Goal: Information Seeking & Learning: Learn about a topic

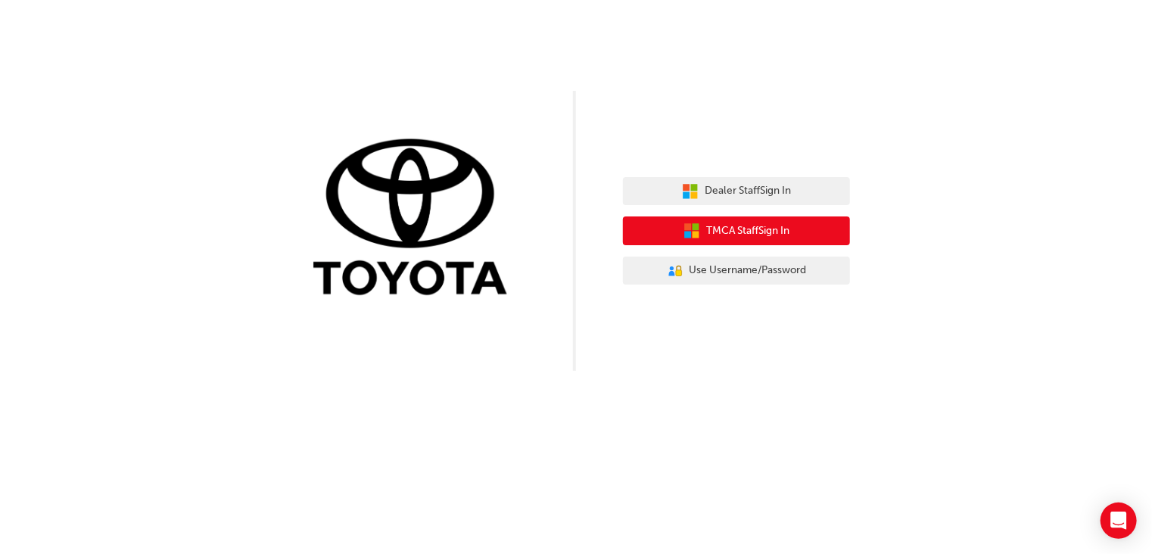
click at [767, 234] on span "TMCA Staff Sign In" at bounding box center [747, 231] width 83 height 17
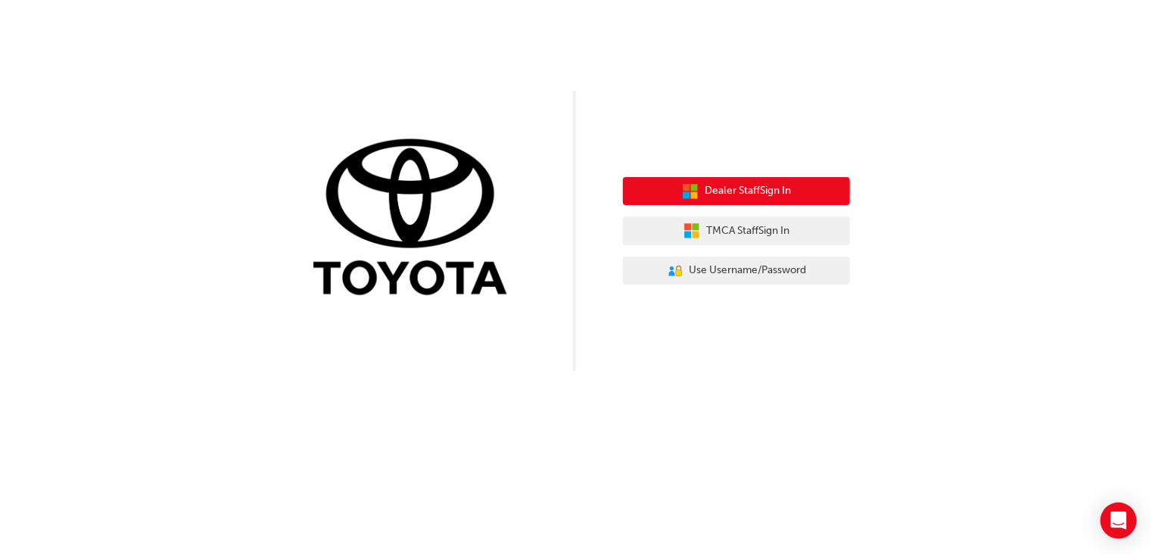
click at [739, 197] on span "Dealer Staff Sign In" at bounding box center [748, 190] width 86 height 17
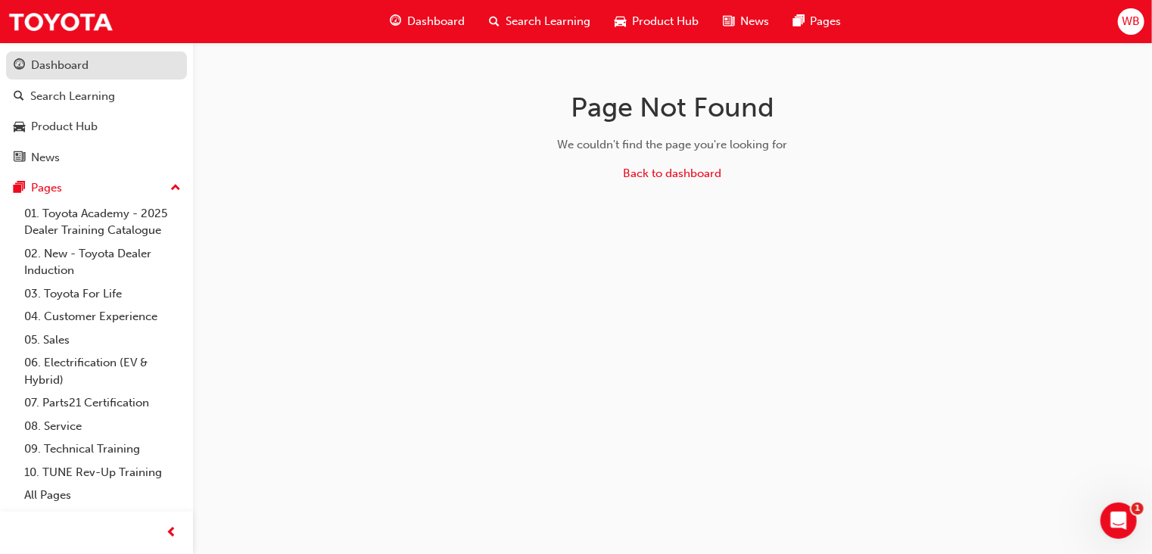
click at [51, 61] on div "Dashboard" at bounding box center [60, 65] width 58 height 17
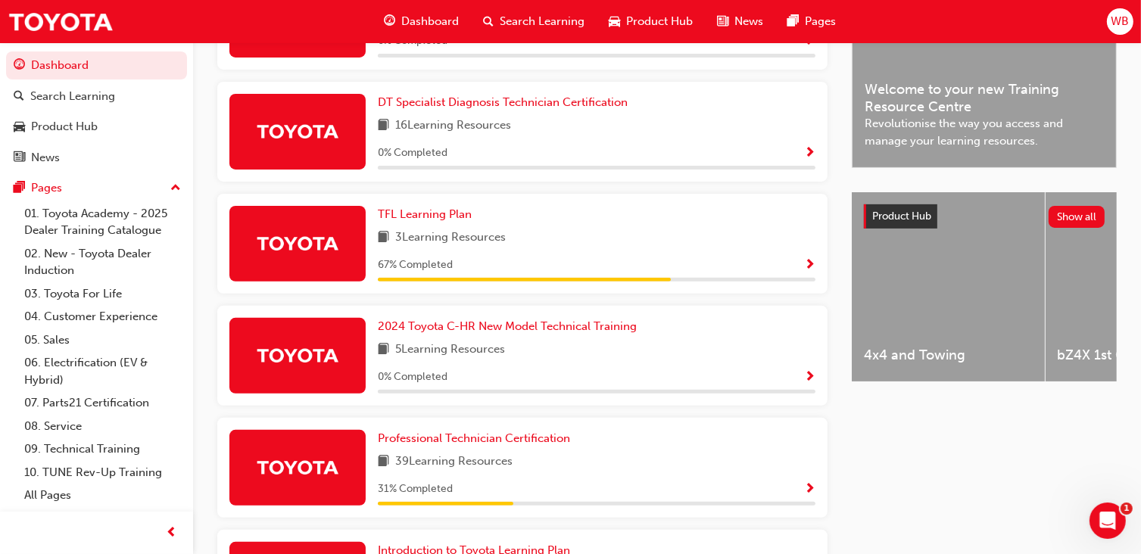
scroll to position [470, 0]
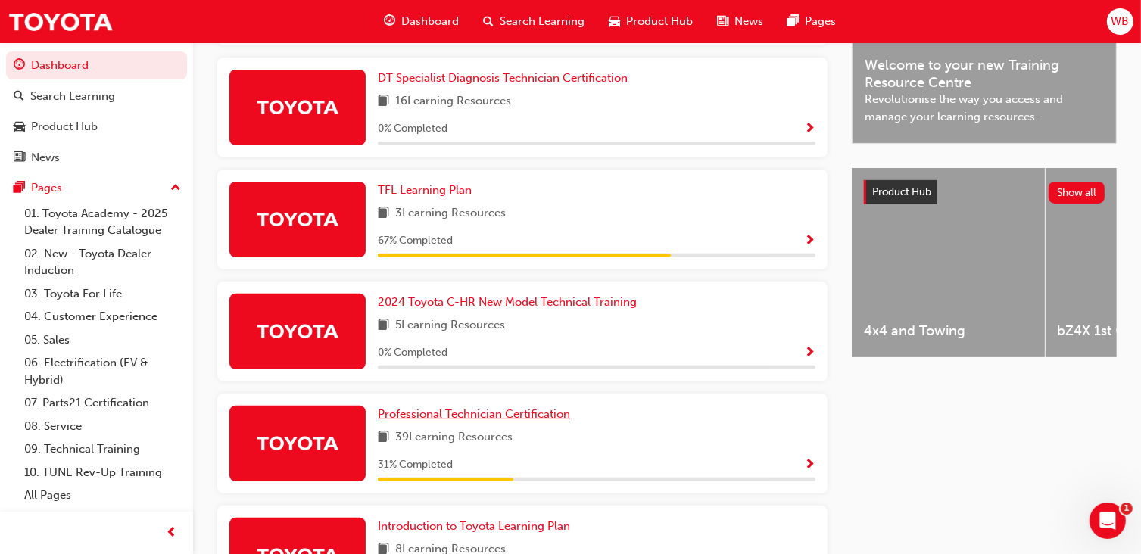
click at [409, 406] on link "Professional Technician Certification" at bounding box center [477, 414] width 198 height 17
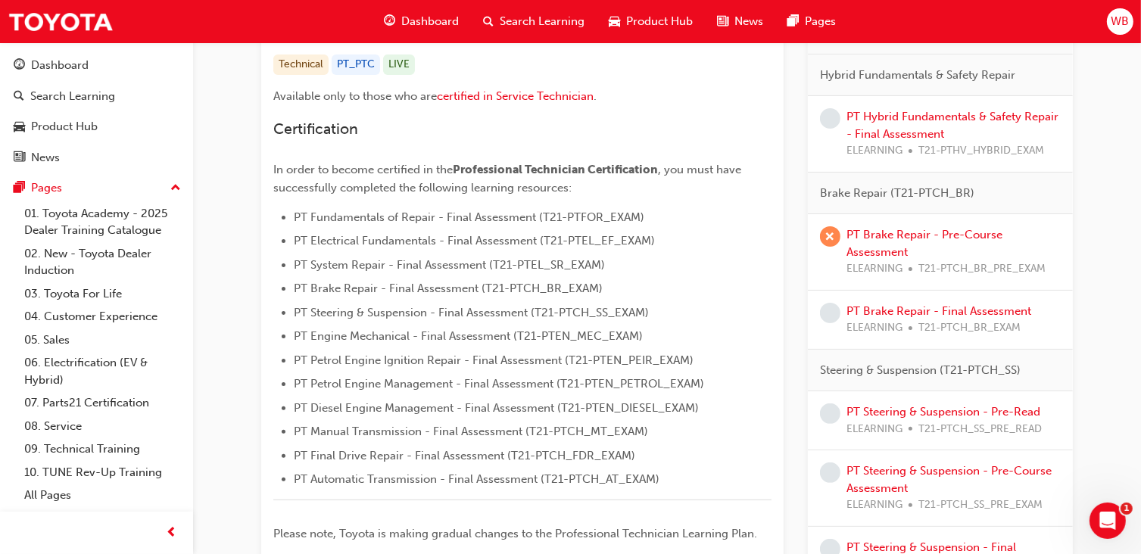
scroll to position [318, 0]
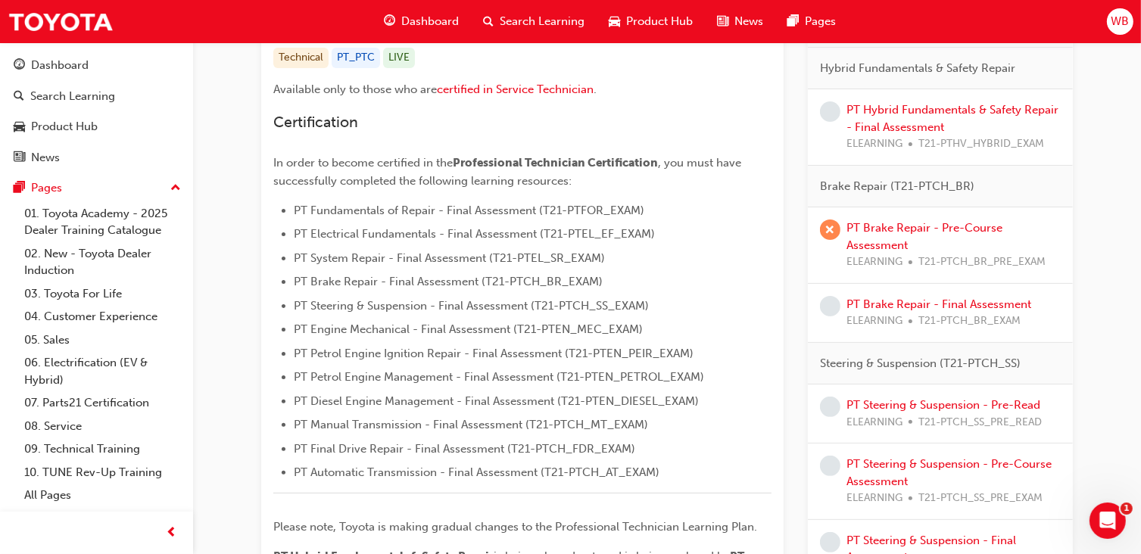
click at [913, 235] on div "PT Brake Repair - Pre-Course Assessment ELEARNING T21-PTCH_BR_PRE_EXAM" at bounding box center [954, 245] width 214 height 51
click at [897, 301] on link "PT Brake Repair - Final Assessment" at bounding box center [939, 305] width 185 height 14
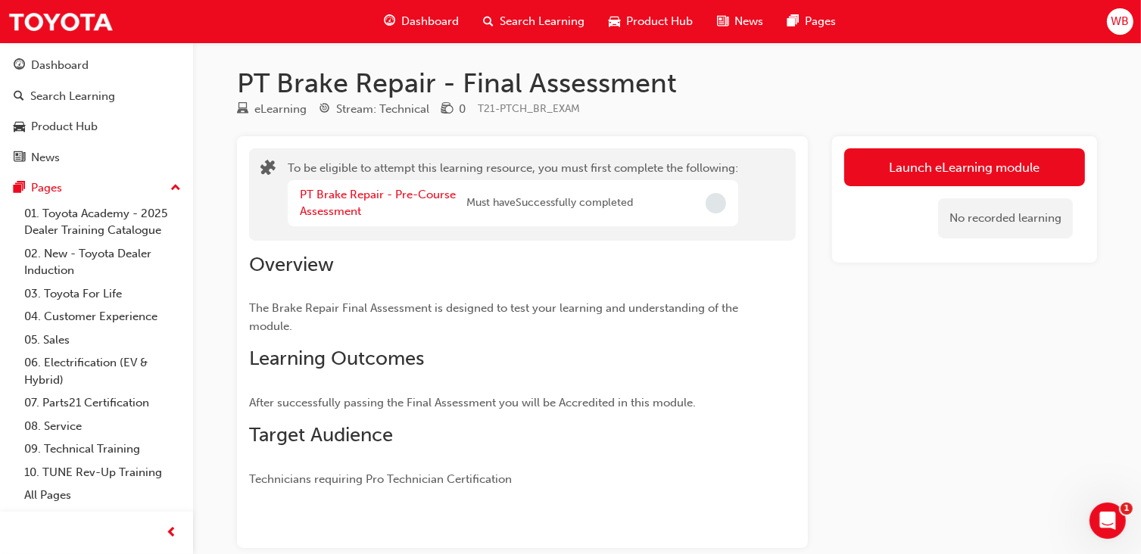
click at [937, 303] on div "Launch eLearning module No recorded learning" at bounding box center [964, 342] width 265 height 412
click at [95, 58] on div "Dashboard" at bounding box center [97, 65] width 166 height 19
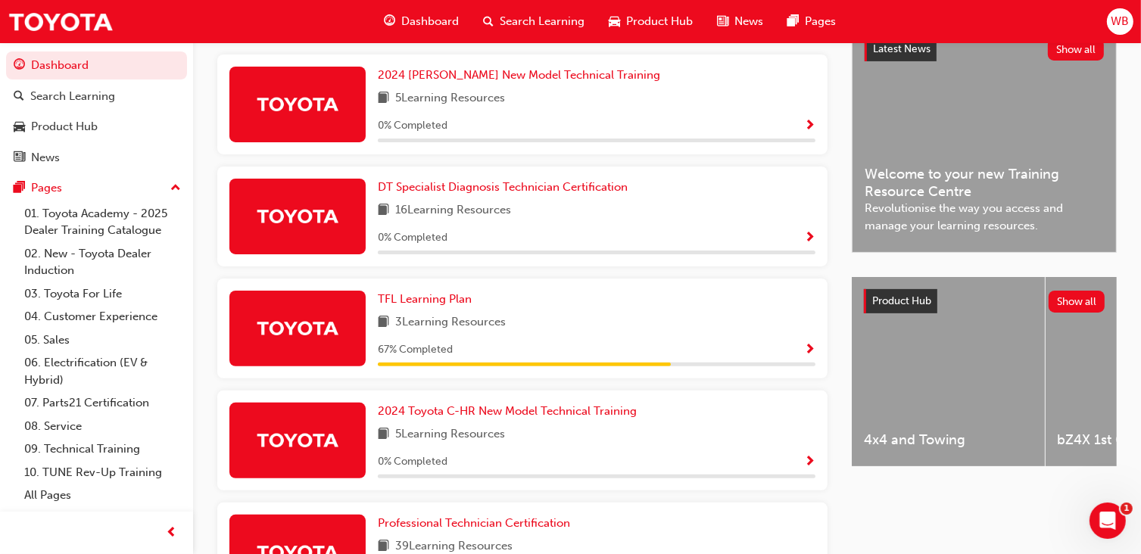
scroll to position [356, 0]
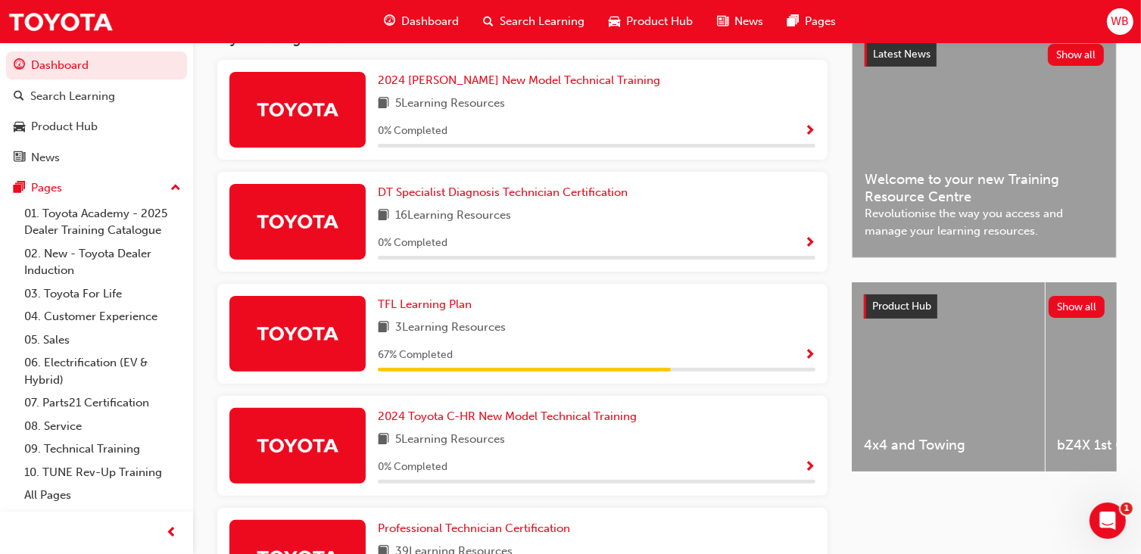
click at [288, 544] on img at bounding box center [297, 557] width 83 height 27
click at [460, 522] on span "Professional Technician Certification" at bounding box center [474, 529] width 192 height 14
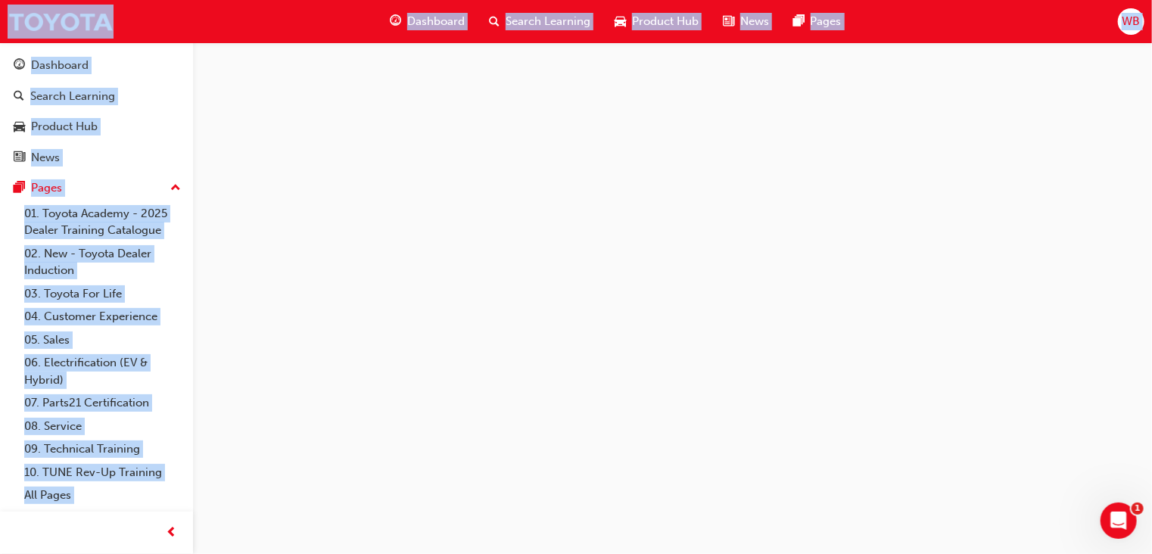
click at [460, 402] on div at bounding box center [576, 277] width 1152 height 554
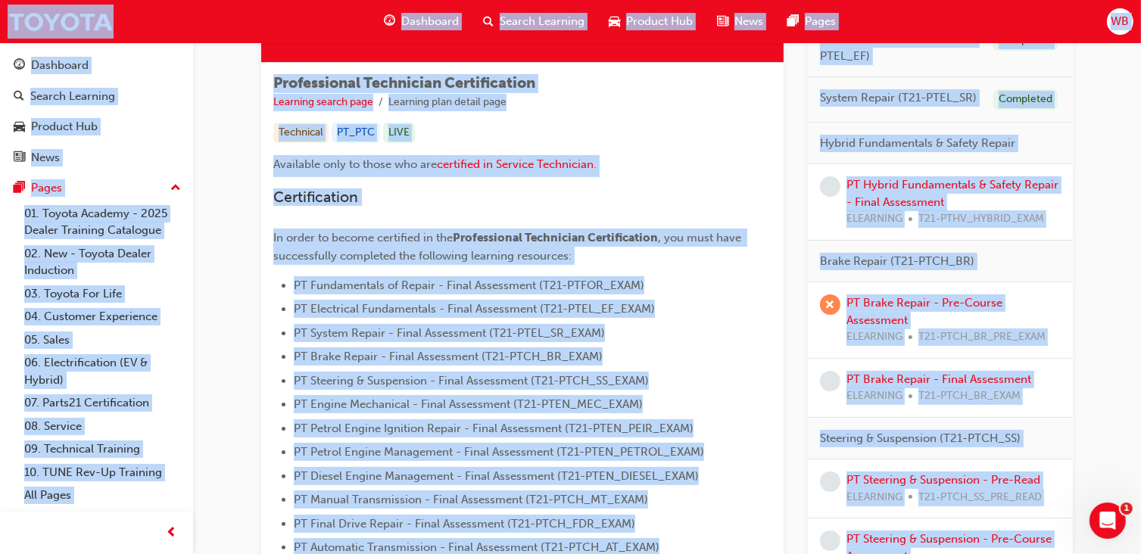
scroll to position [260, 0]
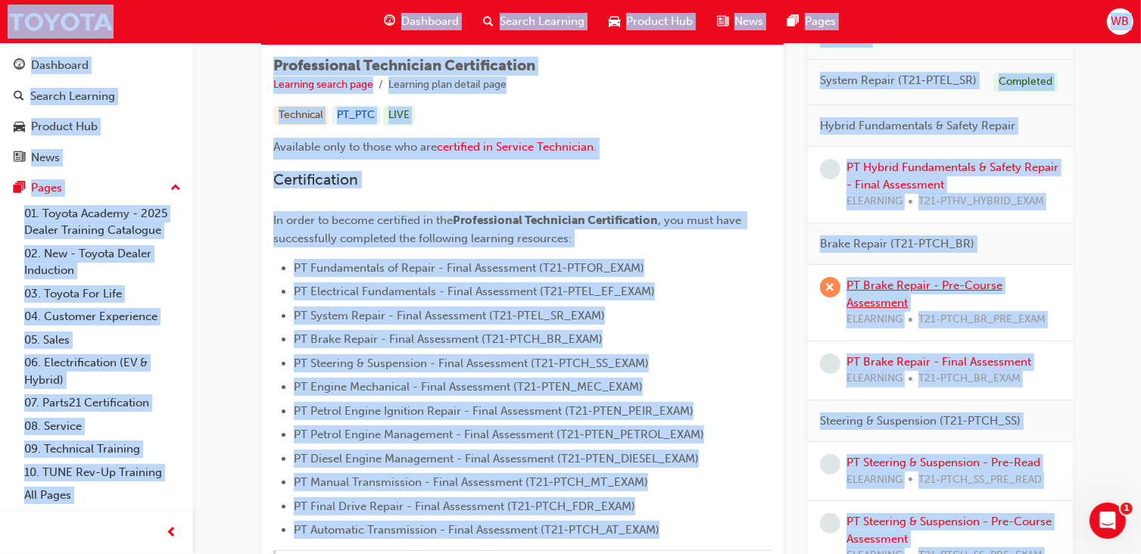
click at [881, 285] on link "PT Brake Repair - Pre-Course Assessment" at bounding box center [925, 294] width 156 height 31
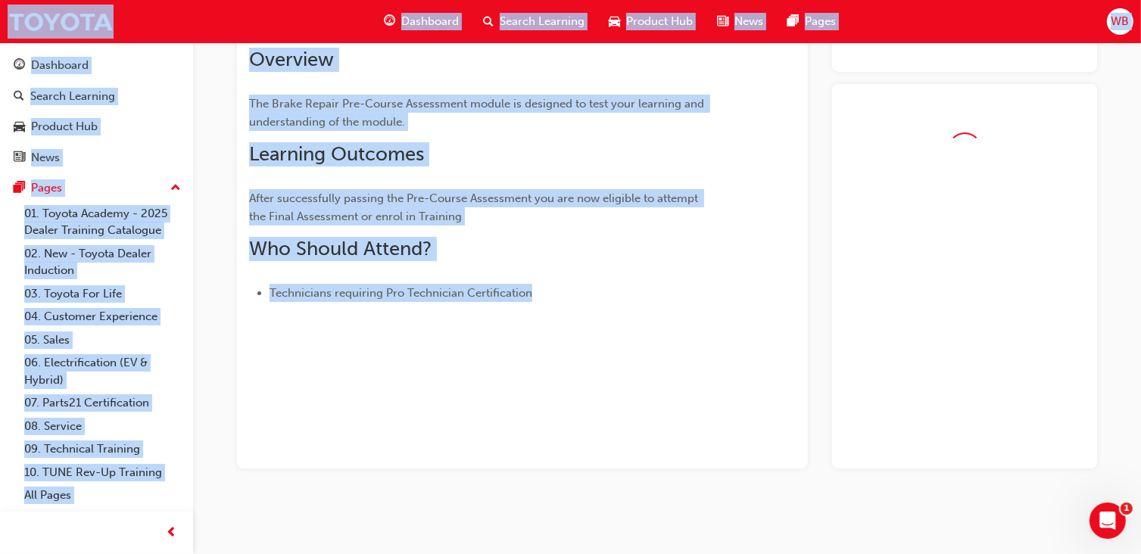
click at [881, 285] on div at bounding box center [964, 276] width 265 height 385
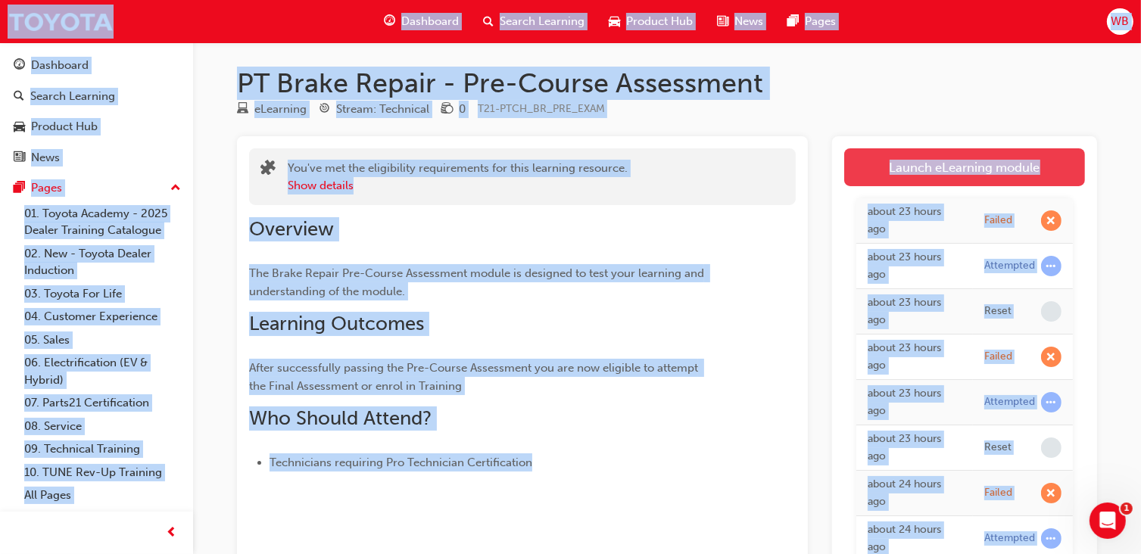
click at [956, 172] on link "Launch eLearning module" at bounding box center [964, 167] width 241 height 38
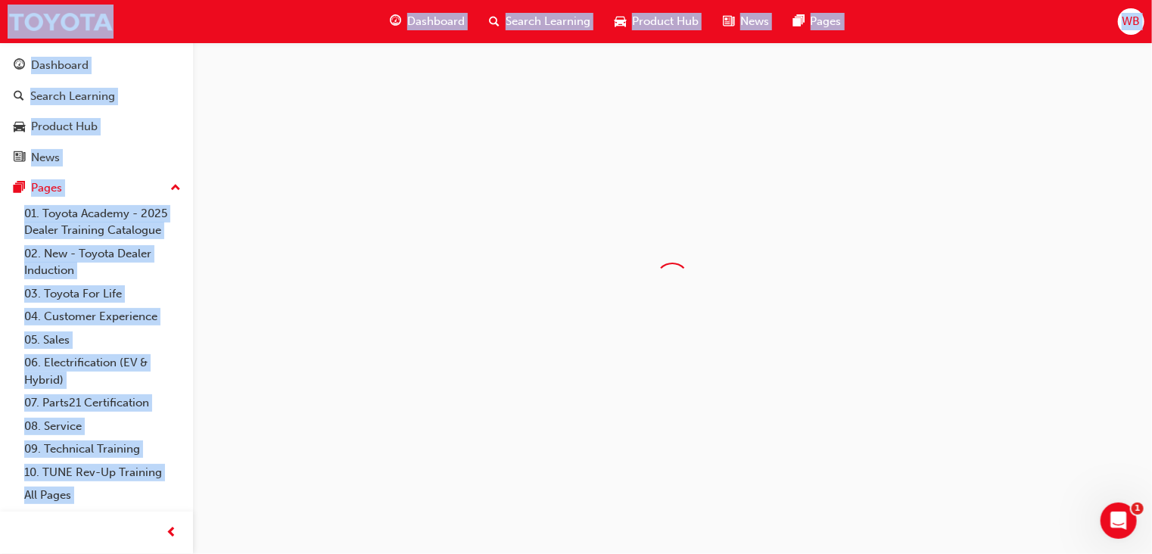
click at [956, 172] on div at bounding box center [672, 279] width 959 height 474
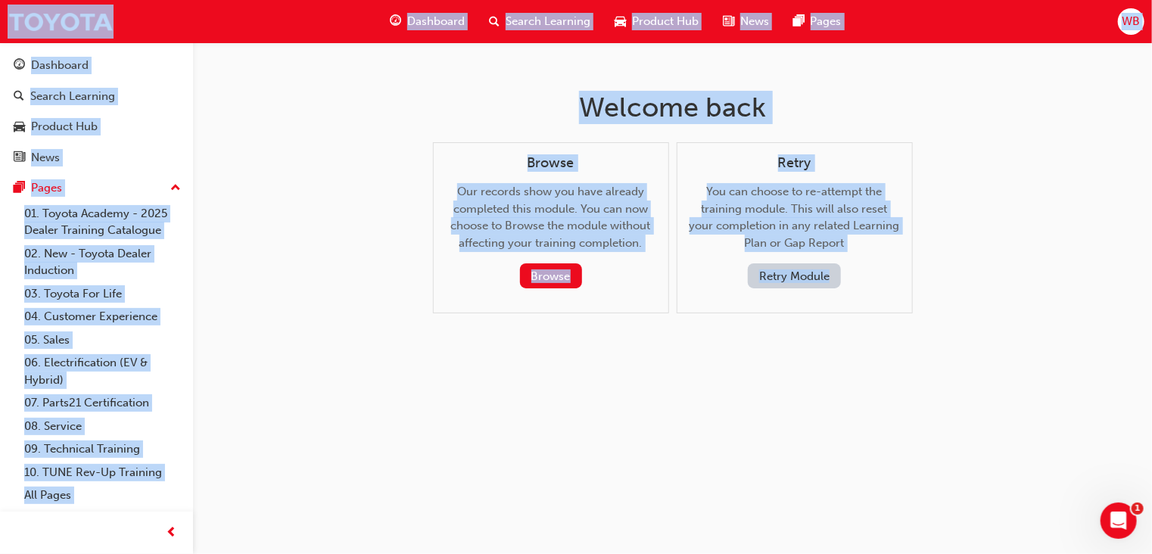
click at [799, 270] on button "Retry Module" at bounding box center [794, 276] width 93 height 25
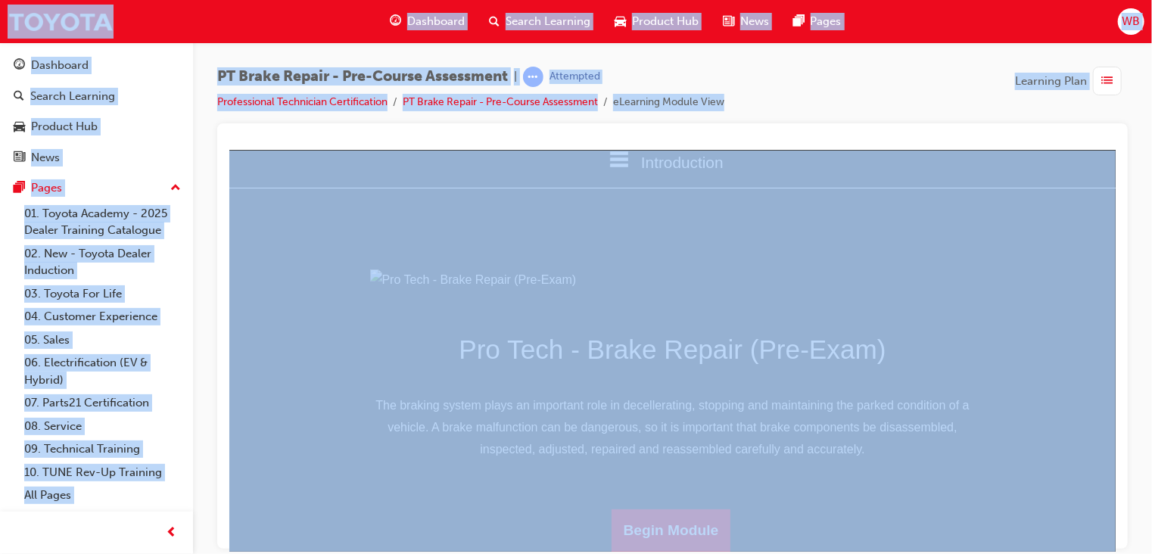
scroll to position [189, 0]
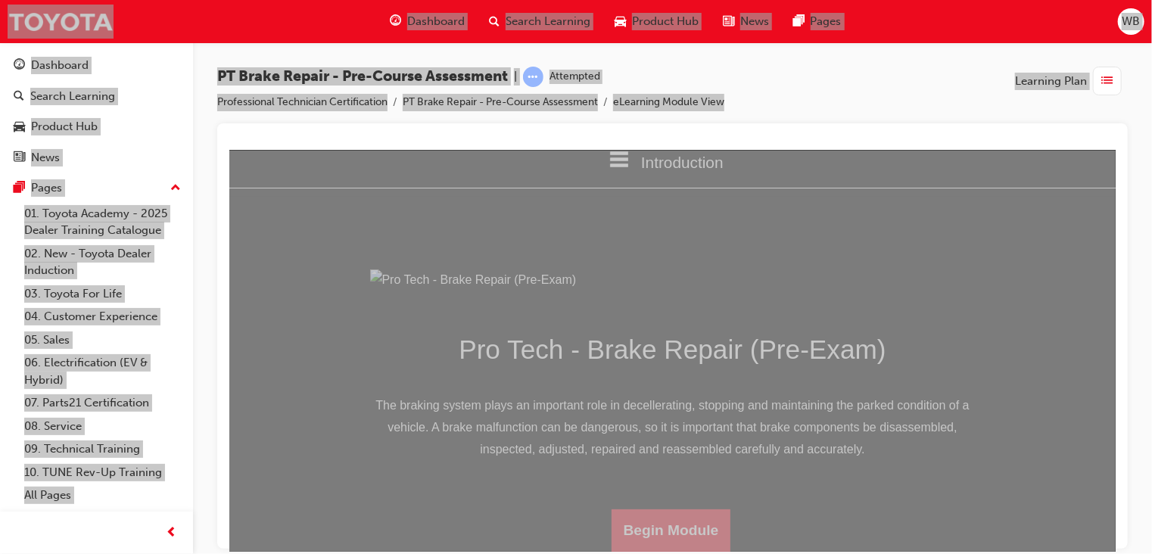
click at [672, 525] on button "Begin Module" at bounding box center [671, 530] width 120 height 42
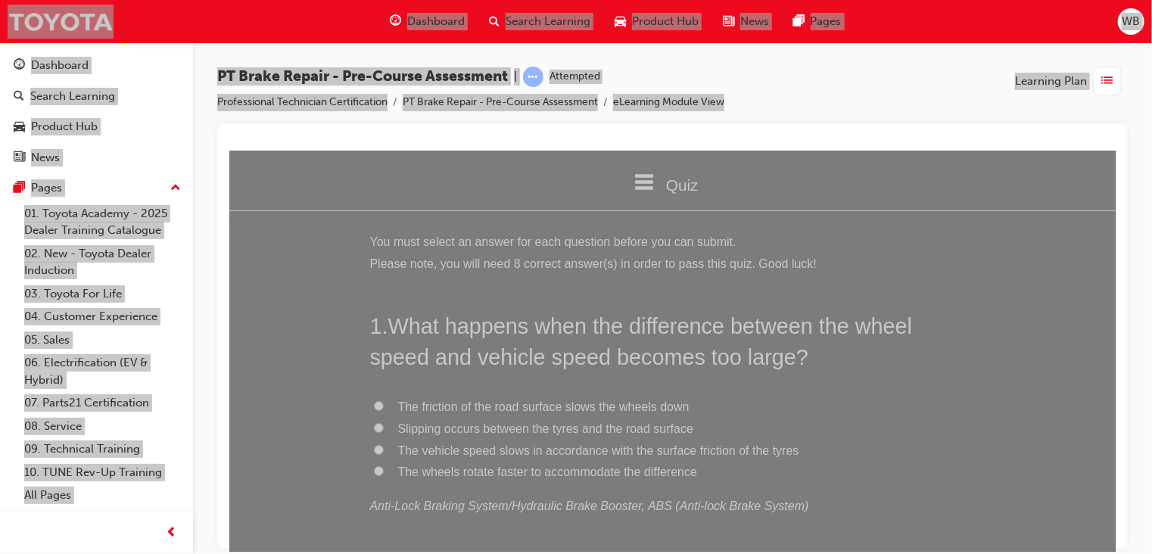
click at [373, 404] on input "The friction of the road surface slows the wheels down" at bounding box center [378, 406] width 10 height 10
radio input "true"
click at [373, 404] on input "The friction of the road surface slows the wheels down" at bounding box center [378, 406] width 10 height 10
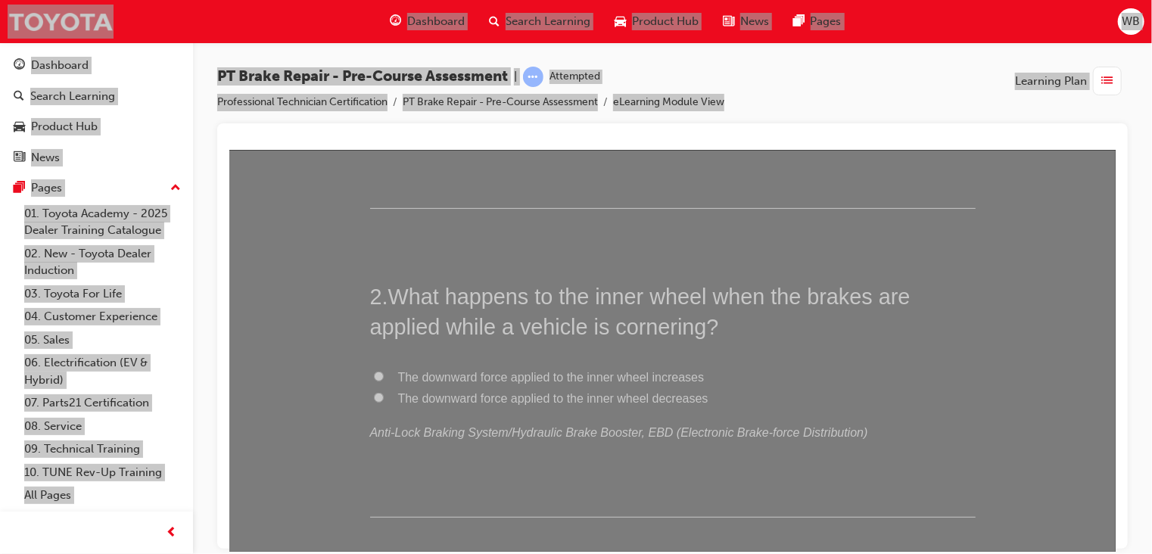
scroll to position [406, 0]
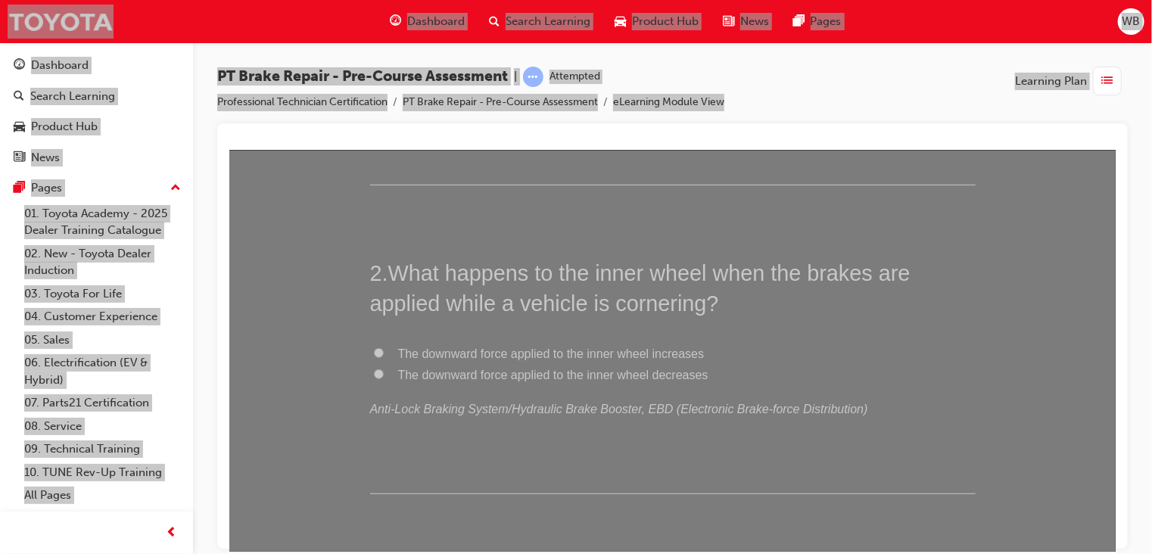
click at [373, 372] on input "The downward force applied to the inner wheel decreases" at bounding box center [378, 374] width 10 height 10
radio input "true"
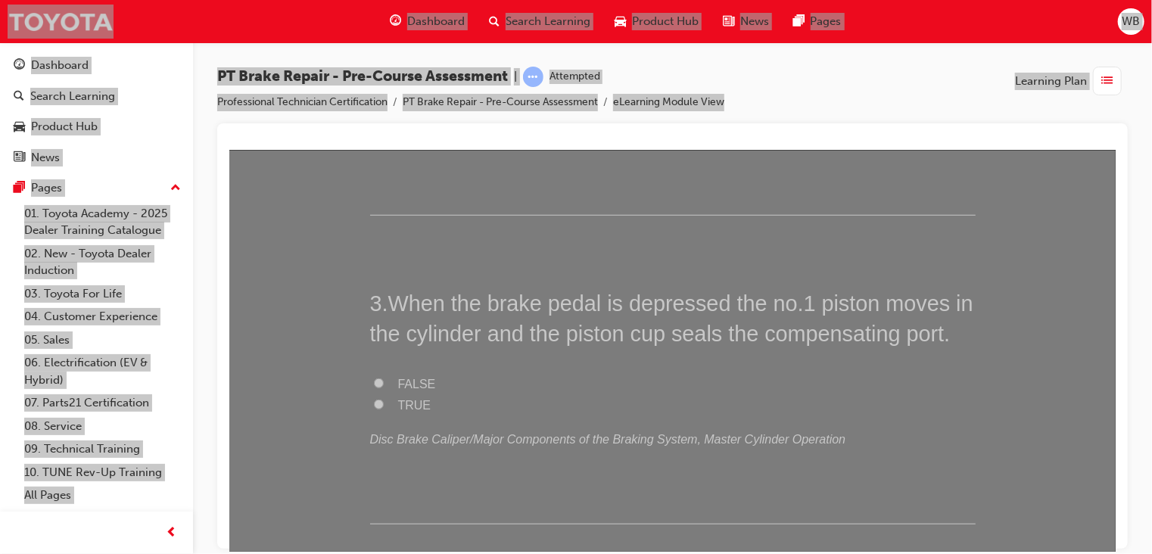
scroll to position [713, 0]
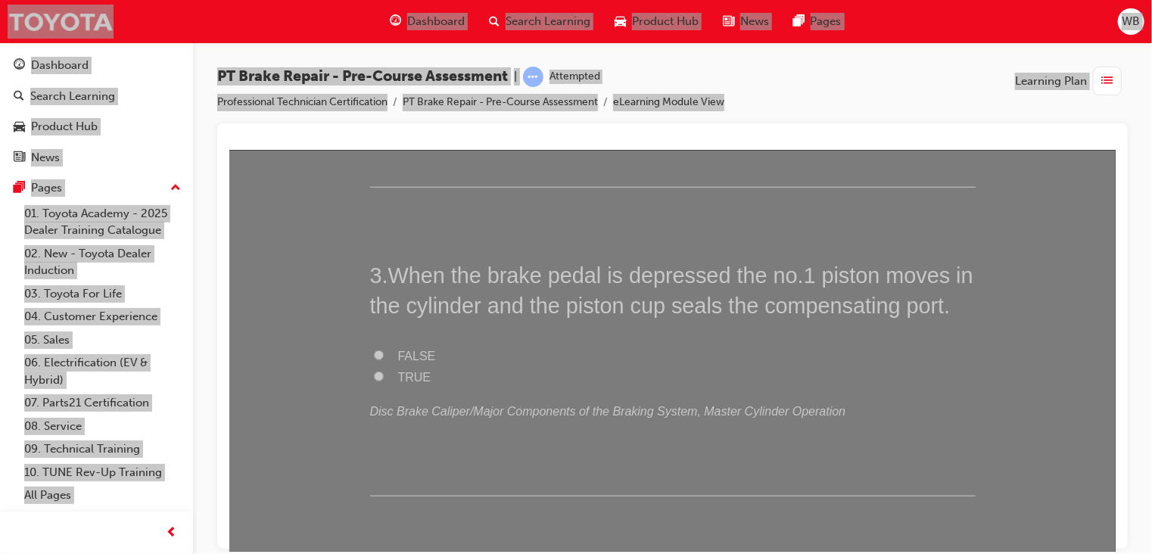
click at [376, 376] on input "TRUE" at bounding box center [378, 376] width 10 height 10
radio input "true"
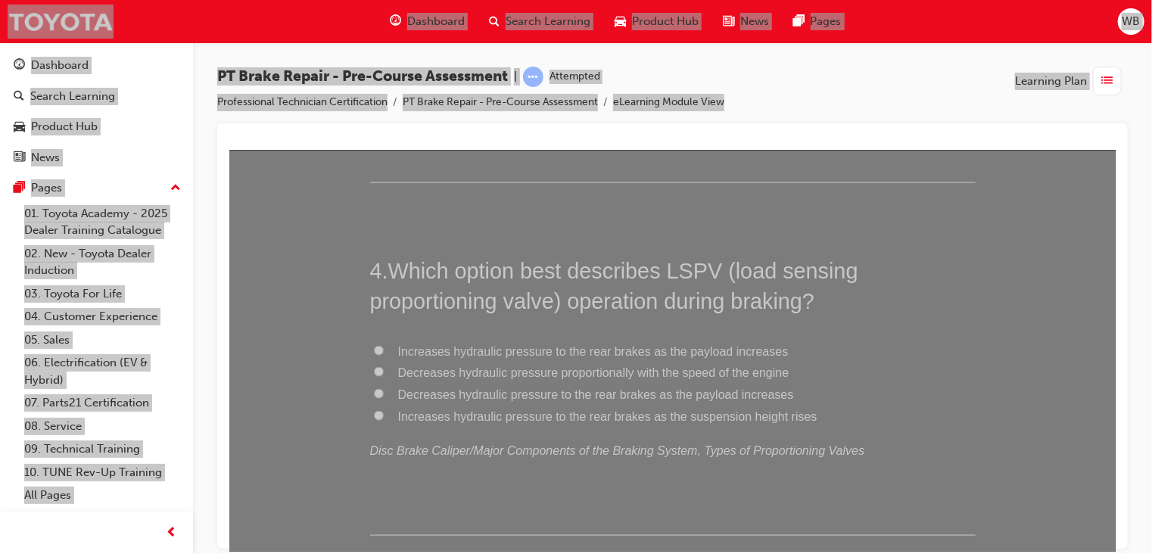
scroll to position [1038, 0]
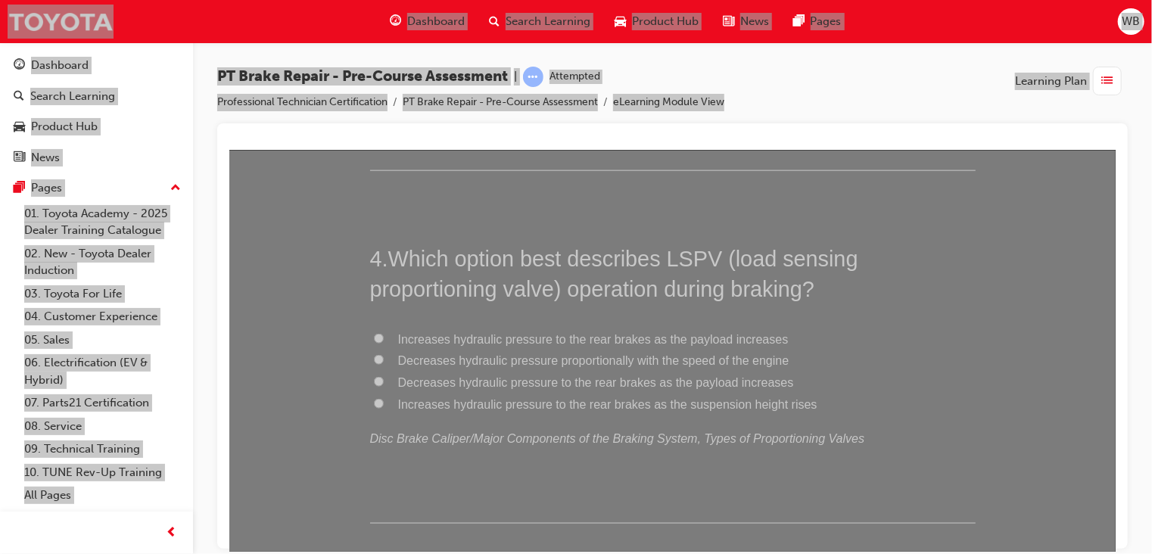
click at [373, 333] on input "Increases hydraulic pressure to the rear brakes as the payload increases" at bounding box center [378, 338] width 10 height 10
radio input "true"
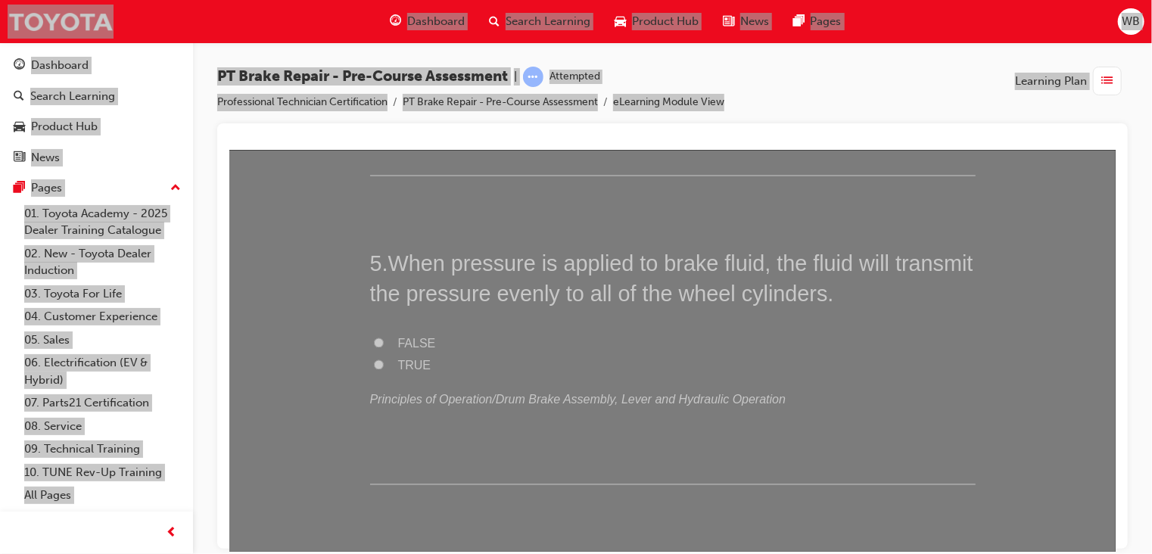
scroll to position [1391, 0]
click at [373, 360] on input "TRUE" at bounding box center [378, 359] width 10 height 10
radio input "true"
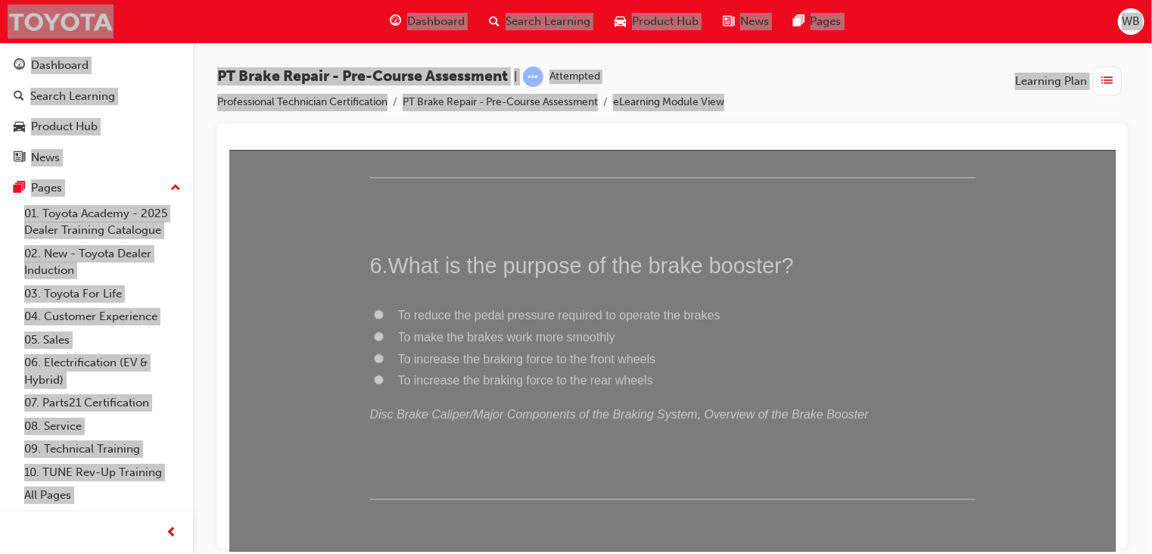
scroll to position [1687, 0]
click at [373, 339] on input "To make the brakes work more smoothly" at bounding box center [378, 342] width 10 height 10
radio input "true"
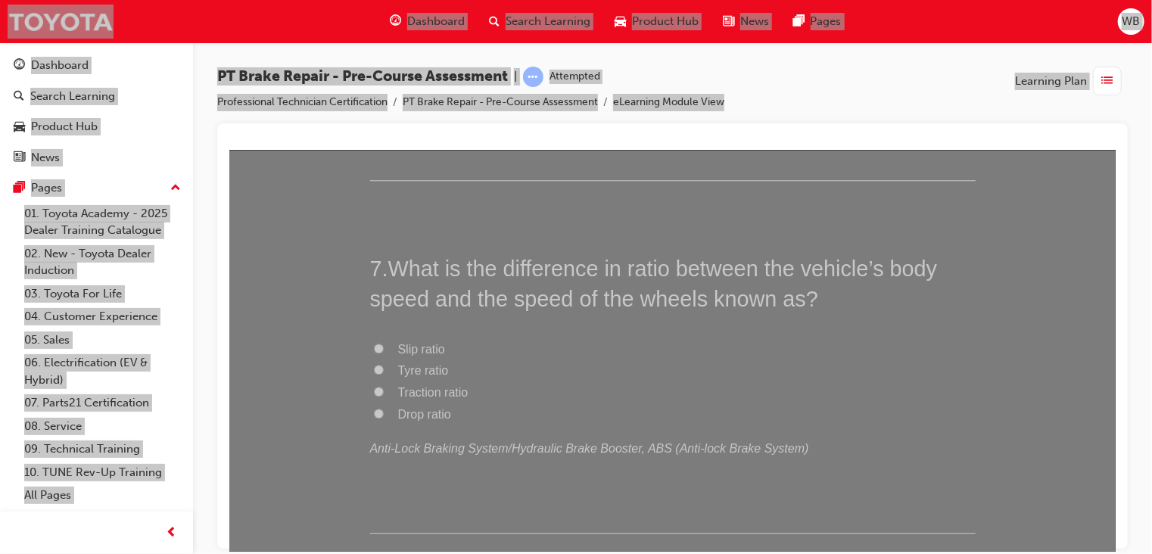
scroll to position [2018, 0]
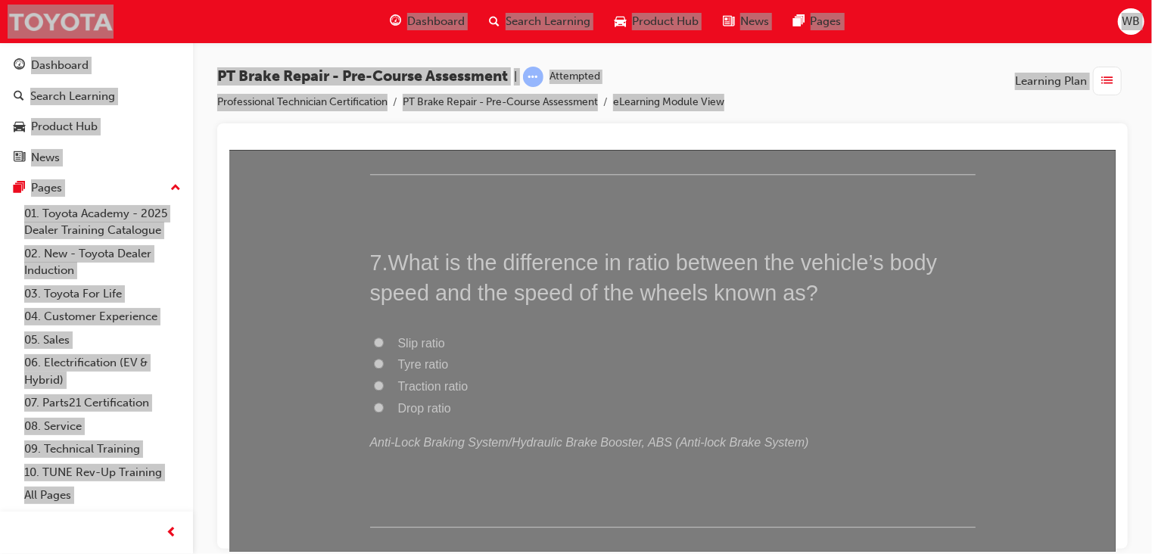
click at [373, 382] on input "Traction ratio" at bounding box center [378, 385] width 10 height 10
radio input "true"
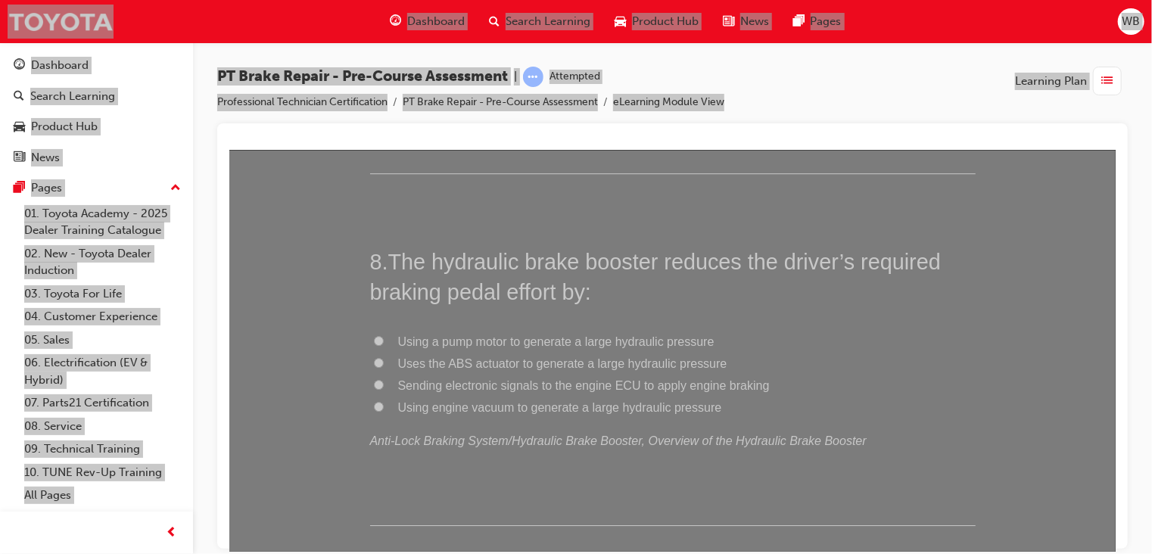
scroll to position [2378, 0]
click at [373, 332] on input "Using a pump motor to generate a large hydraulic pressure" at bounding box center [378, 334] width 10 height 10
radio input "true"
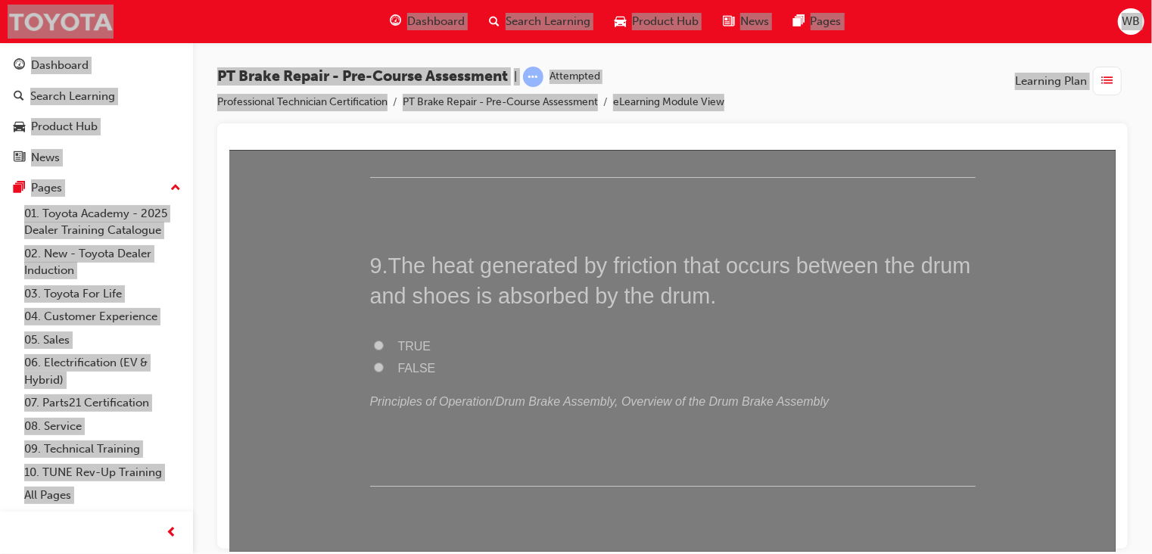
scroll to position [2725, 0]
click at [374, 332] on label "TRUE" at bounding box center [673, 341] width 606 height 22
click at [374, 335] on input "TRUE" at bounding box center [378, 340] width 10 height 10
radio input "true"
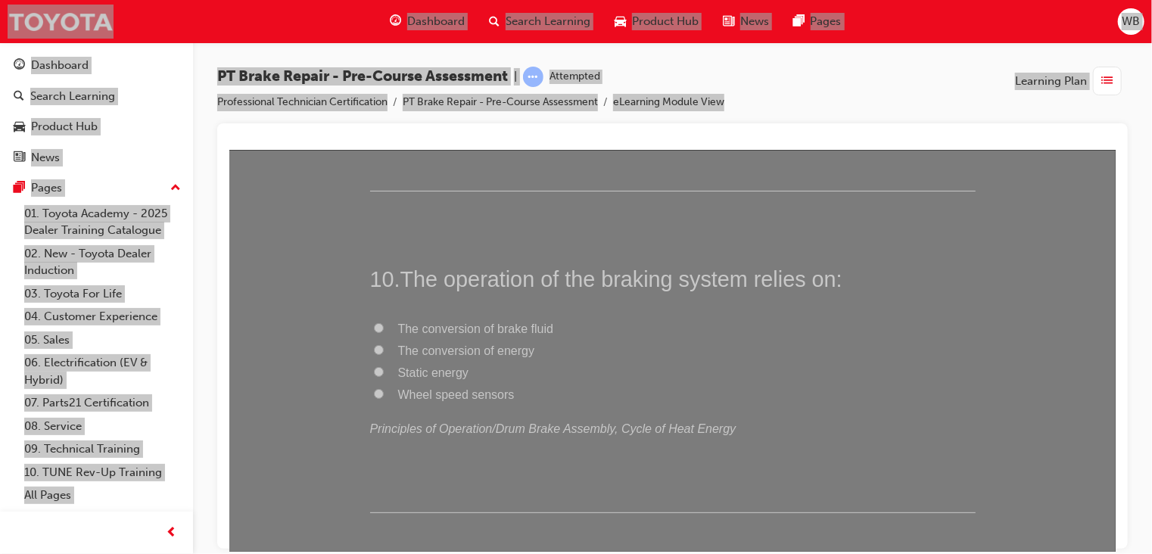
scroll to position [3021, 0]
click at [373, 382] on input "Wheel speed sensors" at bounding box center [378, 387] width 10 height 10
radio input "true"
click at [373, 320] on input "The conversion of brake fluid" at bounding box center [378, 322] width 10 height 10
radio input "true"
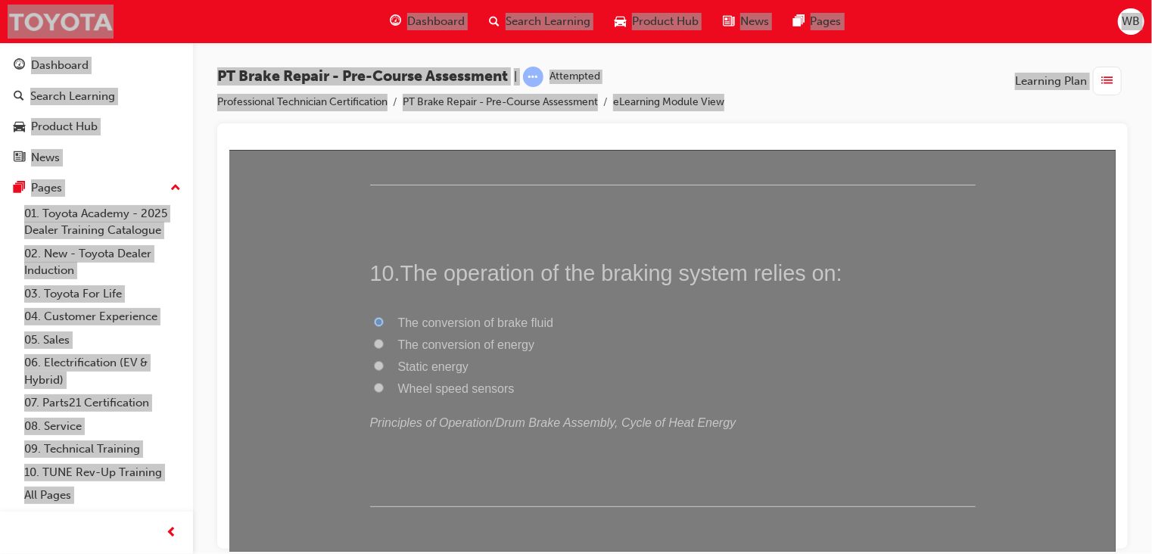
scroll to position [3089, 0]
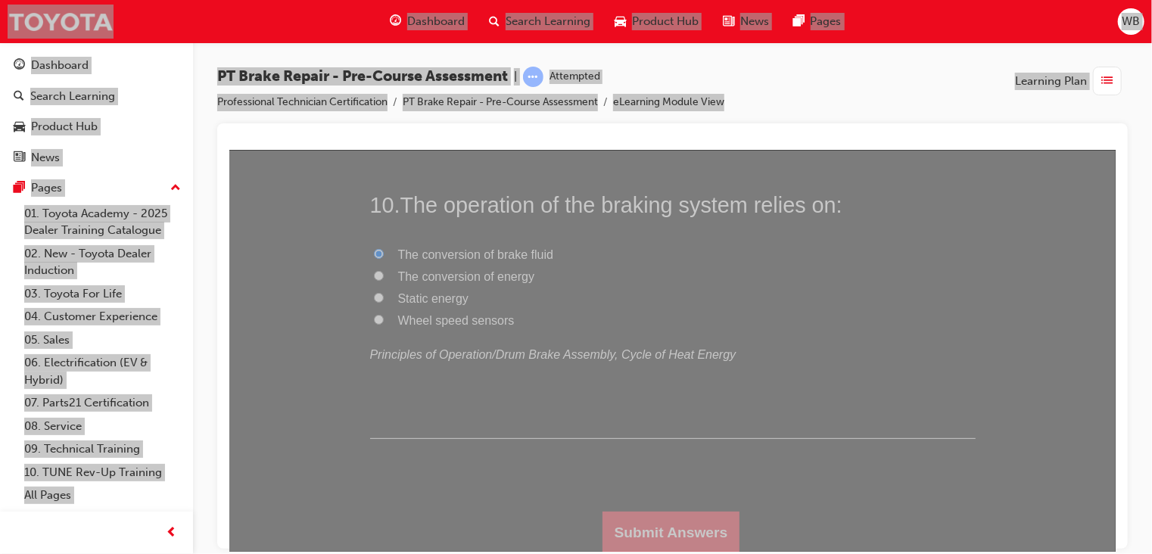
click at [659, 528] on button "Submit Answers" at bounding box center [671, 532] width 138 height 42
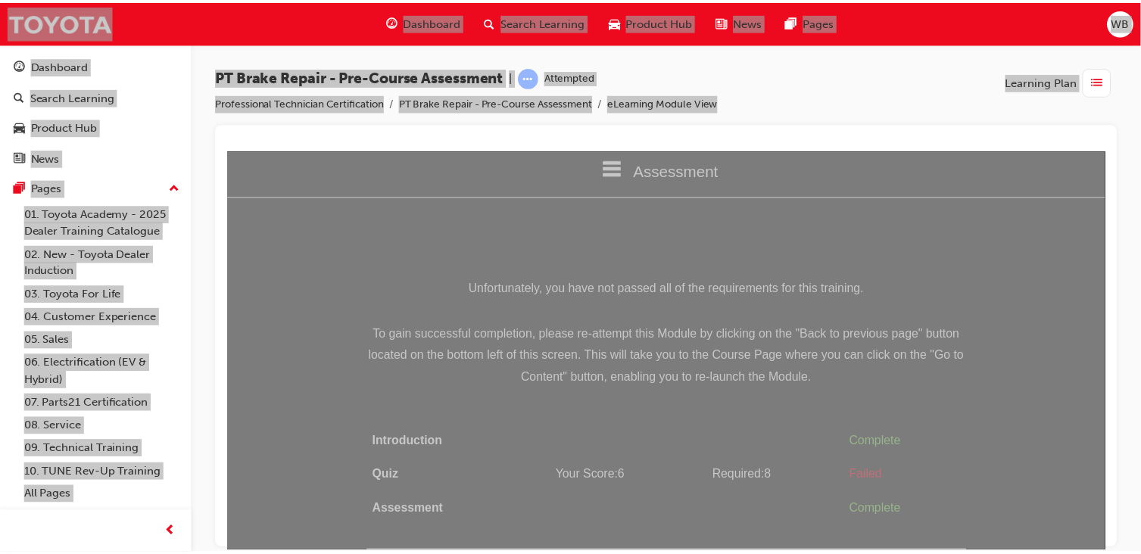
scroll to position [0, 0]
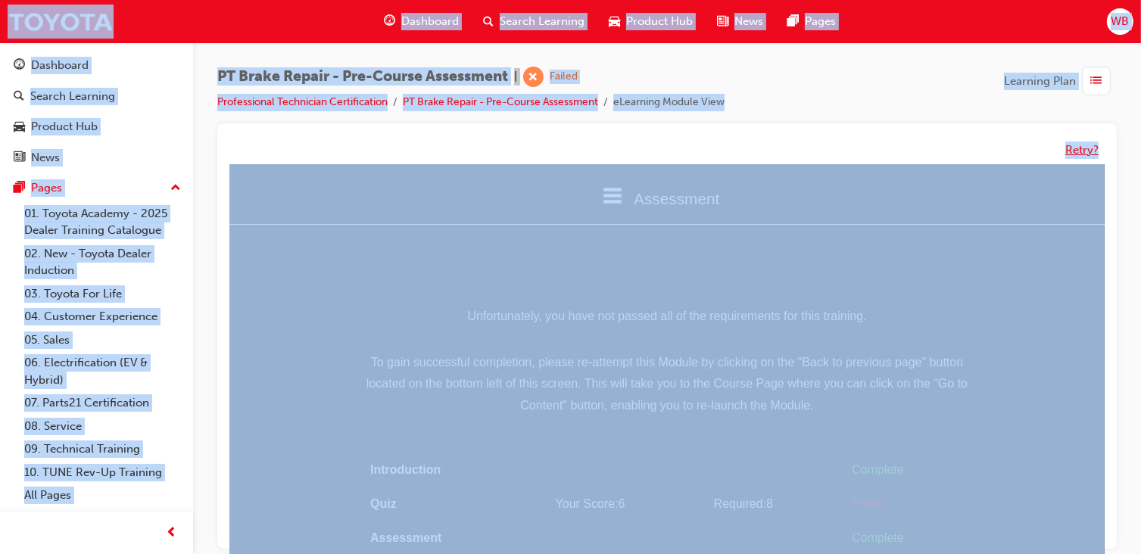
click at [1074, 154] on button "Retry?" at bounding box center [1081, 150] width 33 height 17
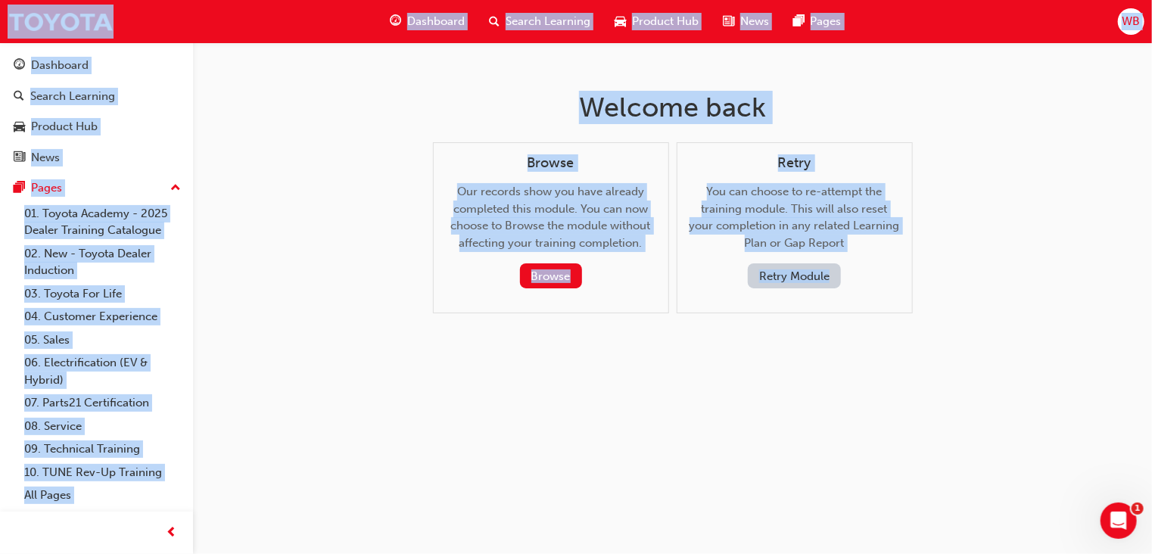
click at [793, 270] on button "Retry Module" at bounding box center [794, 276] width 93 height 25
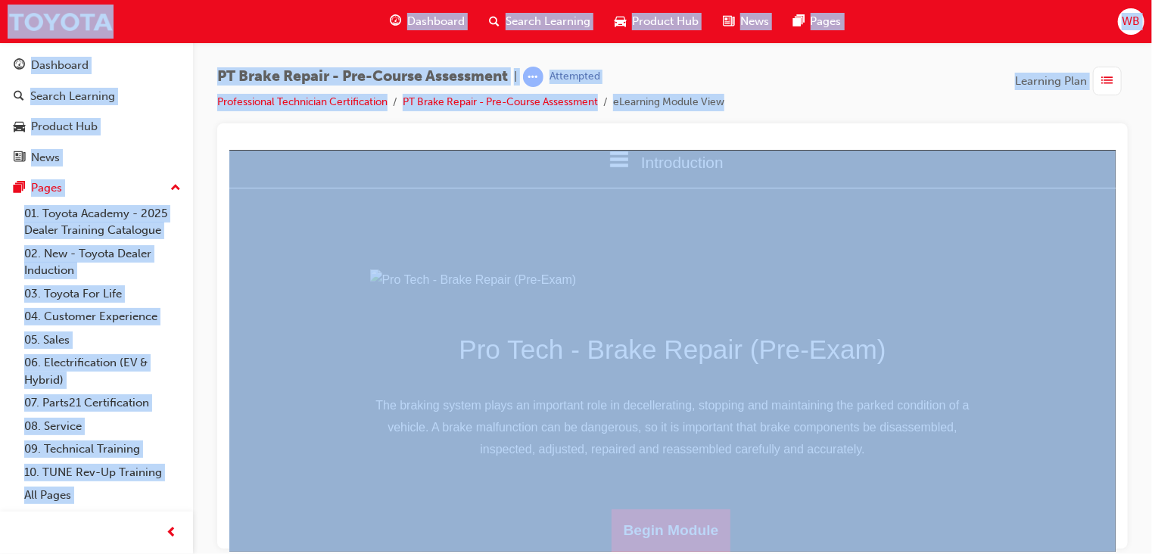
scroll to position [189, 0]
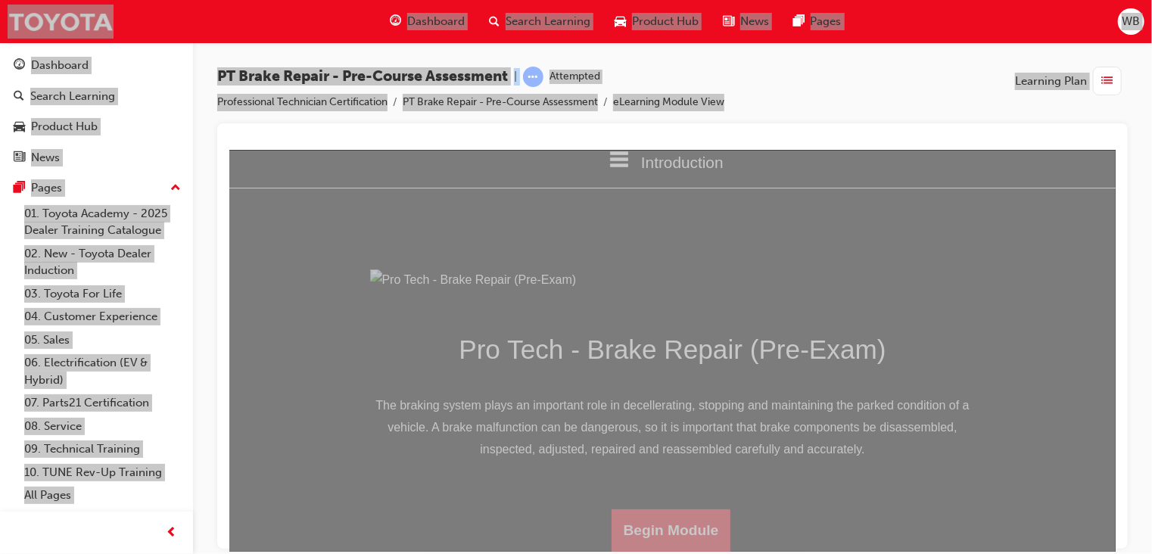
click at [676, 528] on button "Begin Module" at bounding box center [671, 530] width 120 height 42
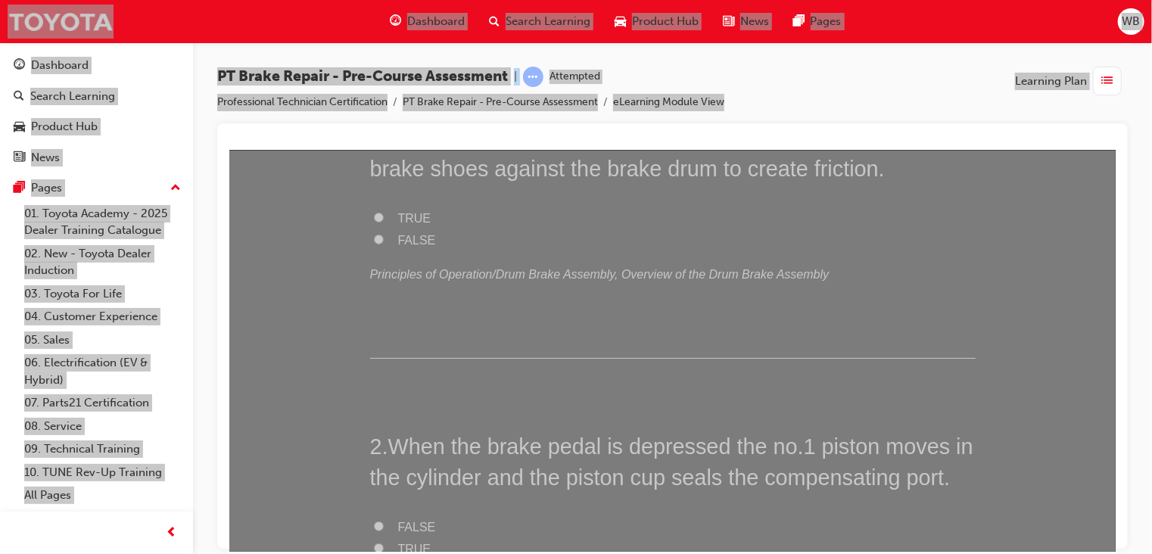
scroll to position [0, 0]
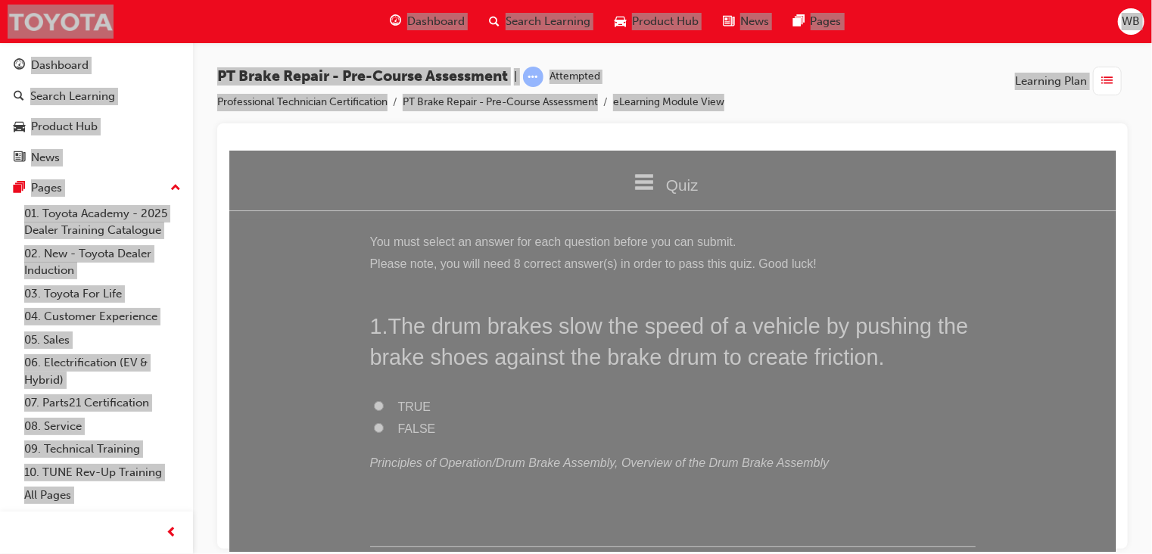
click at [373, 428] on input "FALSE" at bounding box center [378, 428] width 10 height 10
radio input "true"
click at [373, 401] on input "TRUE" at bounding box center [378, 406] width 10 height 10
radio input "true"
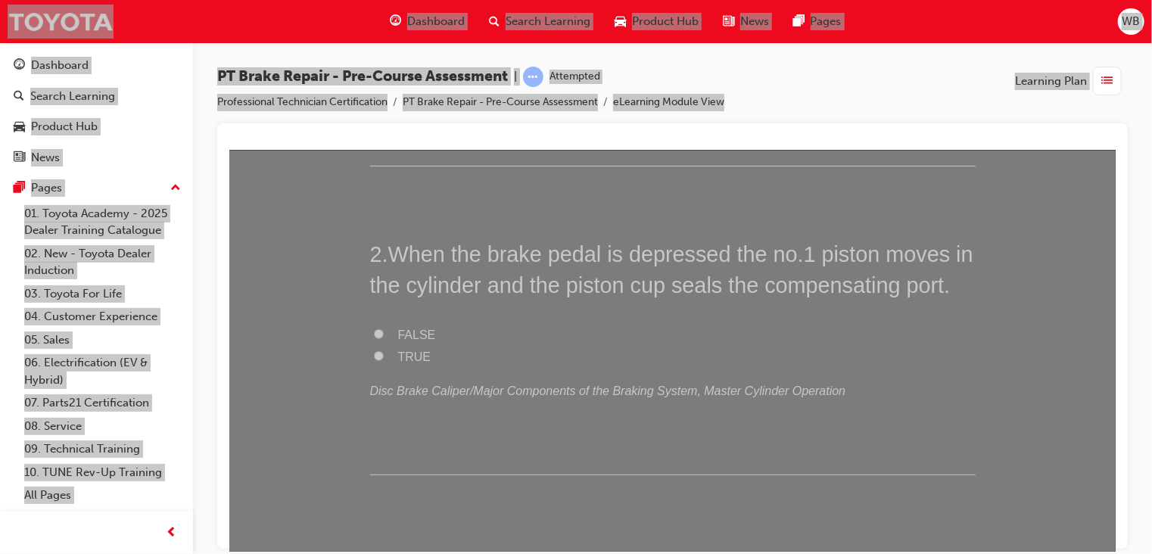
scroll to position [391, 0]
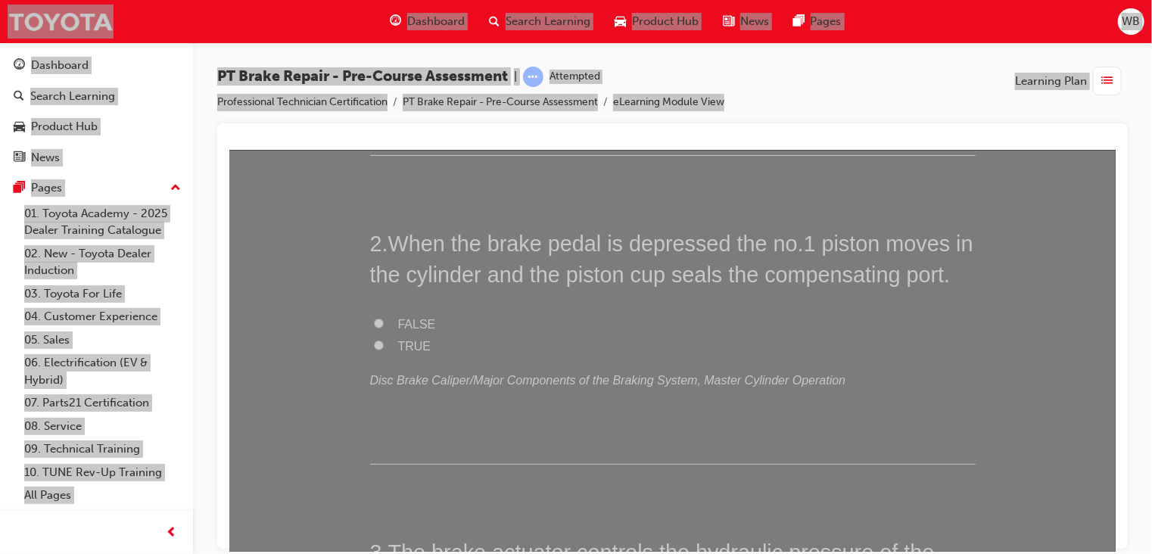
drag, startPoint x: 1105, startPoint y: 187, endPoint x: 1347, endPoint y: 379, distance: 309.4
click at [373, 319] on input "FALSE" at bounding box center [378, 323] width 10 height 10
radio input "true"
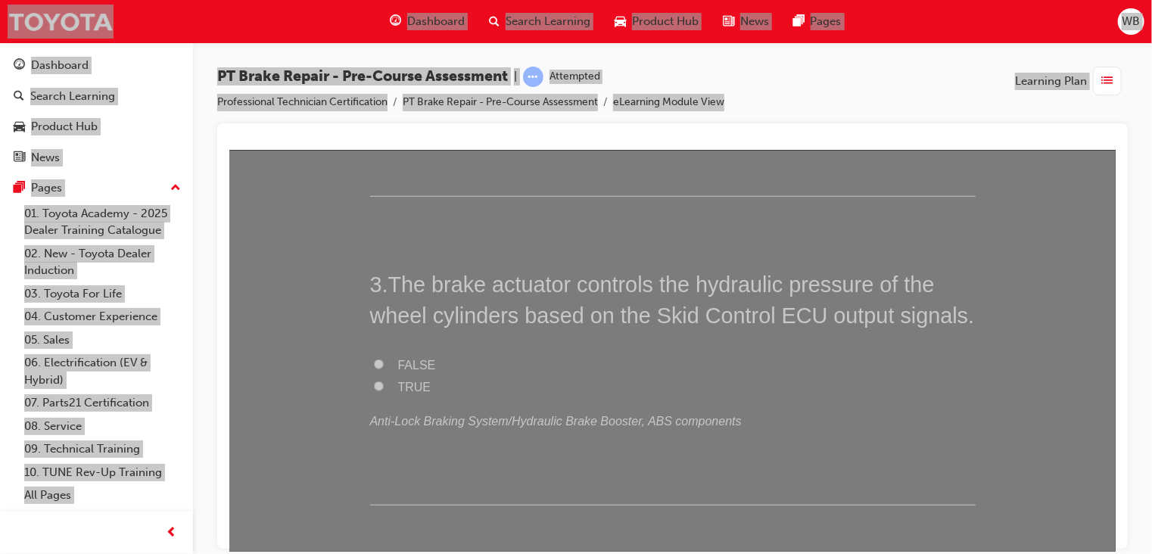
scroll to position [665, 0]
click at [373, 378] on input "TRUE" at bounding box center [378, 381] width 10 height 10
radio input "true"
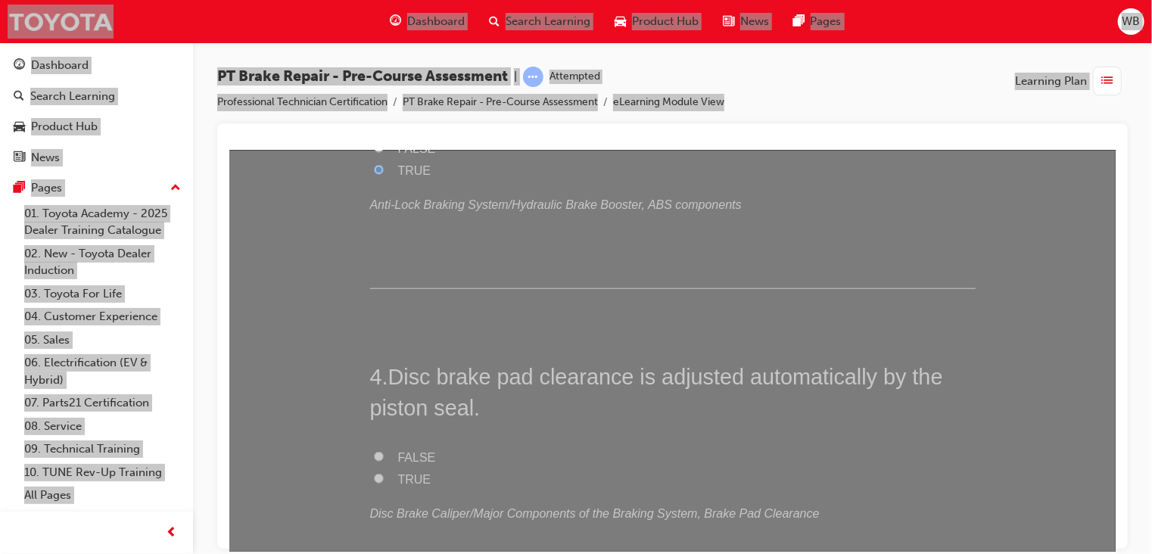
scroll to position [927, 0]
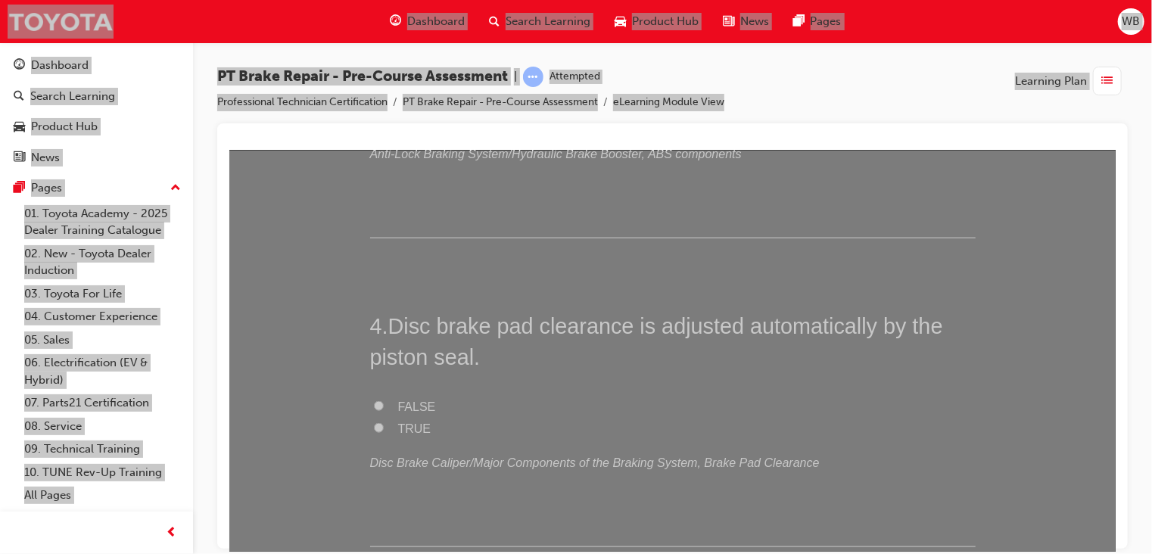
click at [373, 429] on input "TRUE" at bounding box center [378, 428] width 10 height 10
radio input "true"
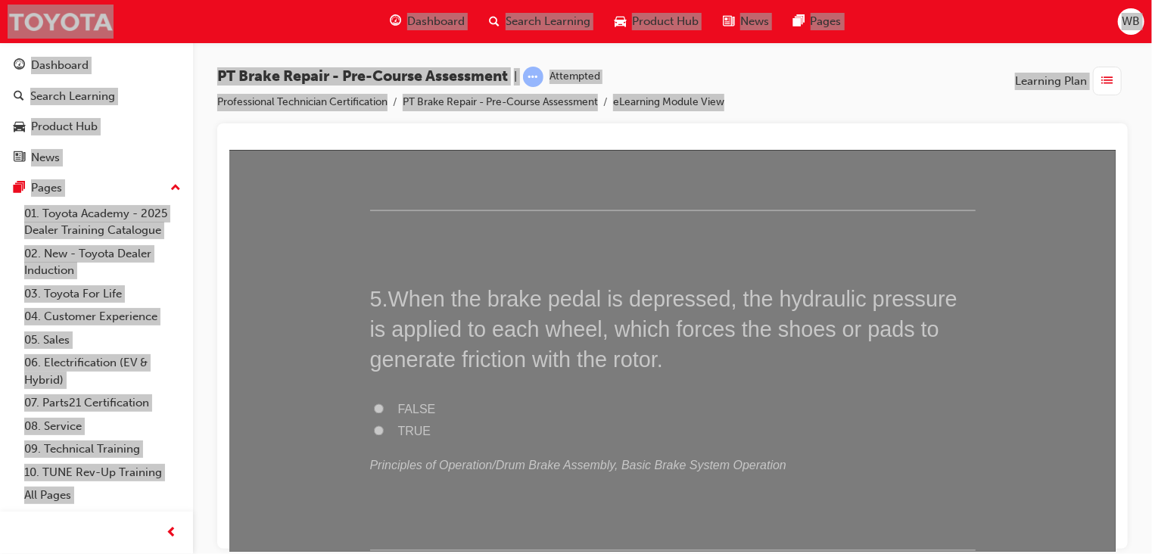
scroll to position [1280, 0]
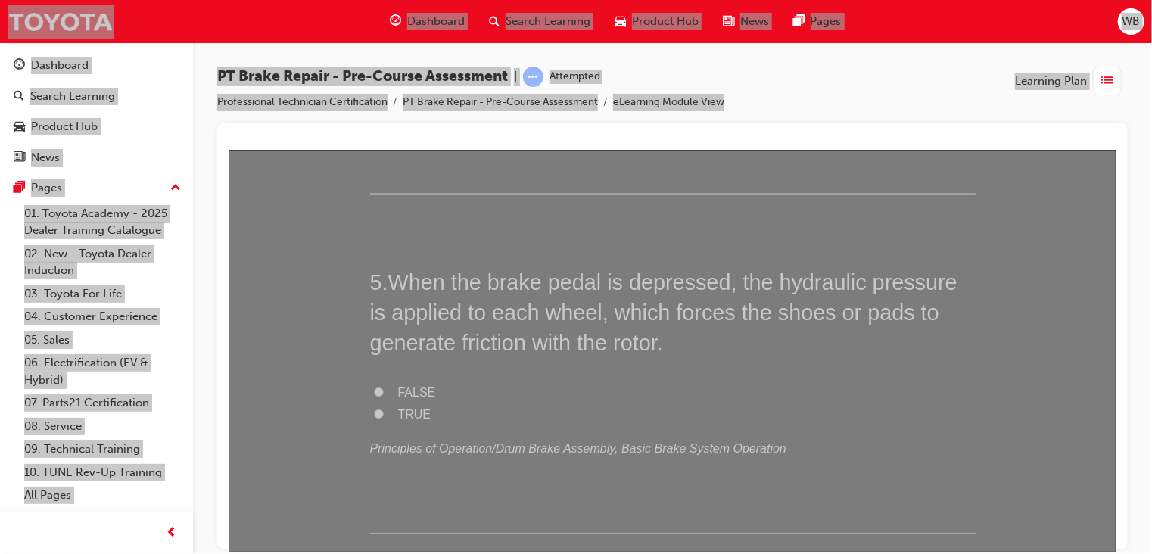
click at [373, 413] on input "TRUE" at bounding box center [378, 414] width 10 height 10
radio input "true"
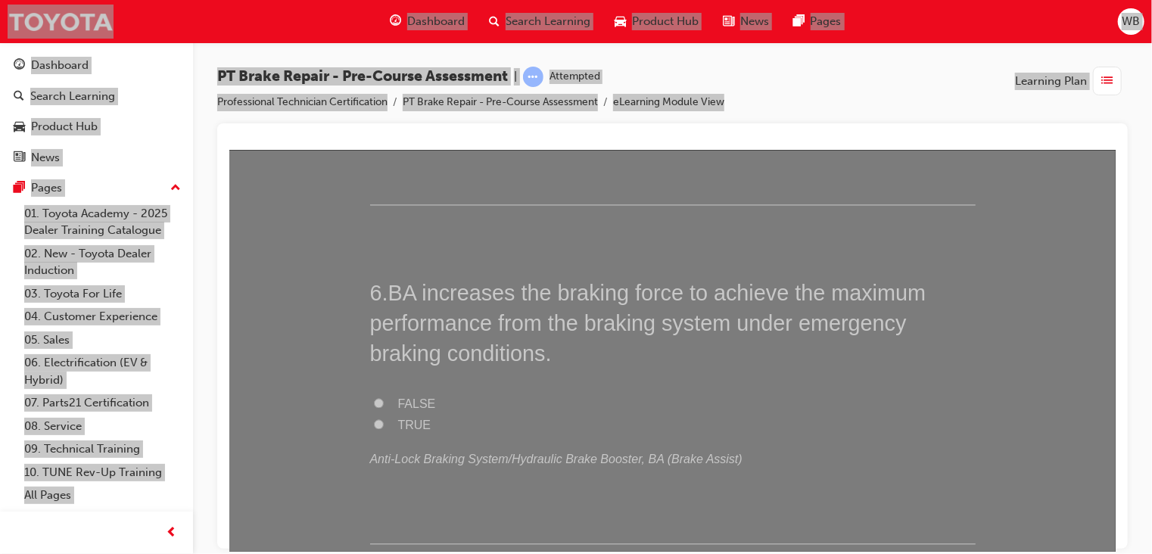
scroll to position [1615, 0]
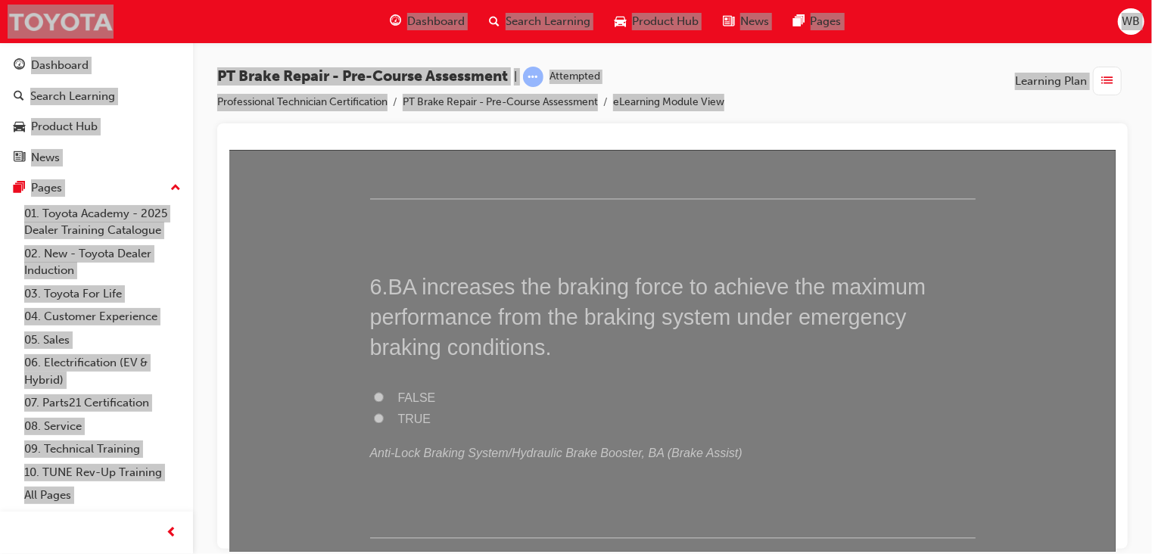
click at [623, 382] on div "6 . BA increases the braking force to achieve the maximum performance from the …" at bounding box center [673, 404] width 606 height 267
click at [373, 419] on input "TRUE" at bounding box center [378, 418] width 10 height 10
radio input "true"
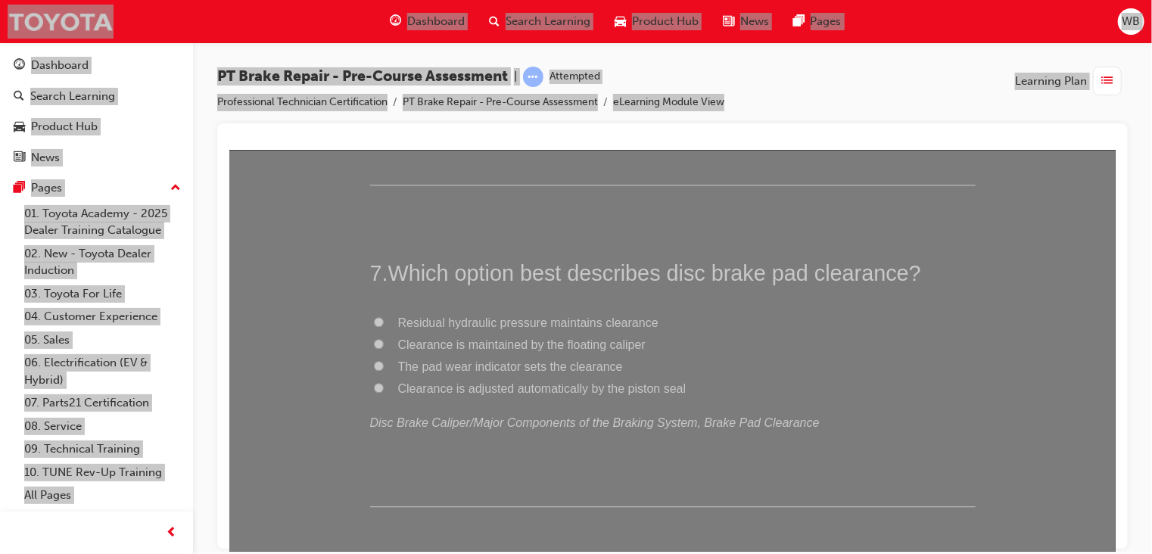
scroll to position [2002, 0]
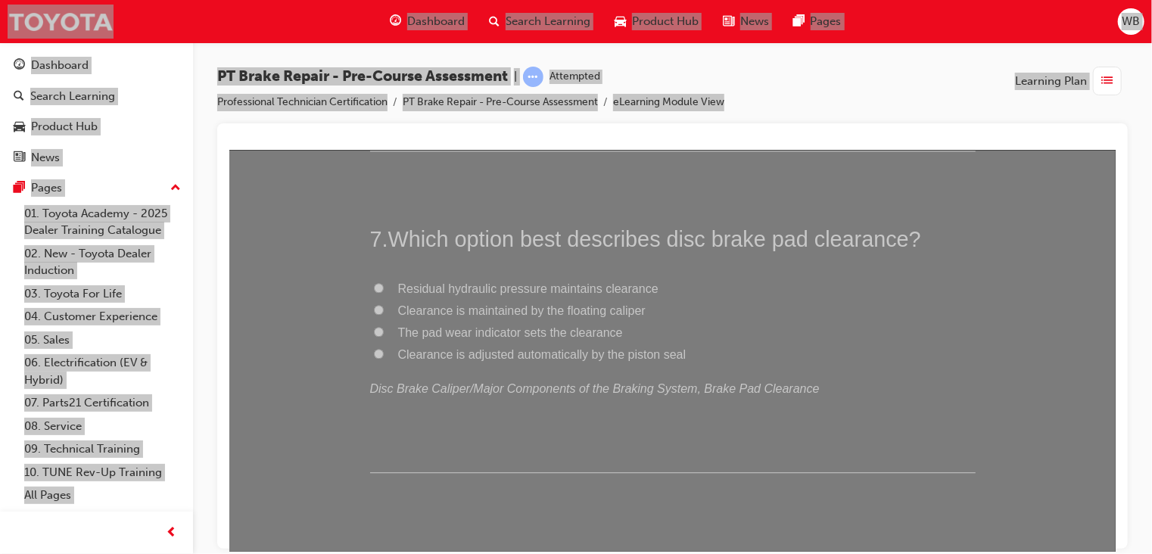
click at [370, 351] on label "Clearance is adjusted automatically by the piston seal" at bounding box center [673, 355] width 606 height 22
click at [373, 351] on input "Clearance is adjusted automatically by the piston seal" at bounding box center [378, 353] width 10 height 10
radio input "true"
click at [373, 331] on input "The pad wear indicator sets the clearance" at bounding box center [378, 331] width 10 height 10
radio input "true"
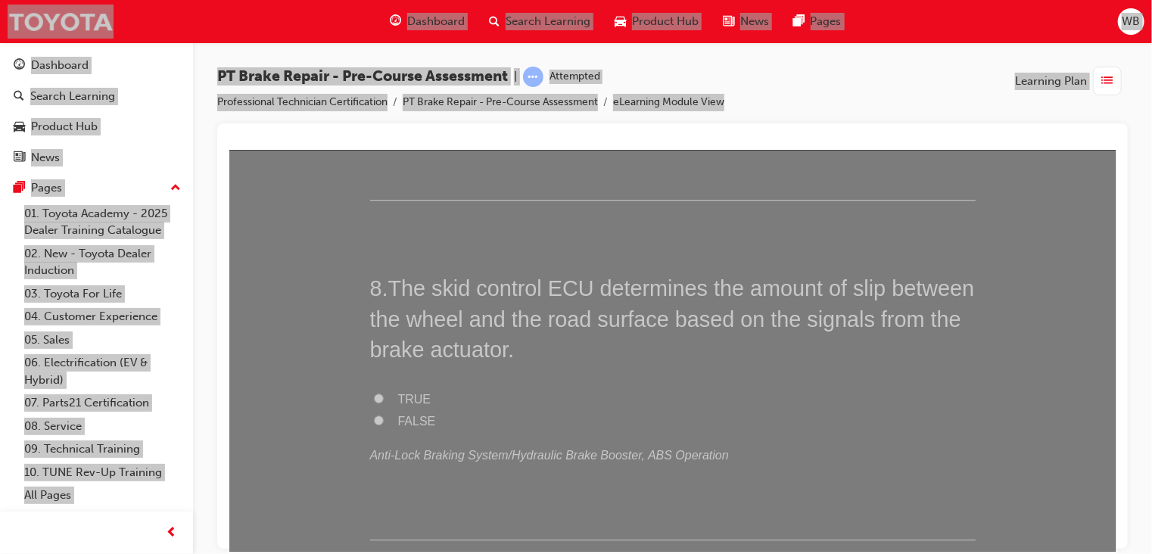
scroll to position [2281, 0]
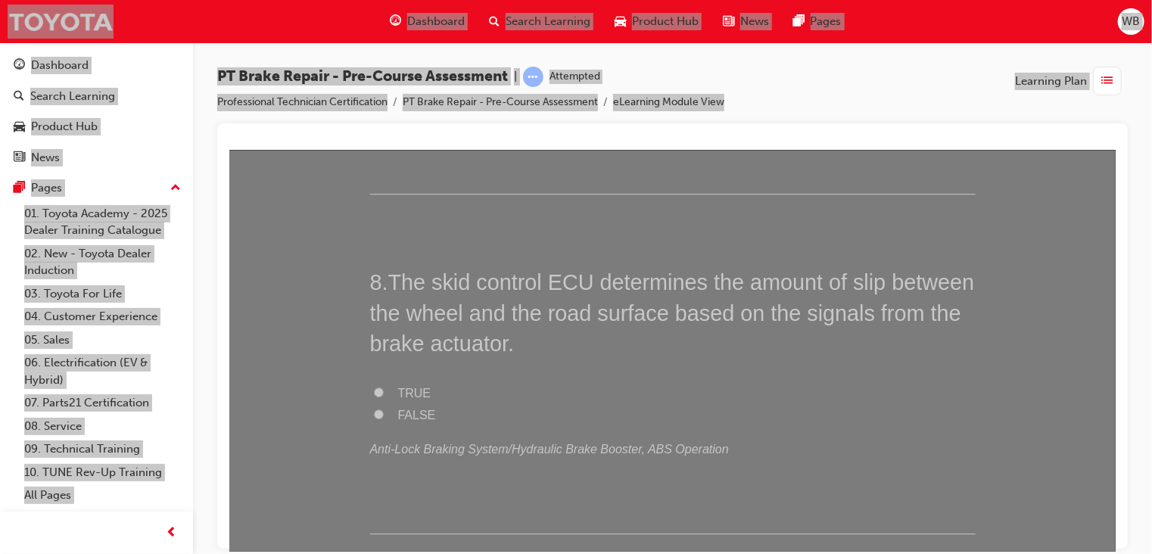
click at [373, 387] on input "TRUE" at bounding box center [378, 392] width 10 height 10
radio input "true"
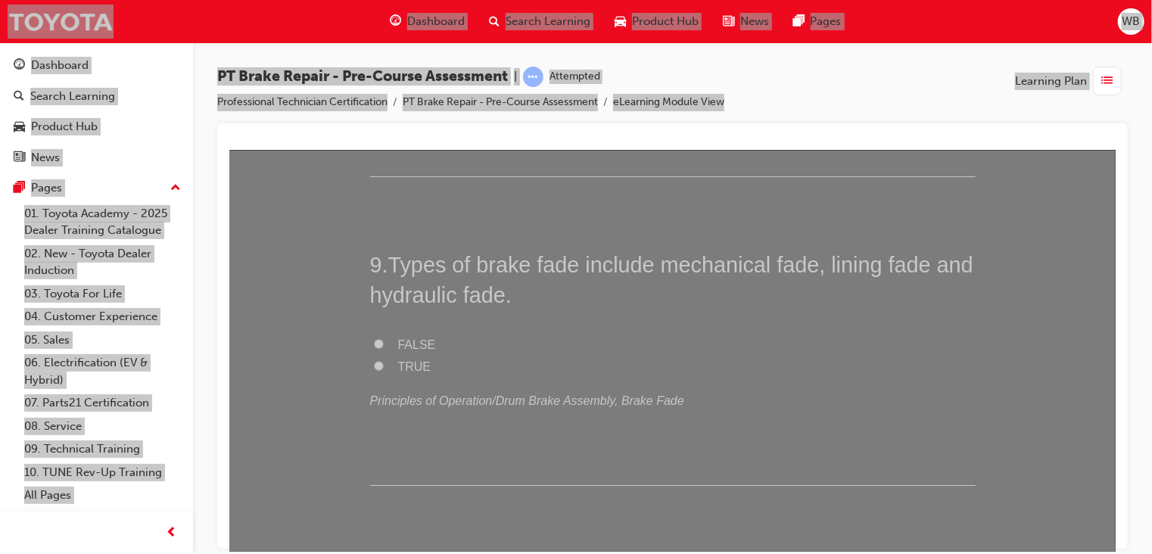
scroll to position [2662, 0]
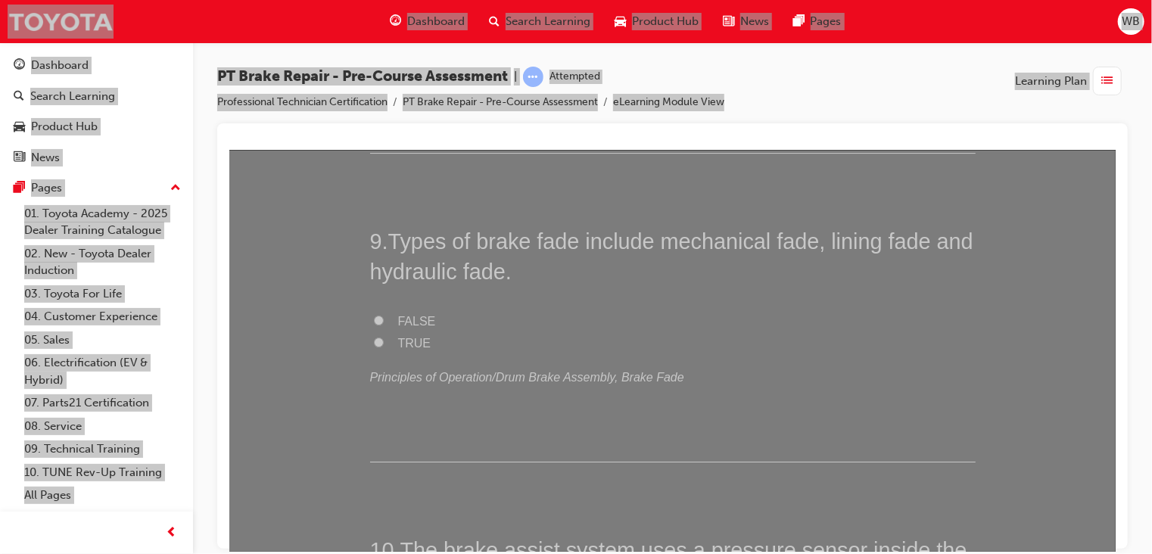
drag, startPoint x: 1111, startPoint y: 432, endPoint x: 1352, endPoint y: 622, distance: 307.2
click at [370, 334] on label "TRUE" at bounding box center [673, 343] width 606 height 22
click at [373, 337] on input "TRUE" at bounding box center [378, 342] width 10 height 10
radio input "true"
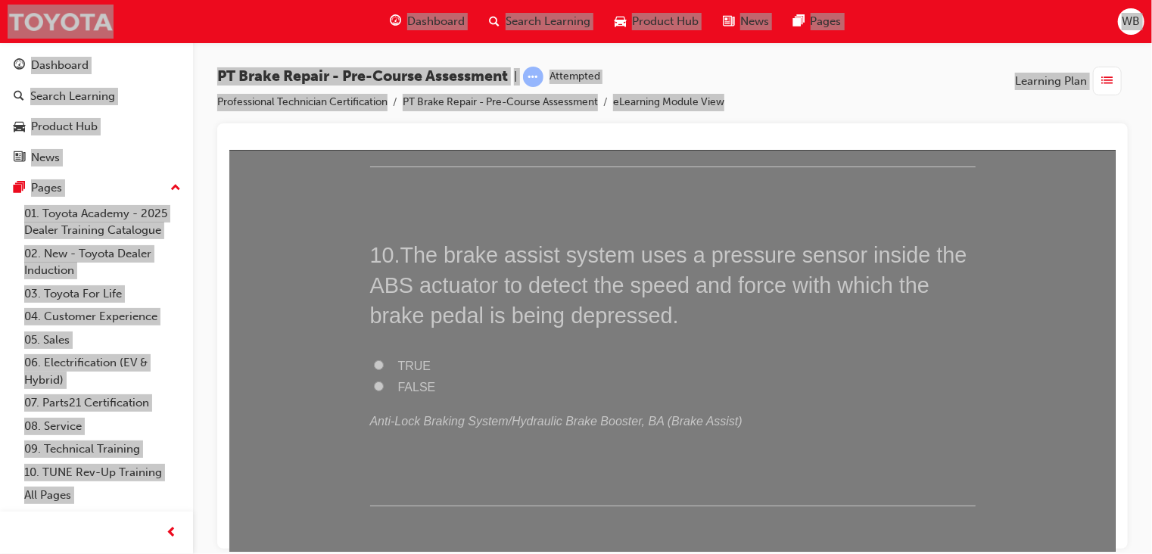
scroll to position [2946, 0]
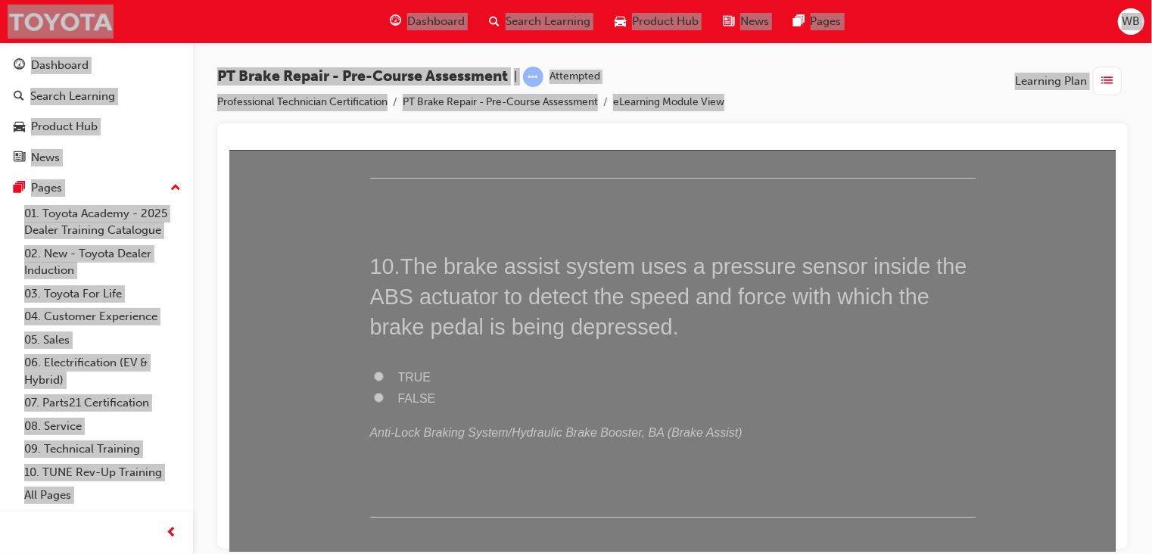
drag, startPoint x: 1111, startPoint y: 480, endPoint x: 1346, endPoint y: 661, distance: 297.0
click at [374, 371] on input "TRUE" at bounding box center [378, 376] width 10 height 10
radio input "true"
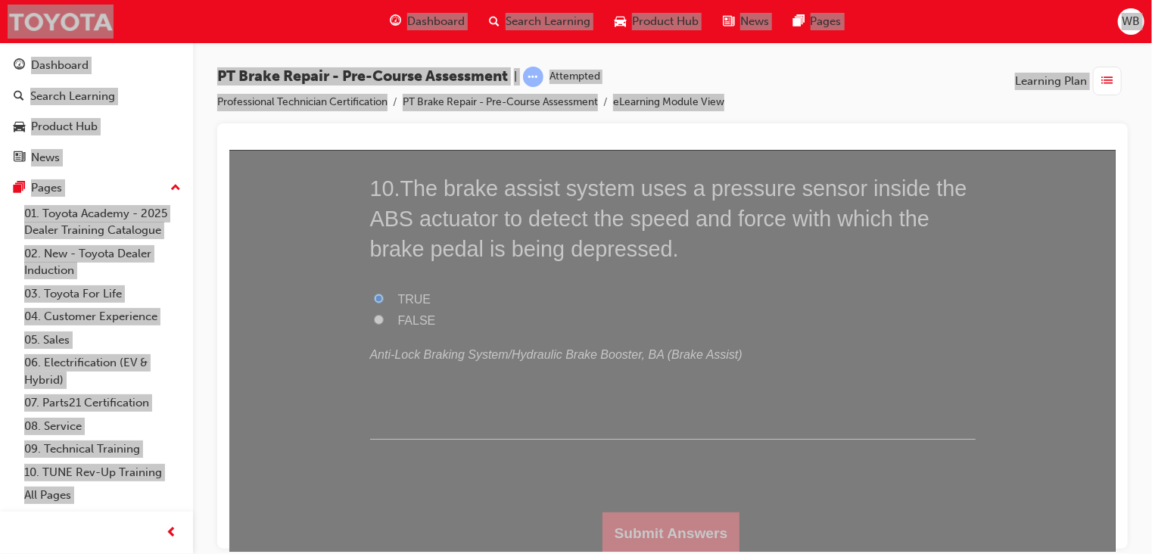
click at [641, 529] on button "Submit Answers" at bounding box center [671, 533] width 138 height 42
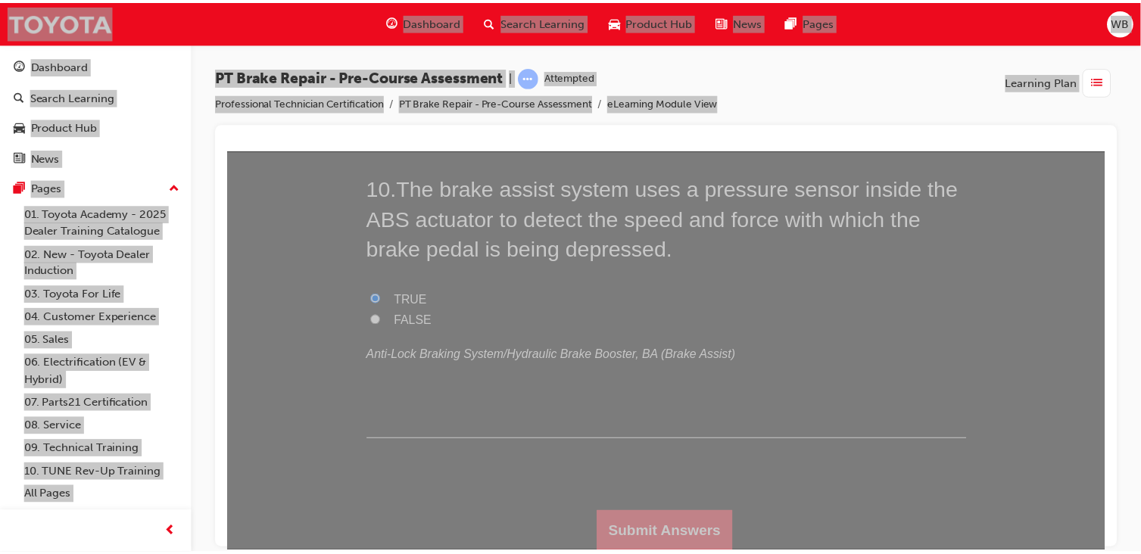
scroll to position [0, 0]
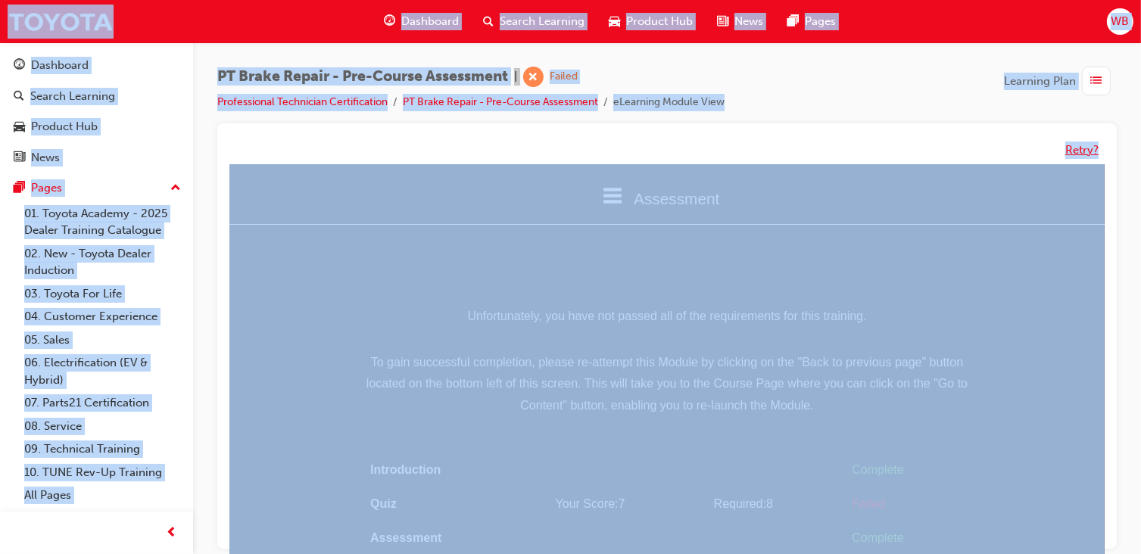
click at [1085, 151] on button "Retry?" at bounding box center [1081, 150] width 33 height 17
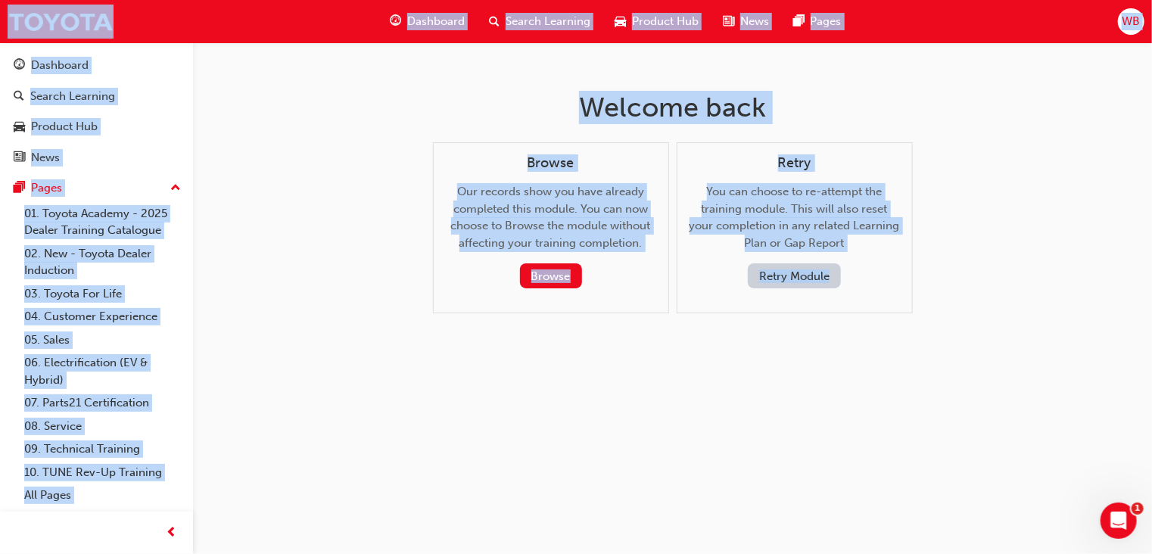
click at [794, 267] on button "Retry Module" at bounding box center [794, 276] width 93 height 25
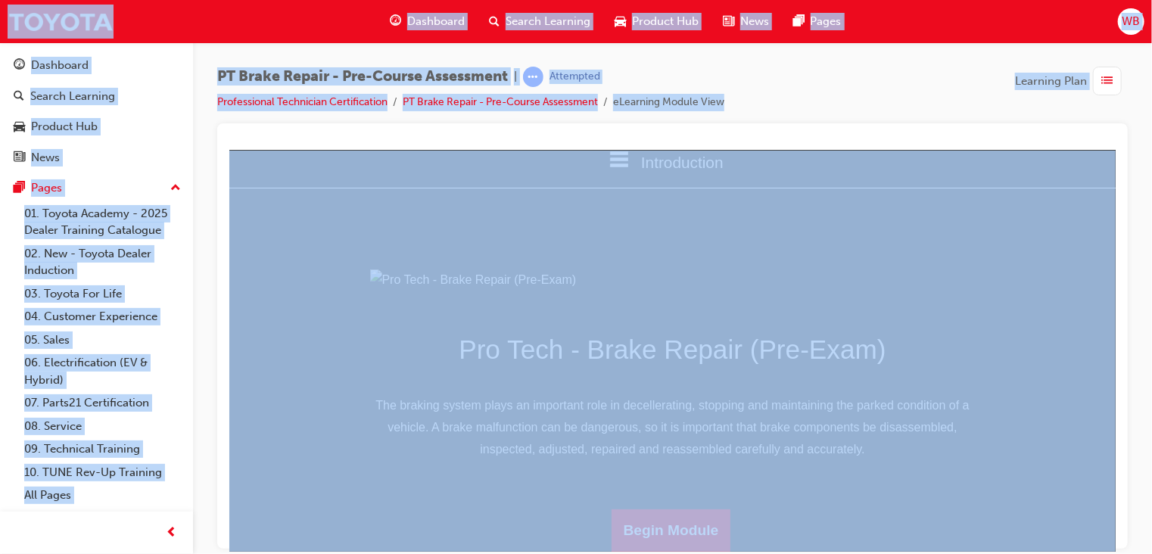
scroll to position [189, 0]
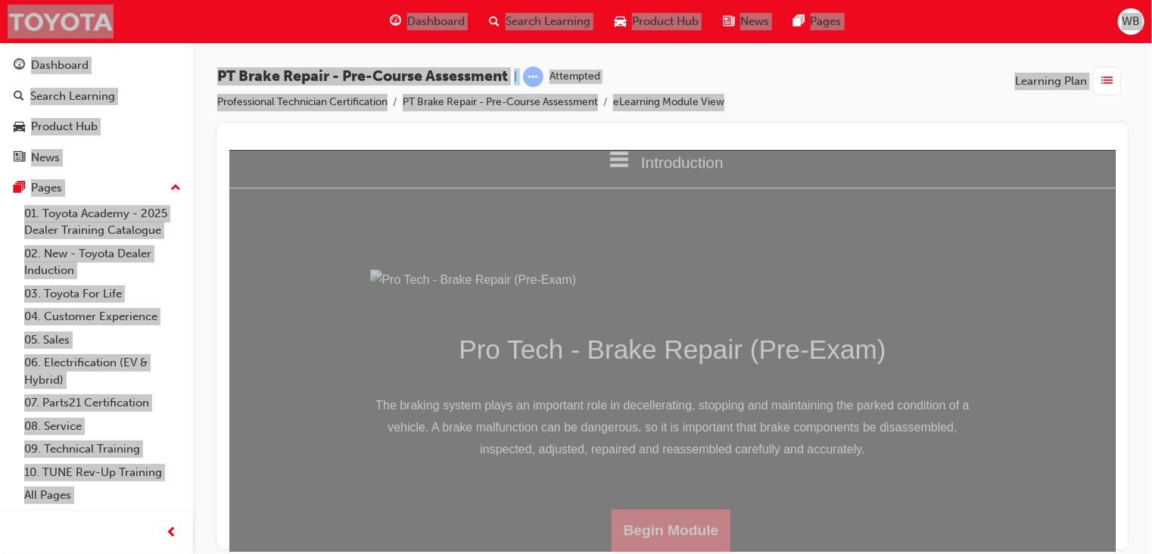
click at [698, 521] on button "Begin Module" at bounding box center [671, 530] width 120 height 42
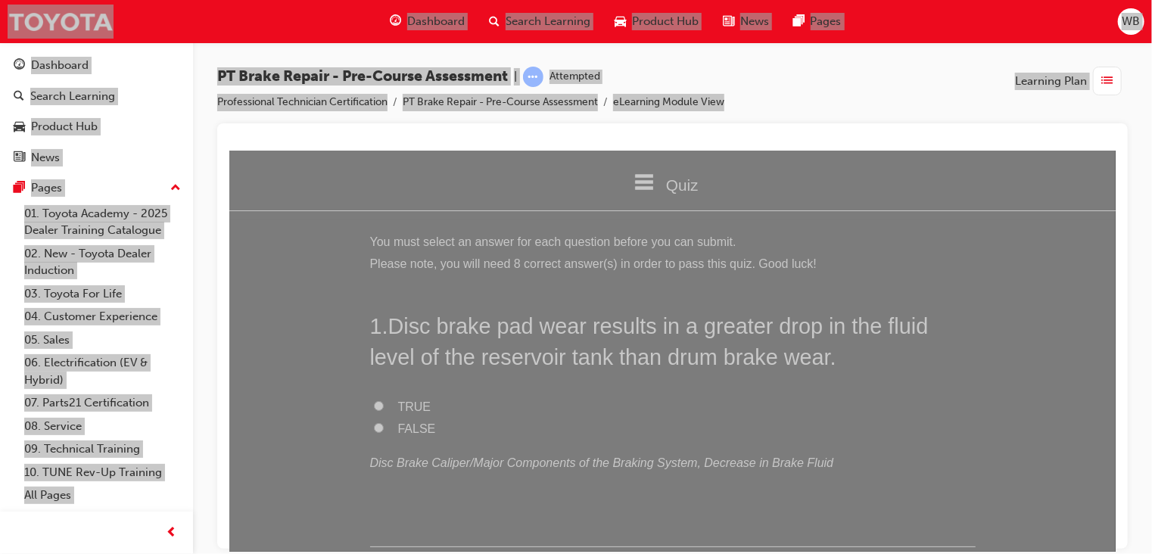
click at [373, 405] on input "TRUE" at bounding box center [378, 406] width 10 height 10
radio input "true"
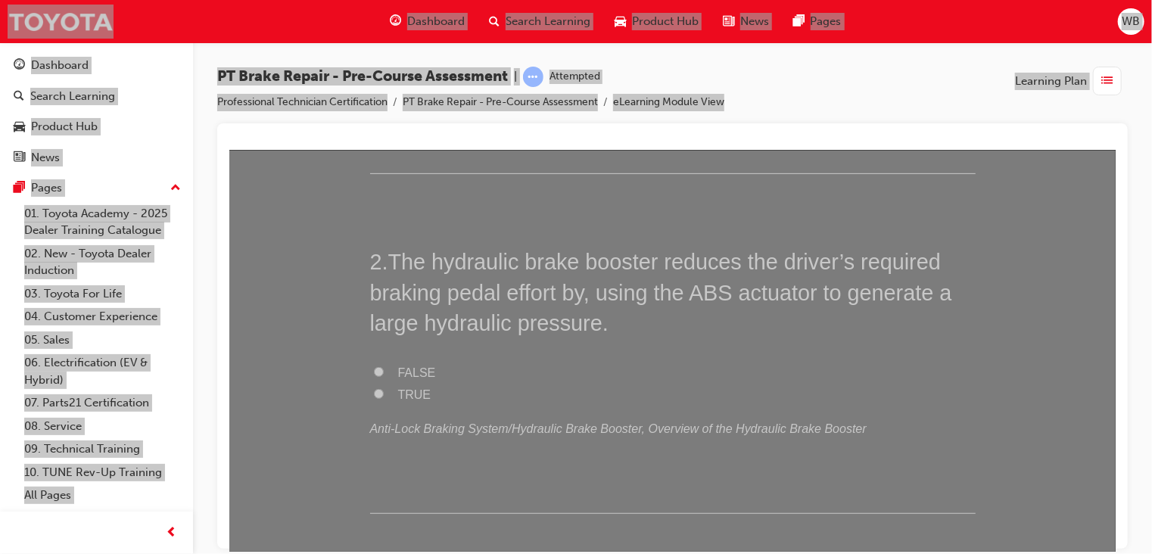
scroll to position [391, 0]
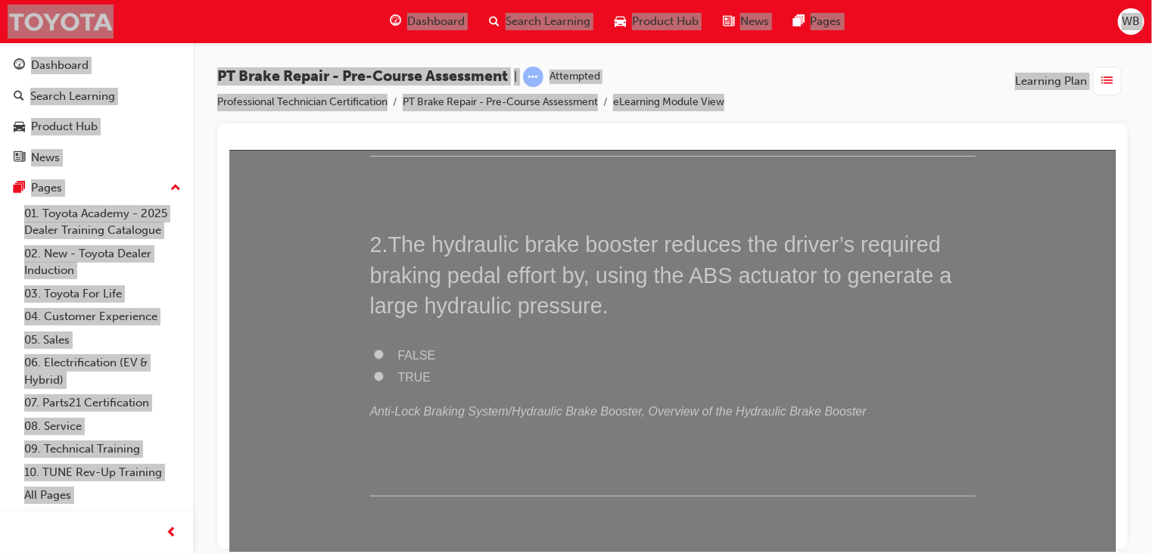
click at [373, 373] on input "TRUE" at bounding box center [378, 376] width 10 height 10
radio input "true"
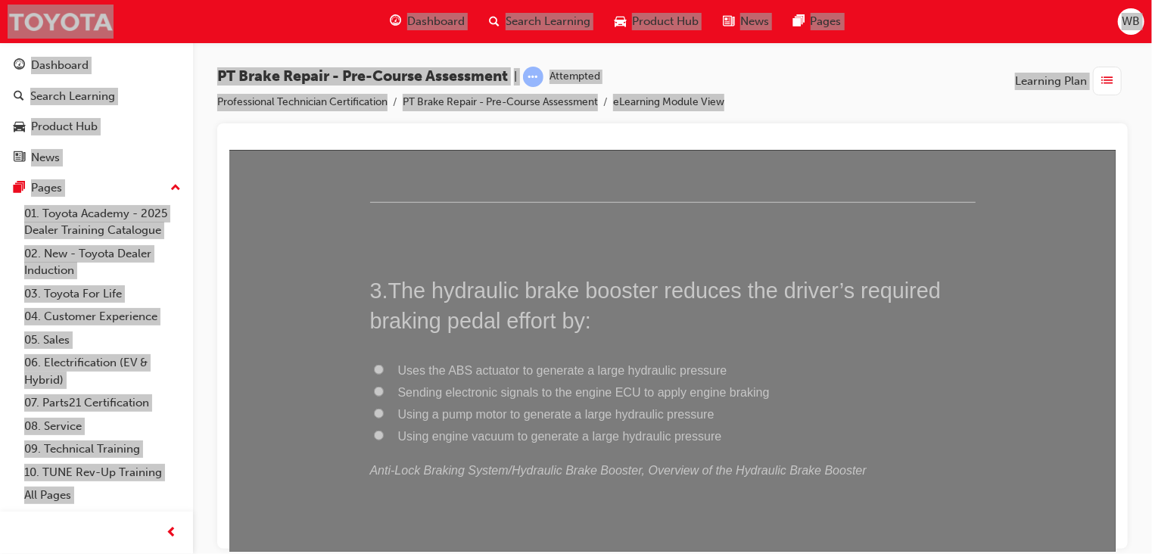
scroll to position [695, 0]
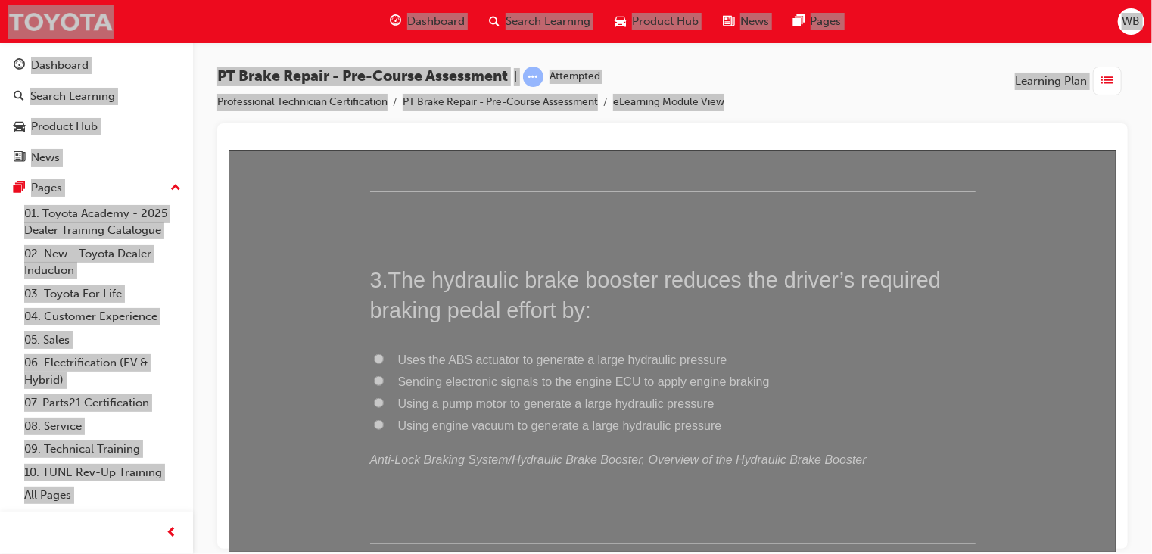
drag, startPoint x: 1105, startPoint y: 239, endPoint x: 1347, endPoint y: 421, distance: 302.9
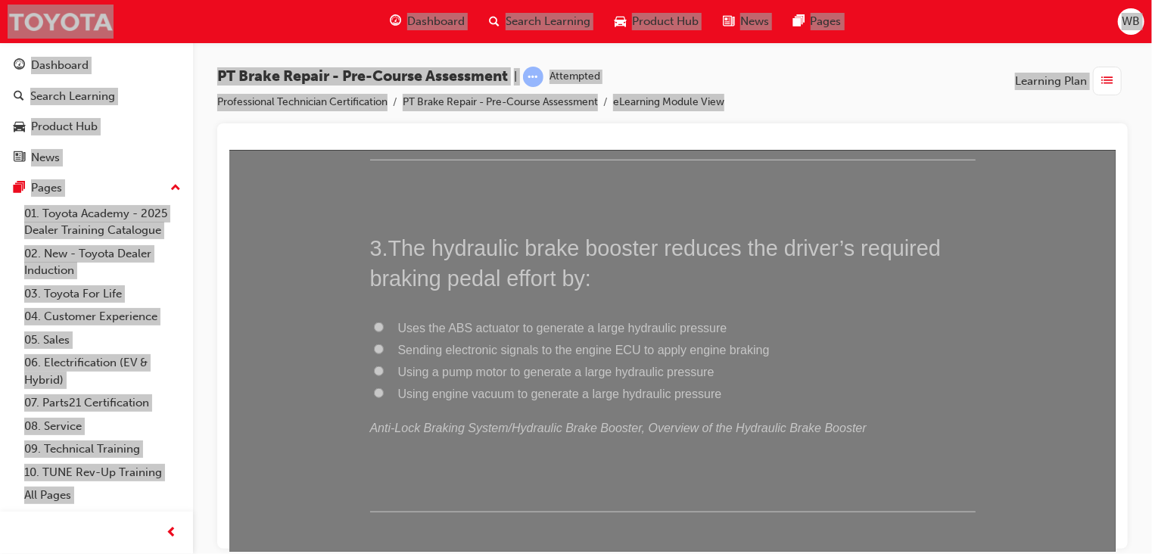
scroll to position [744, 0]
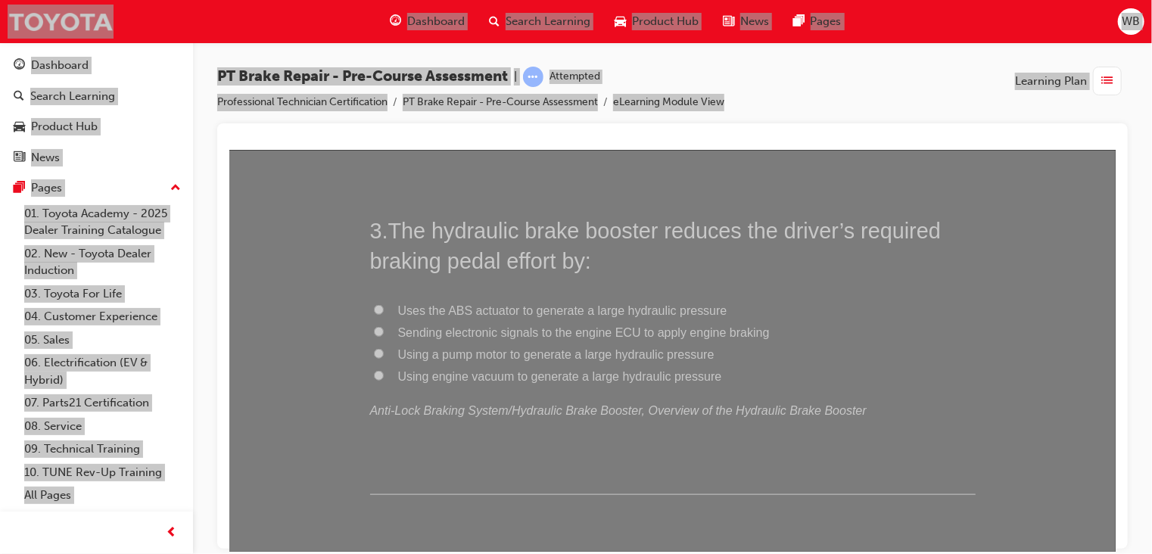
click at [376, 307] on input "Uses the ABS actuator to generate a large hydraulic pressure" at bounding box center [378, 309] width 10 height 10
radio input "true"
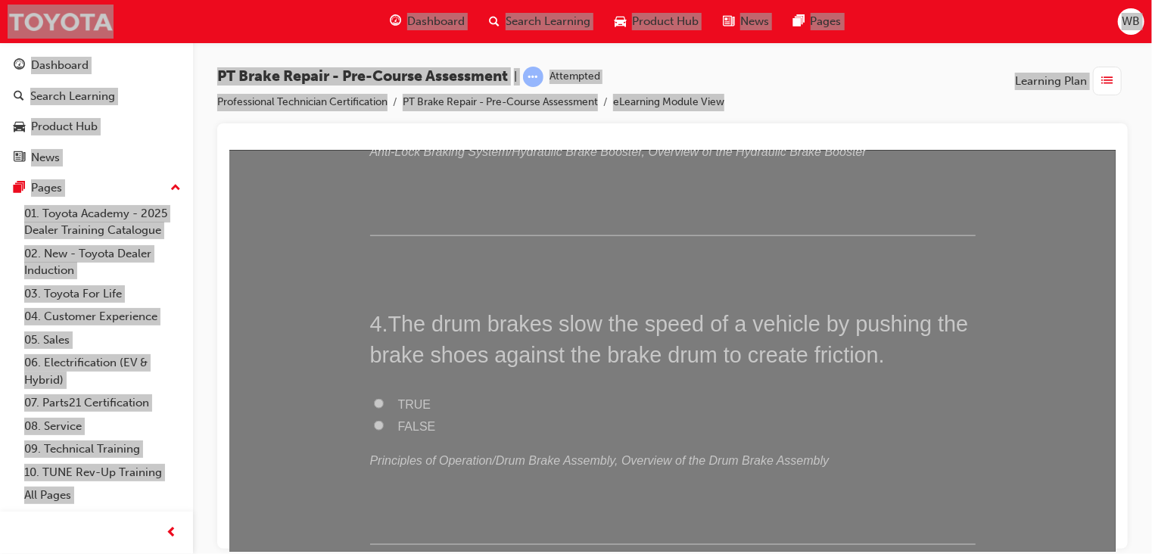
scroll to position [1060, 0]
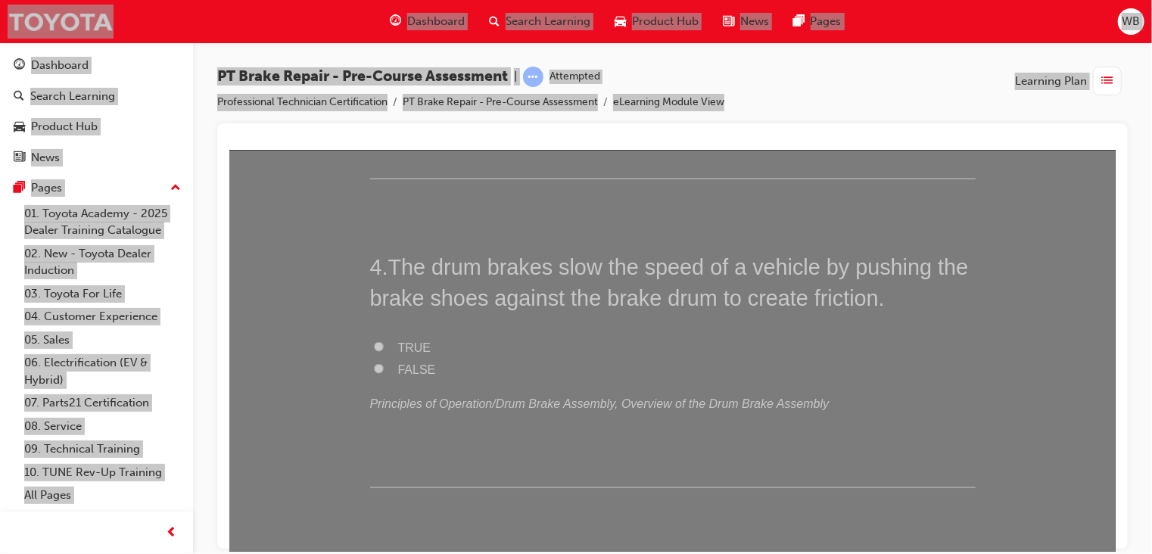
click at [373, 343] on input "TRUE" at bounding box center [378, 347] width 10 height 10
radio input "true"
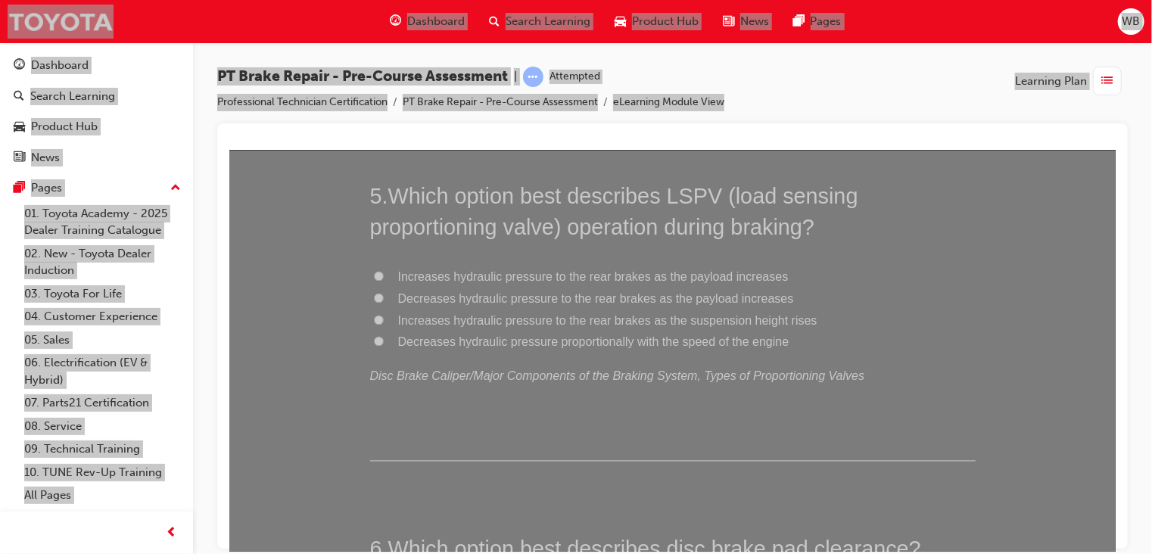
scroll to position [1446, 0]
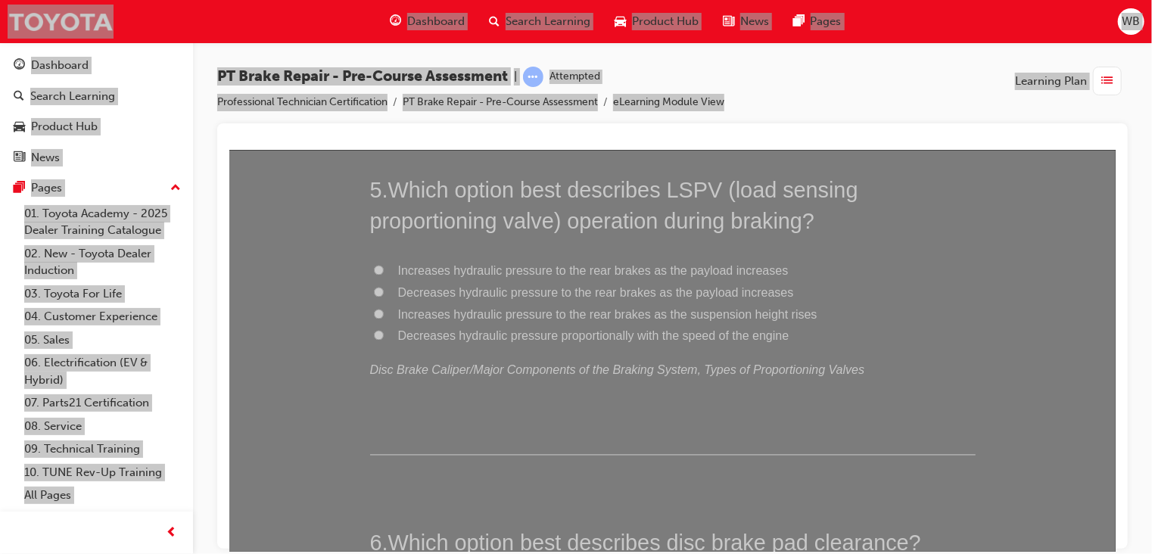
drag, startPoint x: 1107, startPoint y: 306, endPoint x: 1358, endPoint y: 497, distance: 315.6
click at [373, 310] on input "Increases hydraulic pressure to the rear brakes as the suspension height rises" at bounding box center [378, 314] width 10 height 10
radio input "true"
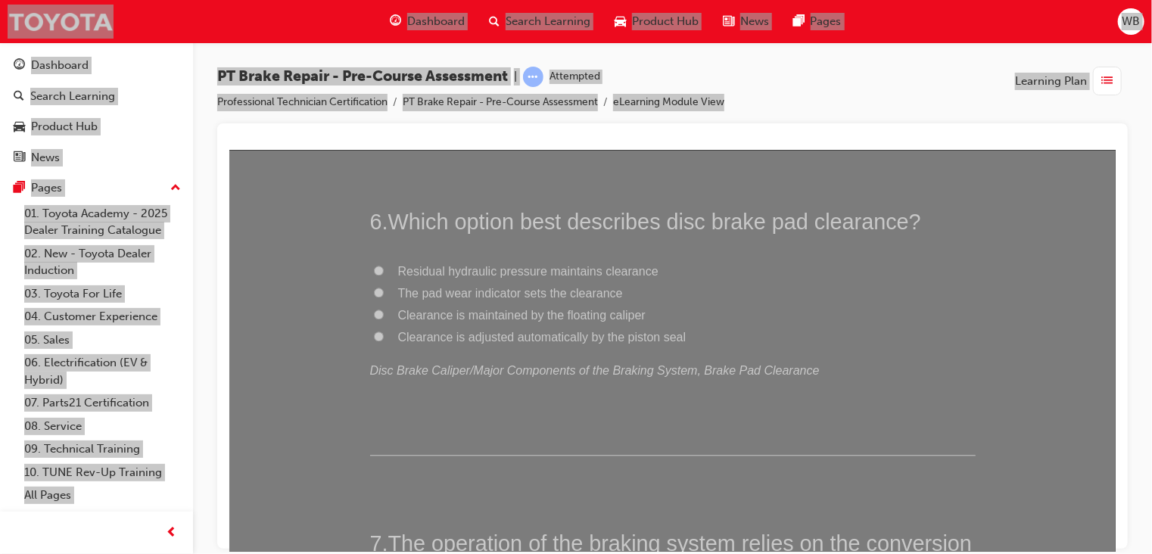
scroll to position [1779, 0]
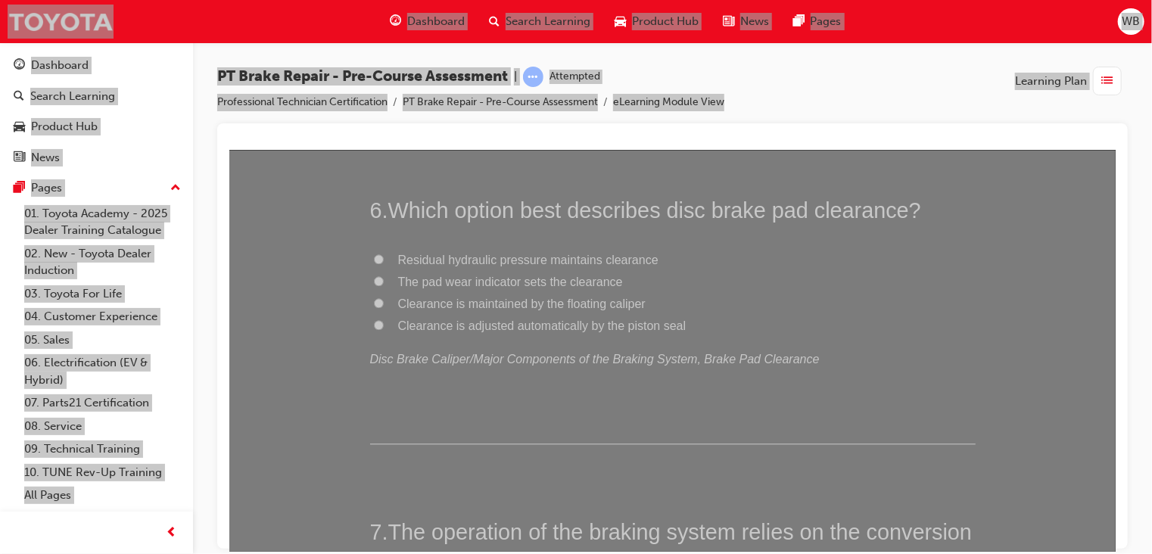
click at [375, 276] on input "The pad wear indicator sets the clearance" at bounding box center [378, 281] width 10 height 10
radio input "true"
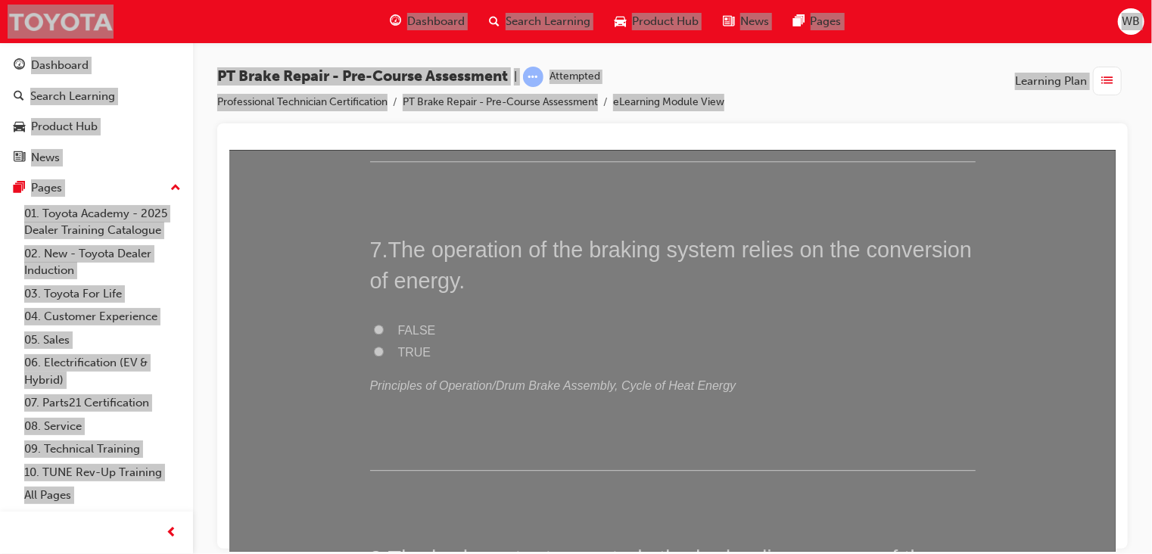
scroll to position [2044, 0]
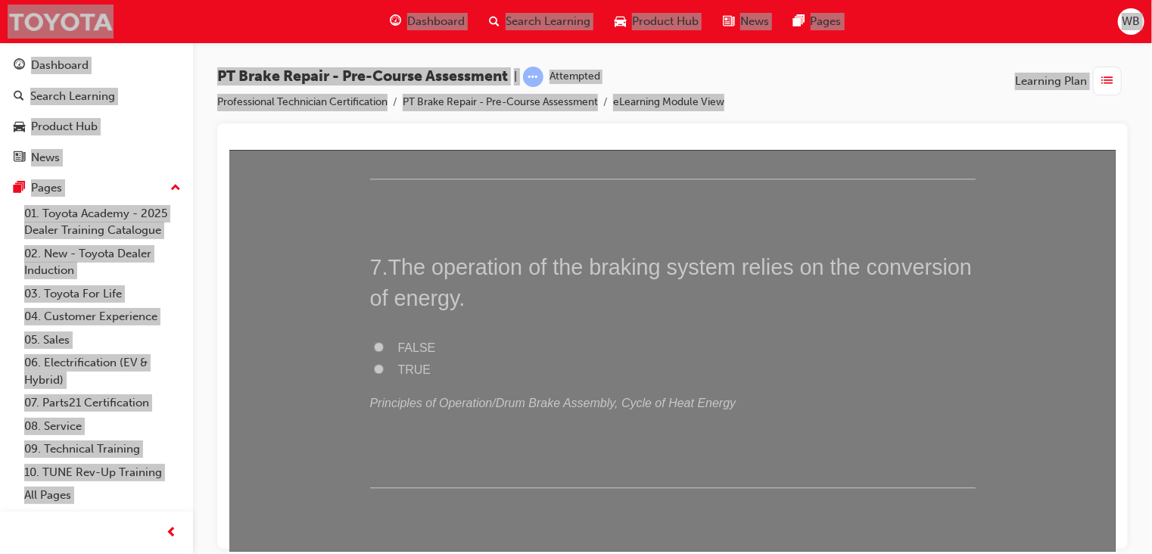
drag, startPoint x: 1109, startPoint y: 376, endPoint x: 1352, endPoint y: 555, distance: 301.7
click at [375, 363] on input "TRUE" at bounding box center [378, 368] width 10 height 10
radio input "true"
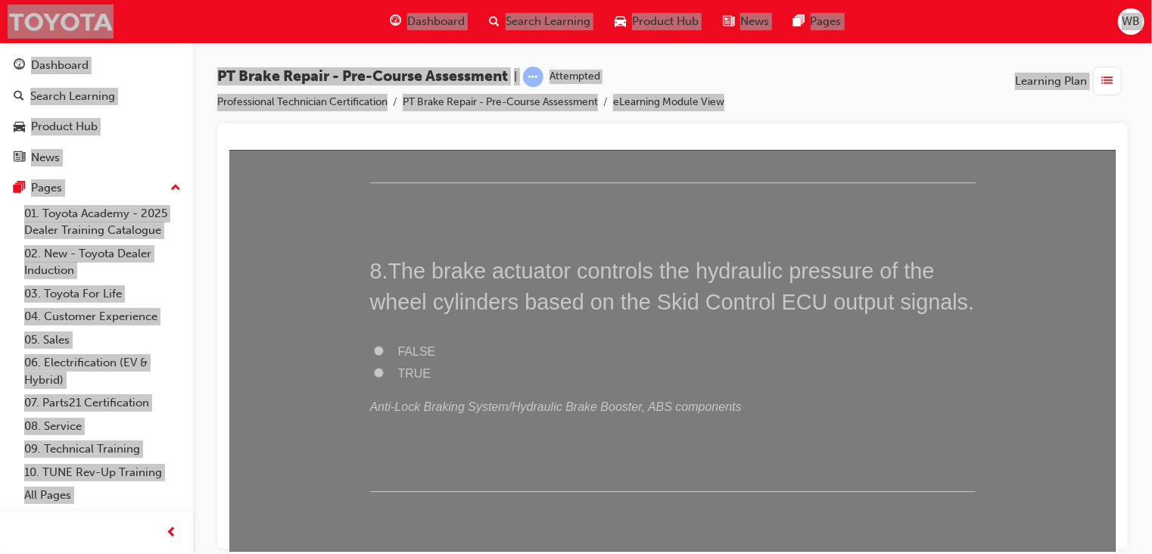
scroll to position [2360, 0]
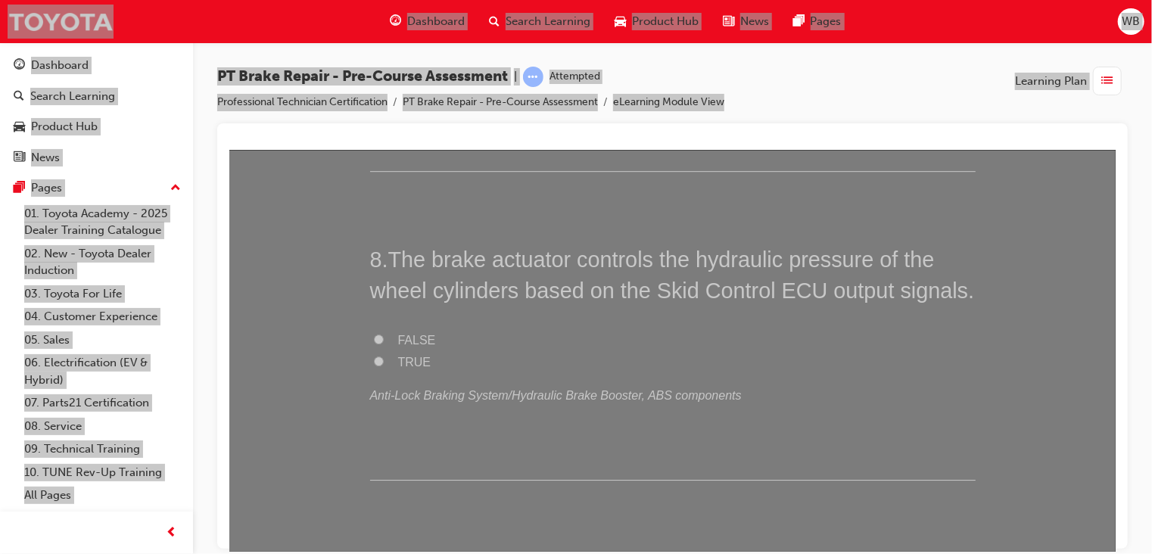
click at [375, 361] on input "TRUE" at bounding box center [378, 361] width 10 height 10
radio input "true"
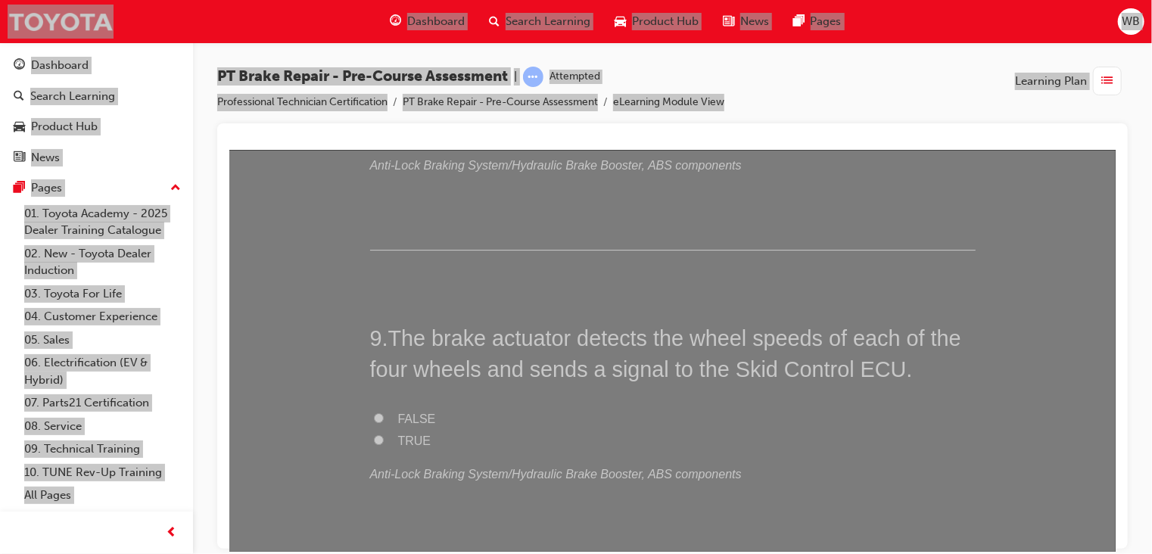
scroll to position [2608, 0]
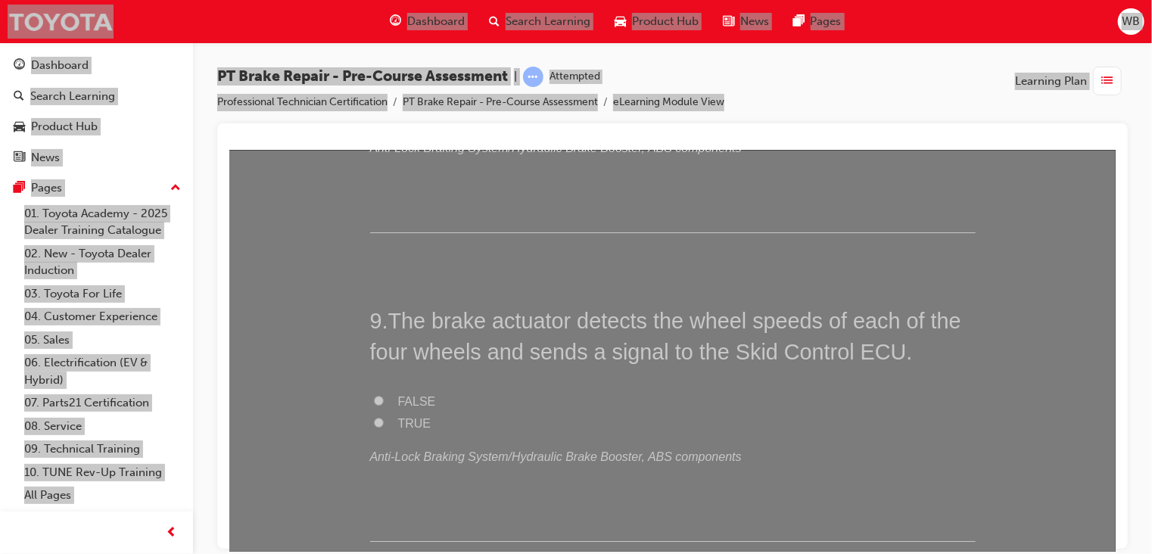
click at [375, 417] on input "TRUE" at bounding box center [378, 422] width 10 height 10
radio input "true"
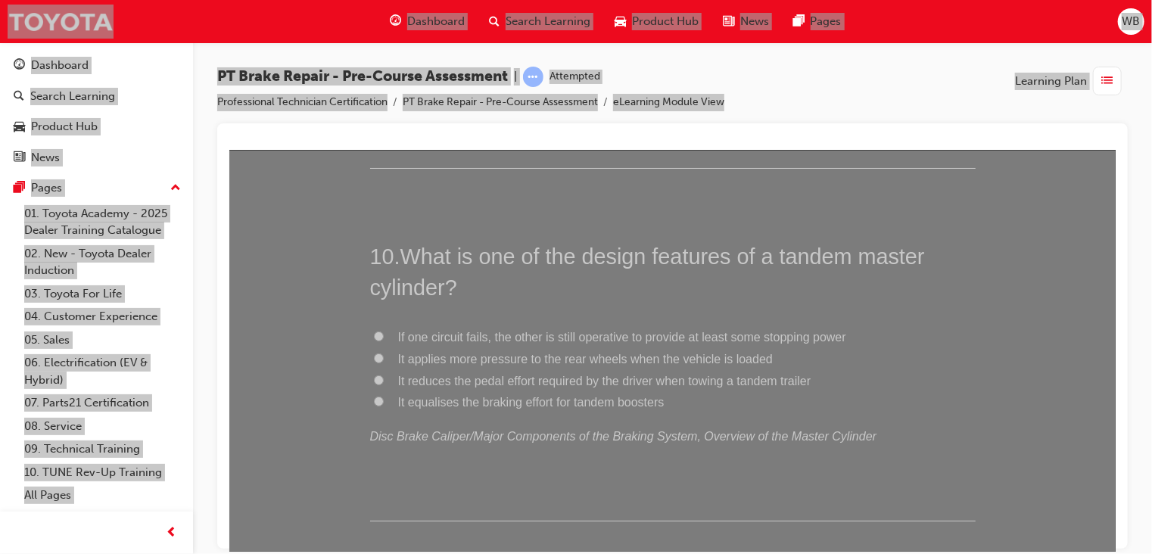
scroll to position [2999, 0]
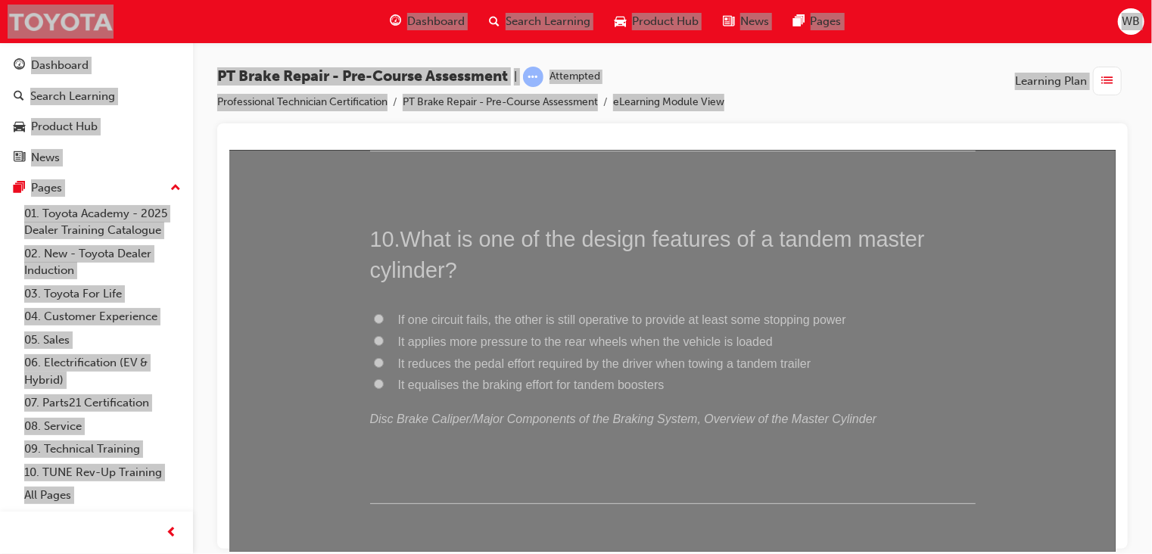
click at [373, 313] on input "If one circuit fails, the other is still operative to provide at least some sto…" at bounding box center [378, 318] width 10 height 10
radio input "true"
click at [375, 379] on input "It equalises the braking effort for tandem boosters" at bounding box center [378, 384] width 10 height 10
radio input "true"
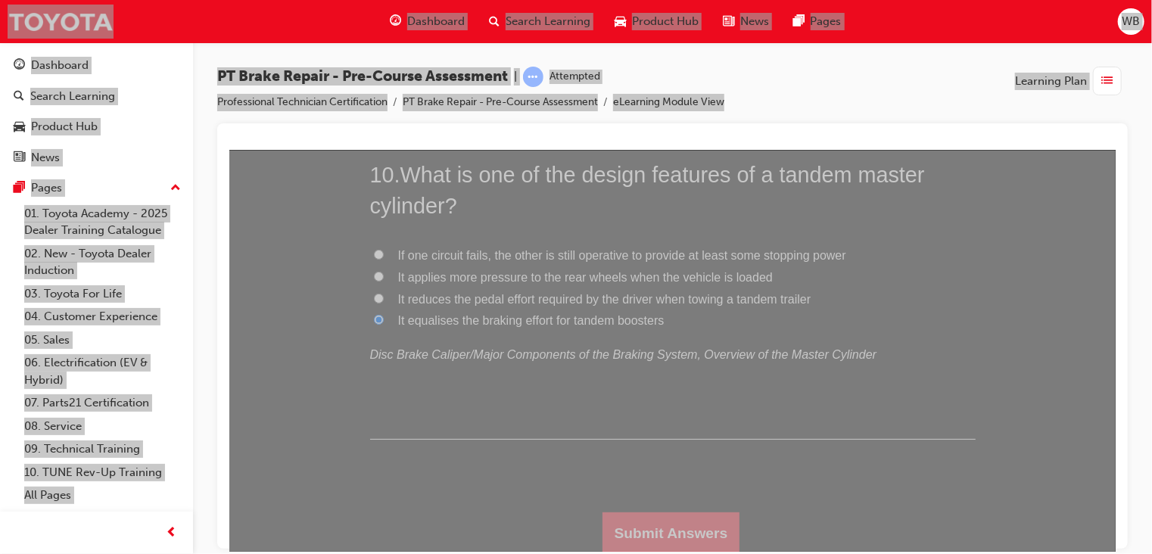
click at [702, 535] on button "Submit Answers" at bounding box center [671, 533] width 138 height 42
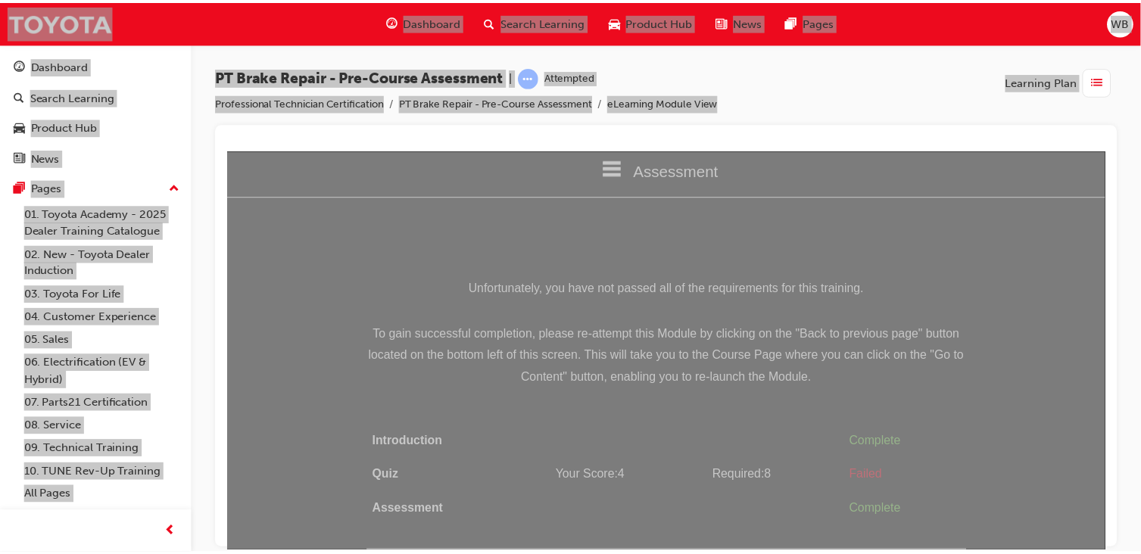
scroll to position [0, 0]
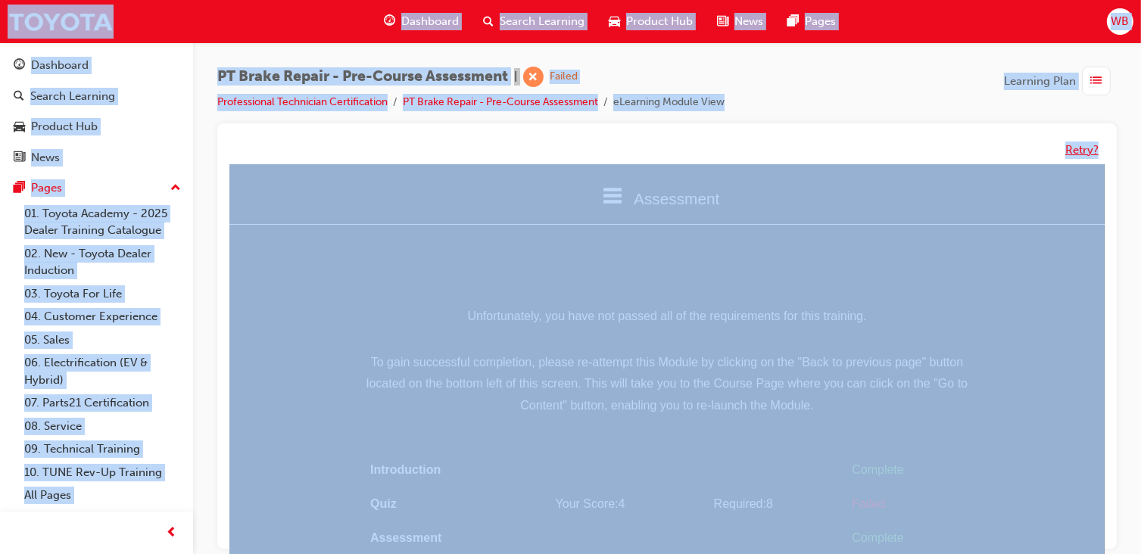
click at [1081, 149] on button "Retry?" at bounding box center [1081, 150] width 33 height 17
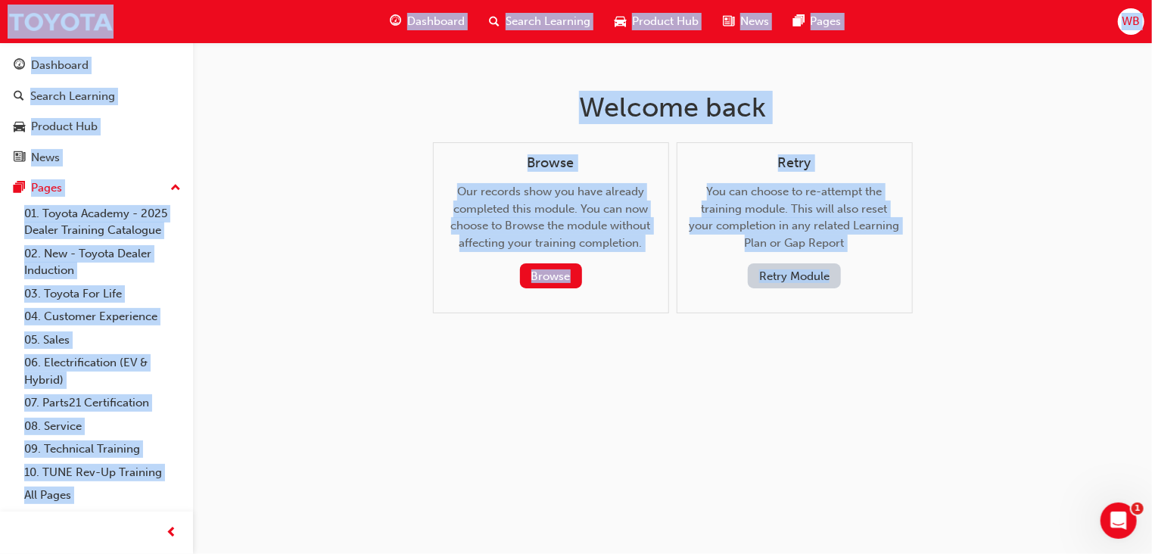
click at [783, 282] on button "Retry Module" at bounding box center [794, 276] width 93 height 25
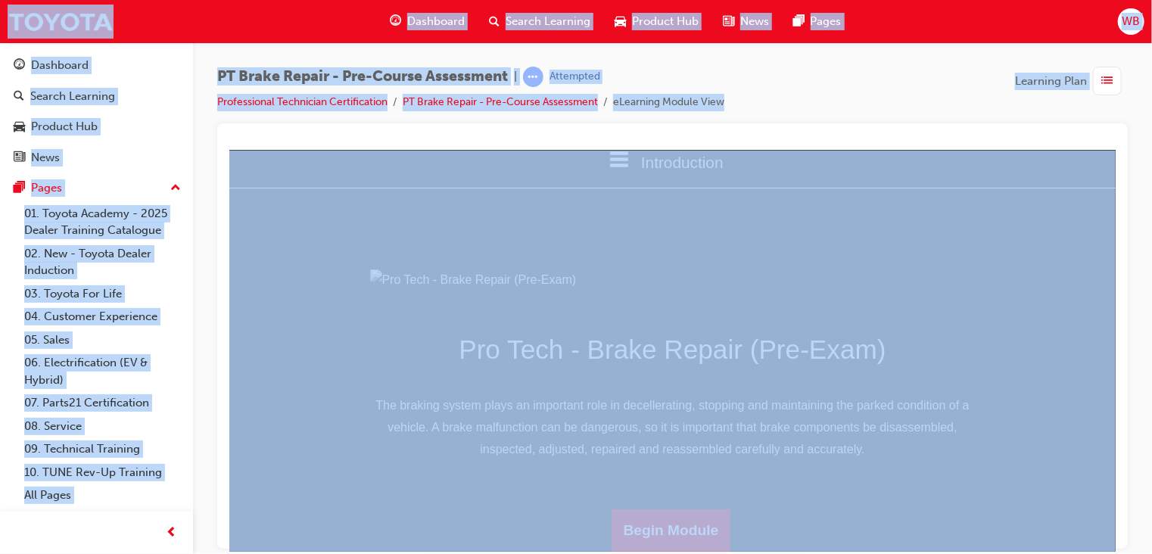
scroll to position [189, 0]
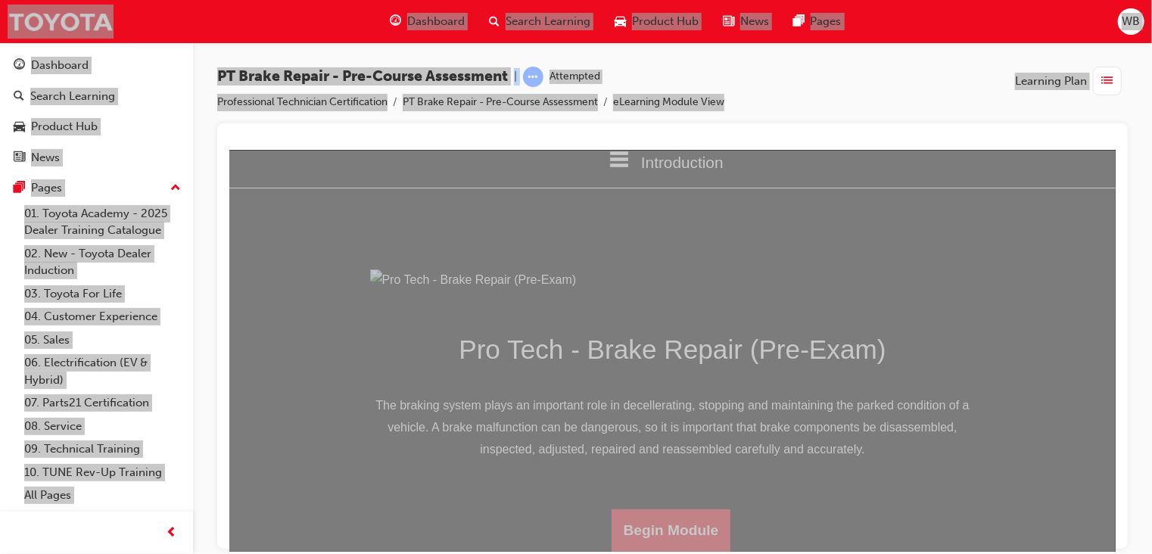
click at [687, 529] on button "Begin Module" at bounding box center [671, 530] width 120 height 42
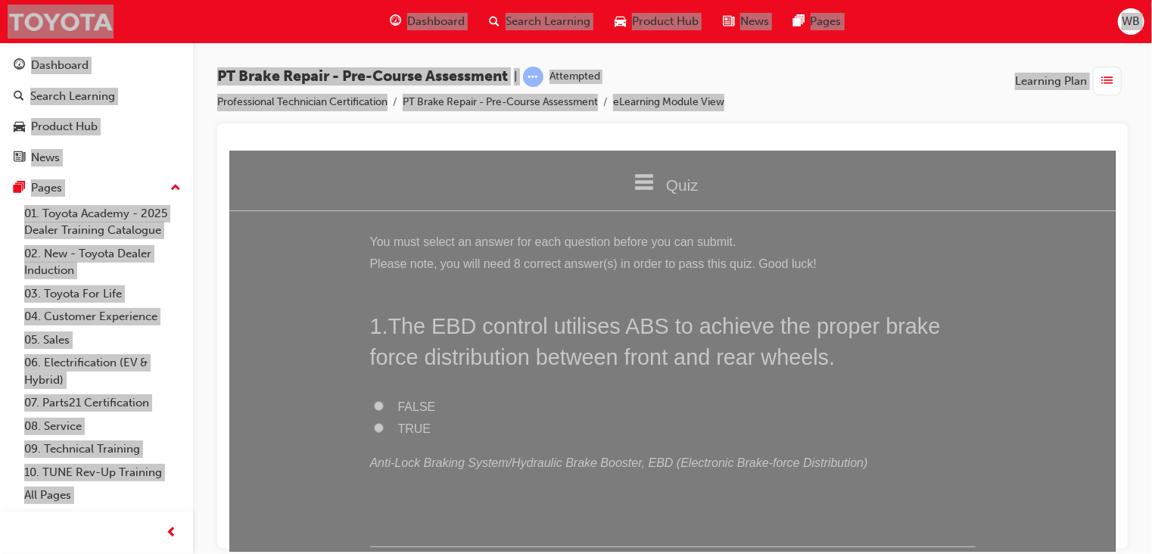
click at [675, 401] on label "FALSE" at bounding box center [673, 407] width 606 height 22
click at [383, 401] on input "FALSE" at bounding box center [378, 406] width 10 height 10
radio input "true"
click at [373, 423] on input "TRUE" at bounding box center [378, 428] width 10 height 10
radio input "true"
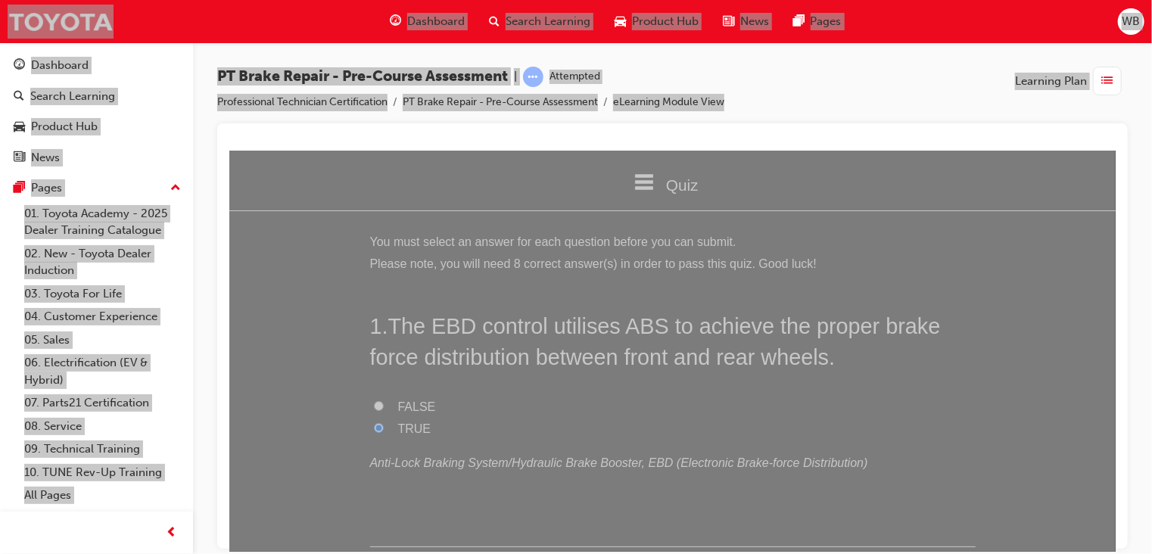
click at [373, 404] on input "FALSE" at bounding box center [378, 406] width 10 height 10
radio input "true"
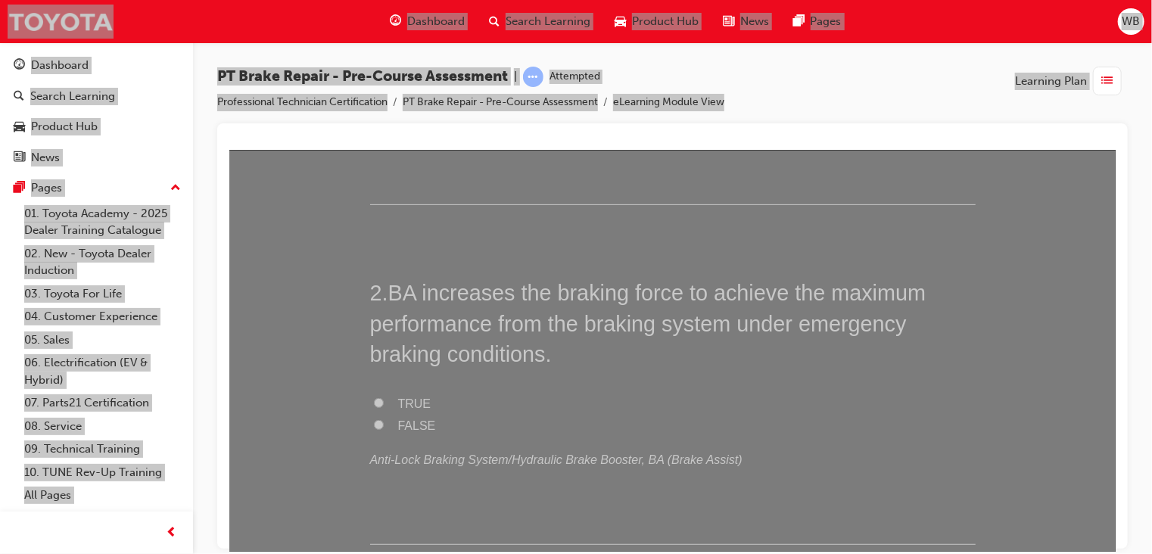
scroll to position [416, 0]
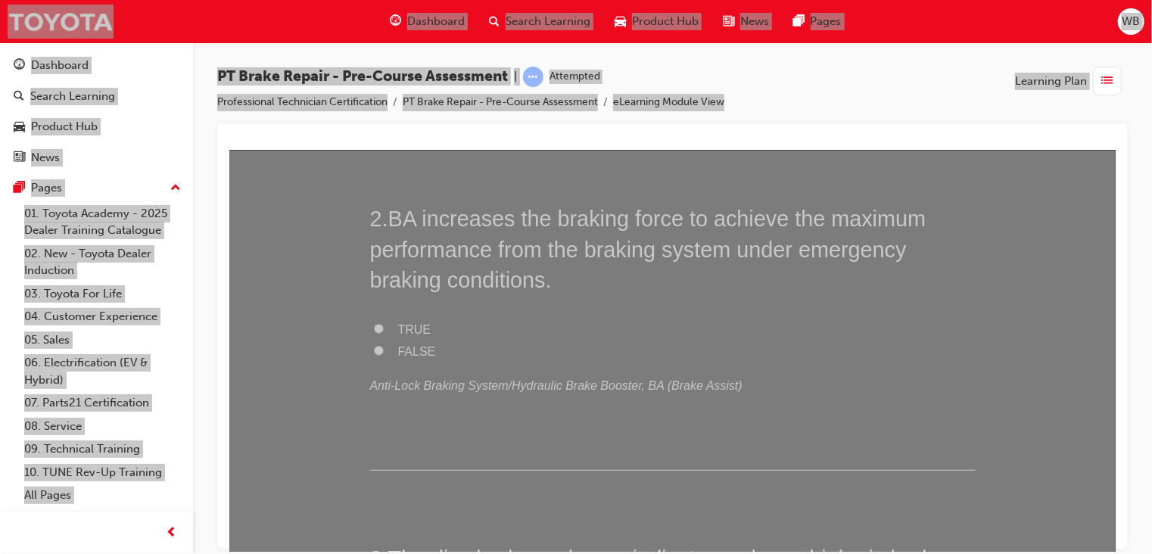
click at [373, 347] on input "FALSE" at bounding box center [378, 350] width 10 height 10
radio input "true"
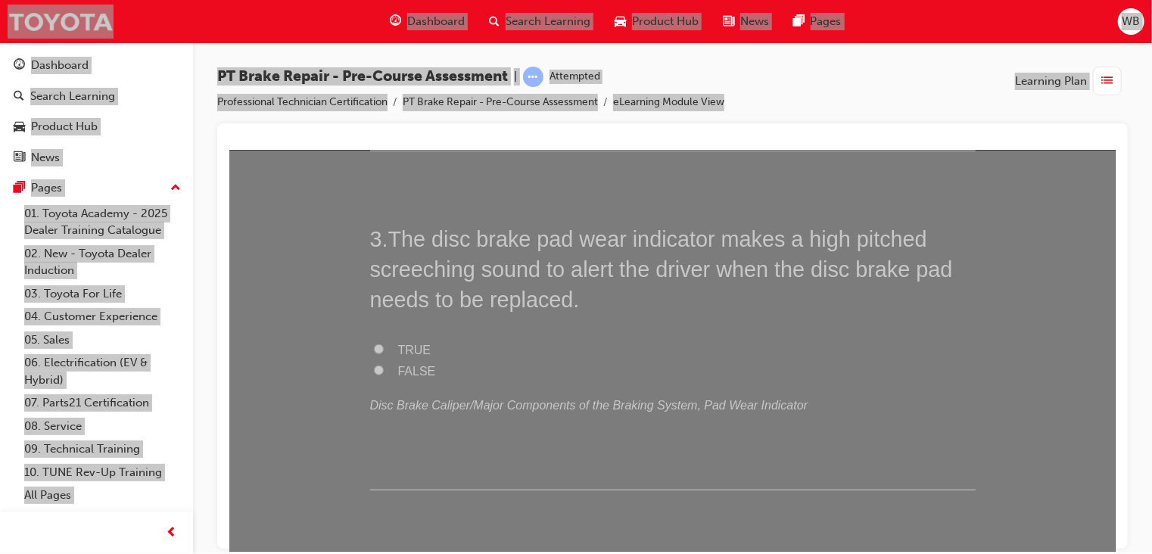
scroll to position [748, 0]
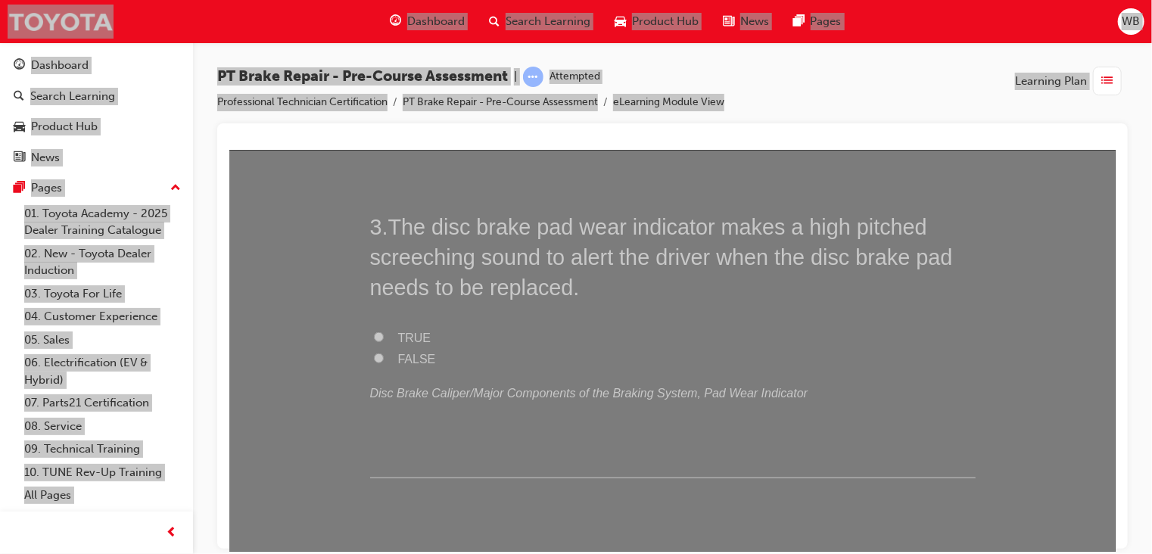
click at [373, 336] on input "TRUE" at bounding box center [378, 337] width 10 height 10
radio input "true"
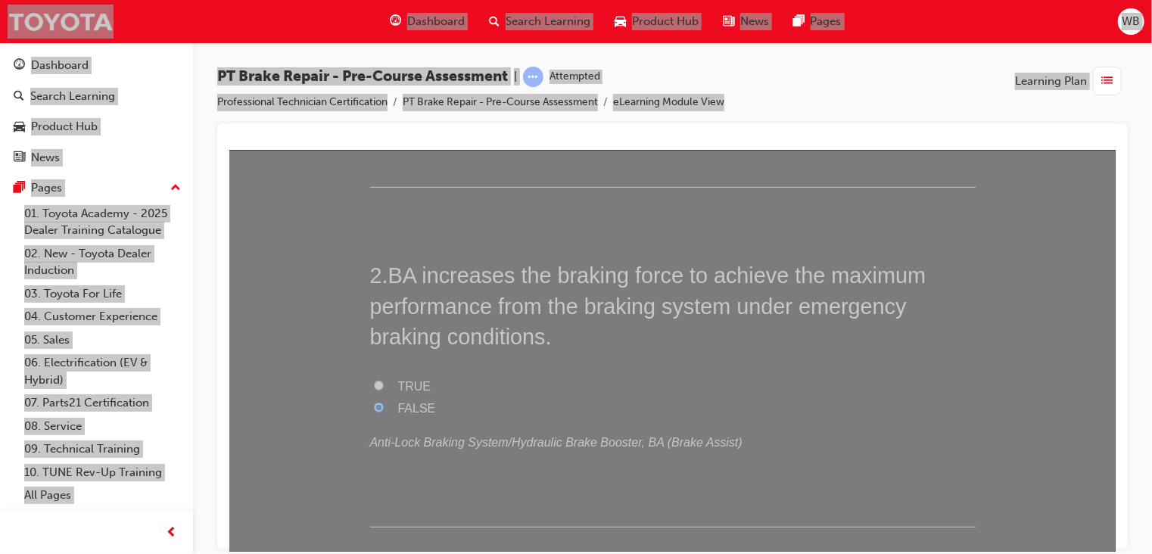
scroll to position [382, 0]
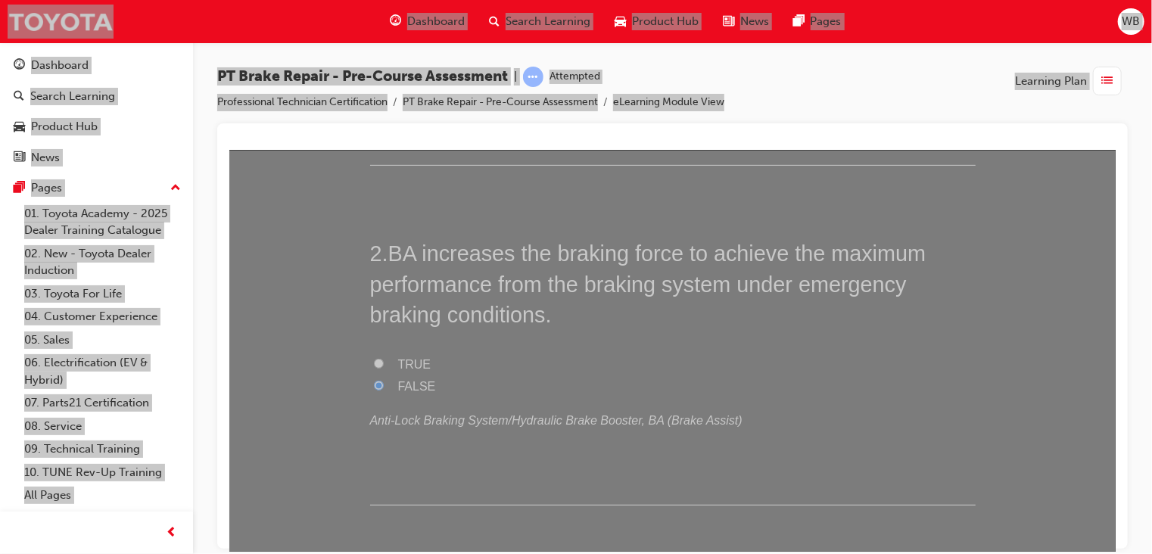
drag, startPoint x: 1113, startPoint y: 186, endPoint x: 1346, endPoint y: 377, distance: 301.3
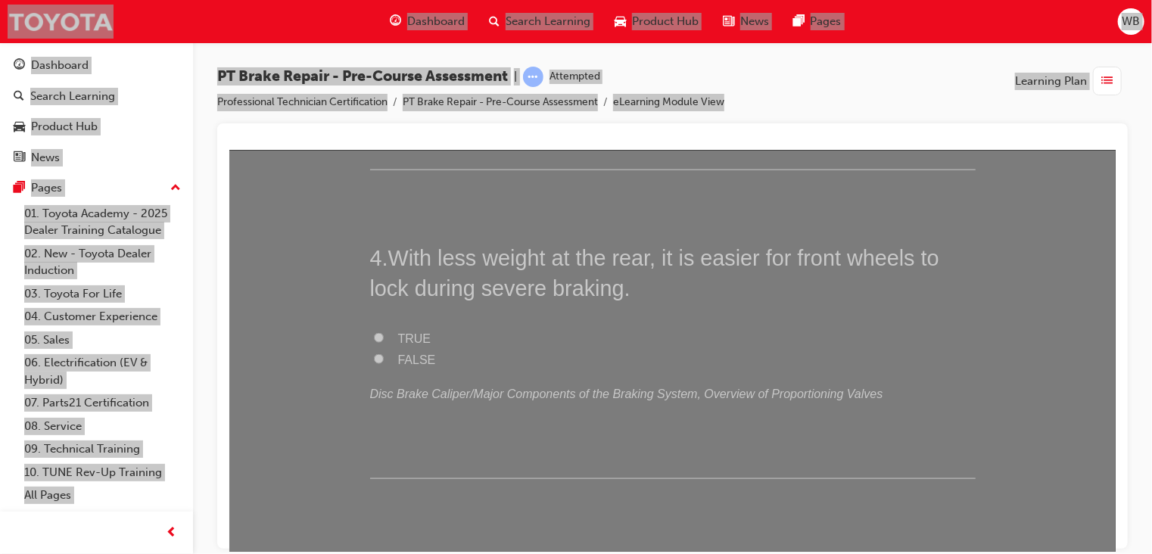
scroll to position [1073, 0]
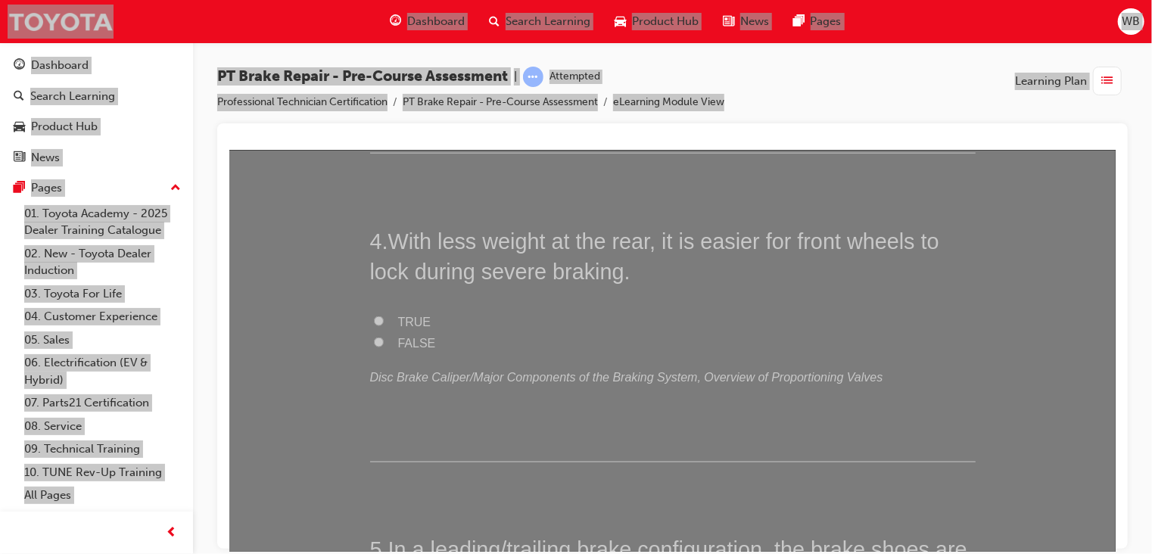
click at [370, 316] on label "TRUE" at bounding box center [673, 322] width 606 height 22
click at [373, 316] on input "TRUE" at bounding box center [378, 321] width 10 height 10
radio input "true"
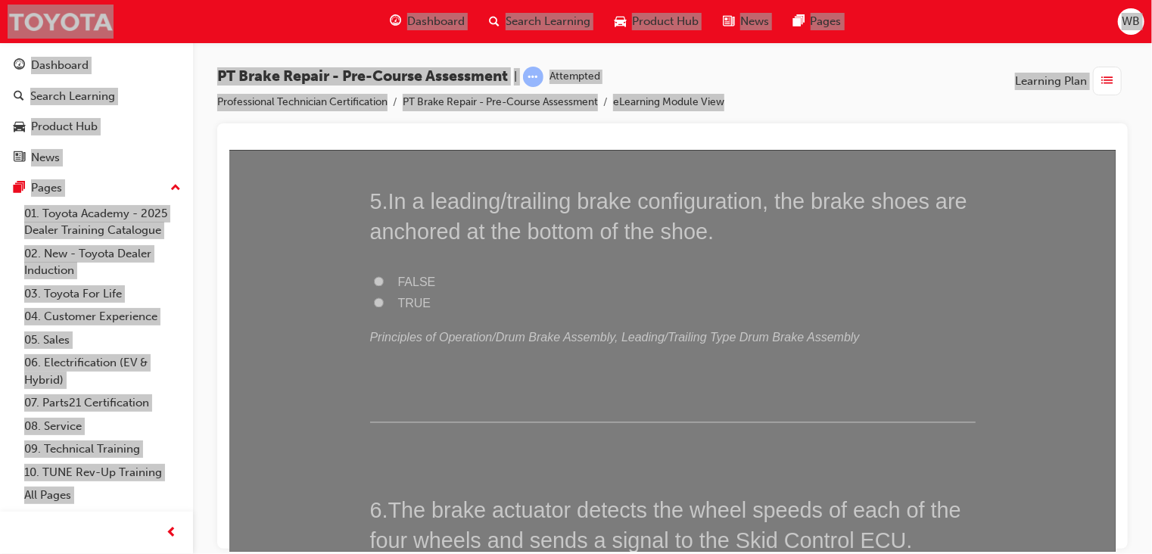
scroll to position [1427, 0]
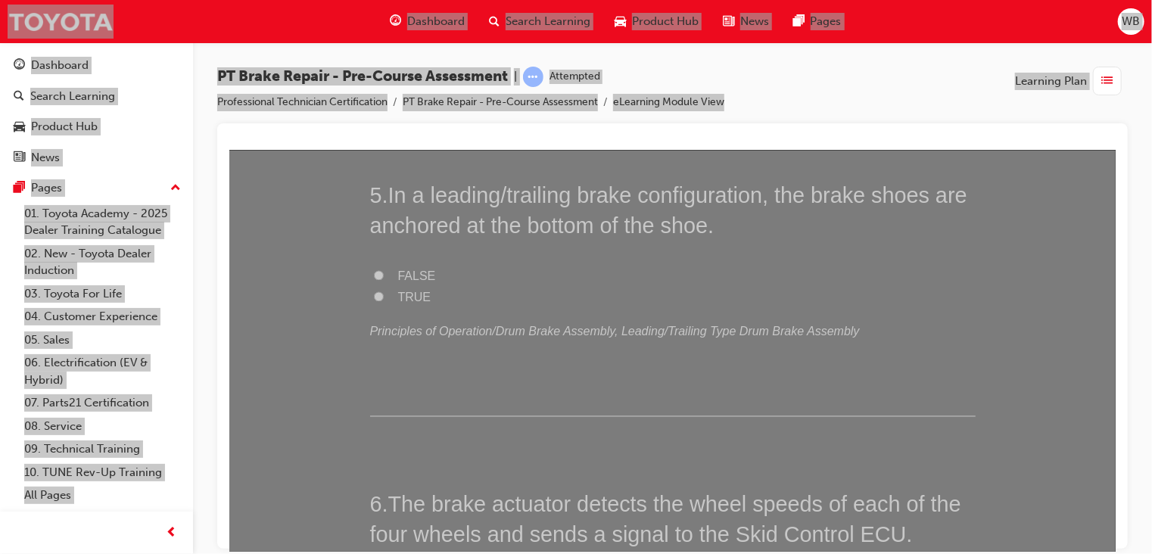
click at [373, 273] on input "FALSE" at bounding box center [378, 275] width 10 height 10
radio input "true"
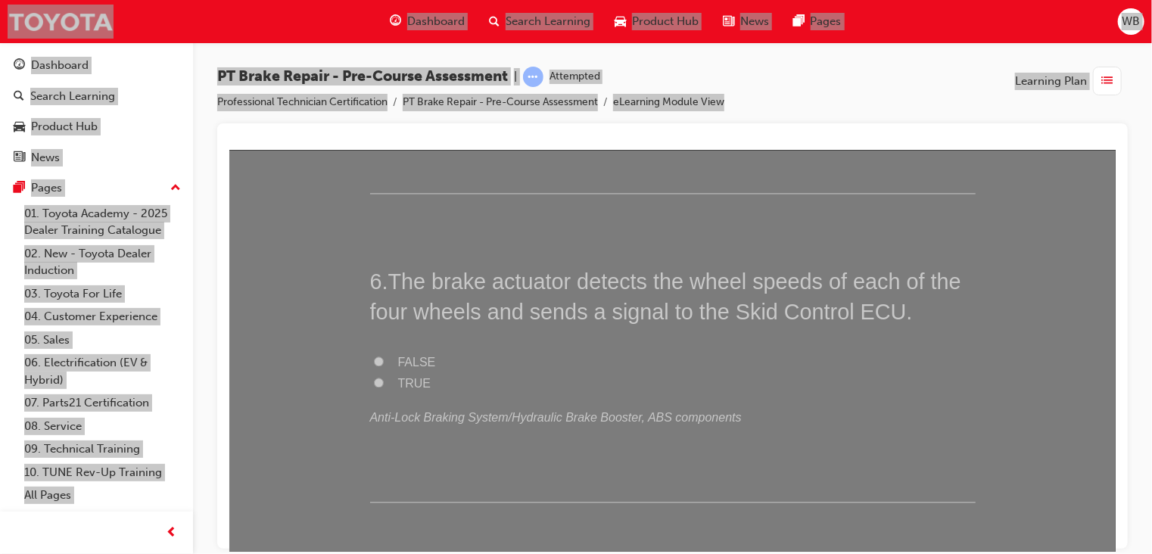
scroll to position [1667, 0]
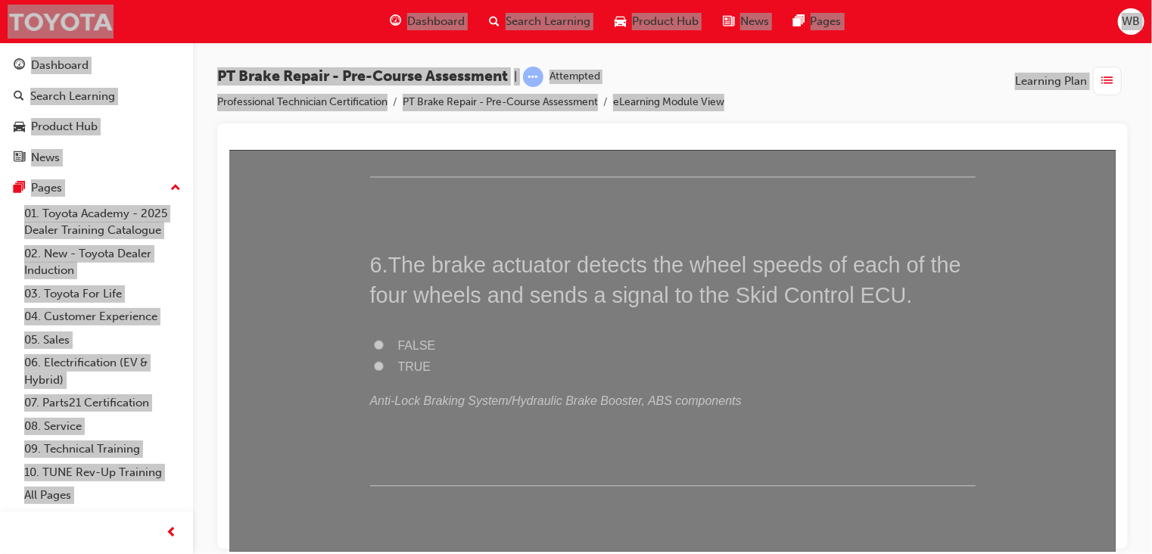
click at [373, 344] on input "FALSE" at bounding box center [378, 344] width 10 height 10
radio input "true"
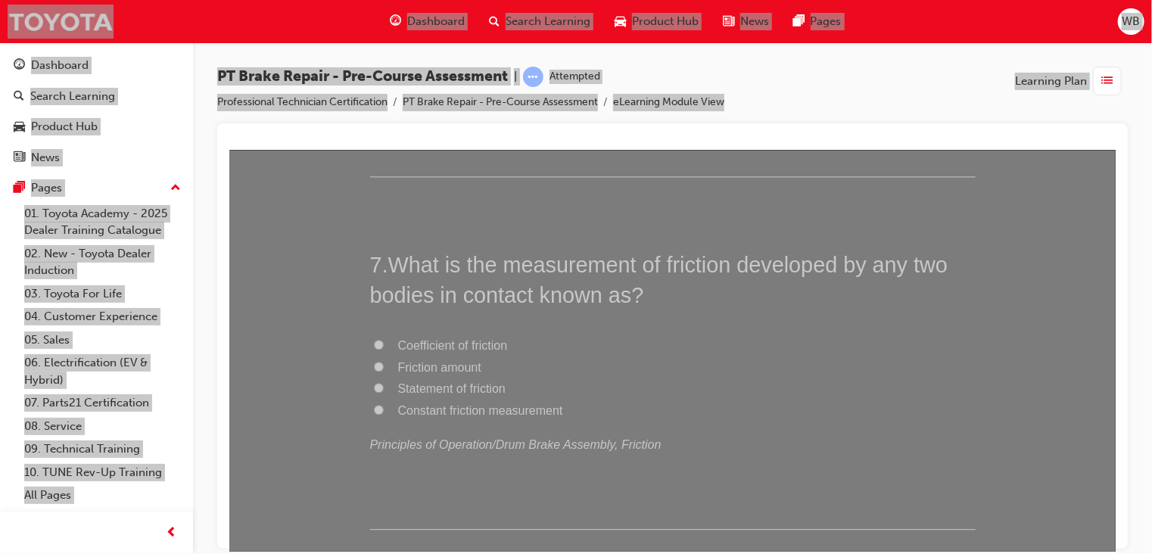
scroll to position [1982, 0]
click at [373, 334] on input "Coefficient of friction" at bounding box center [378, 339] width 10 height 10
radio input "true"
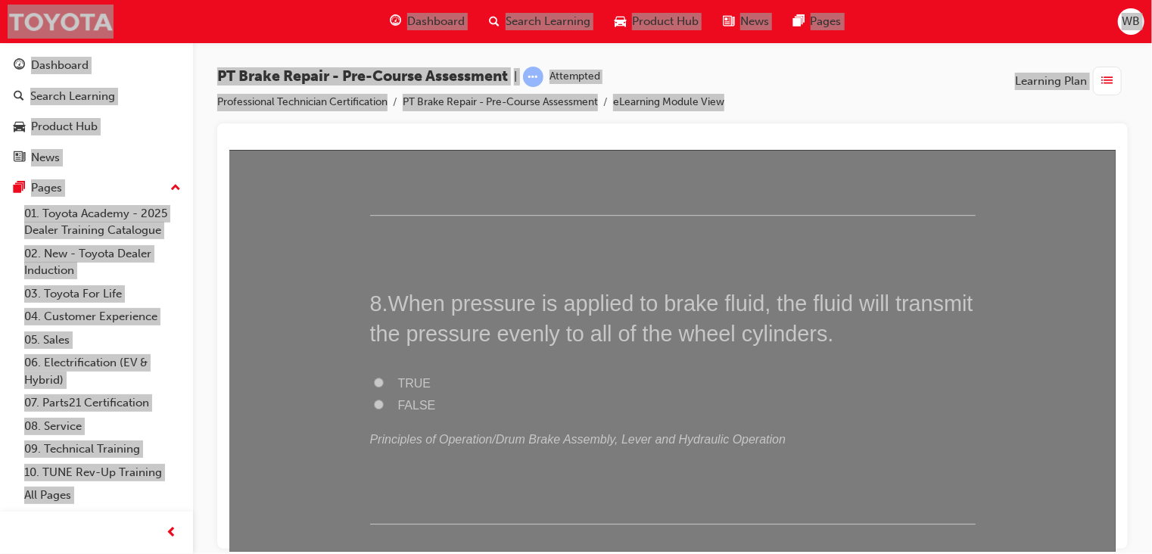
scroll to position [2296, 0]
click at [374, 374] on input "TRUE" at bounding box center [378, 377] width 10 height 10
radio input "true"
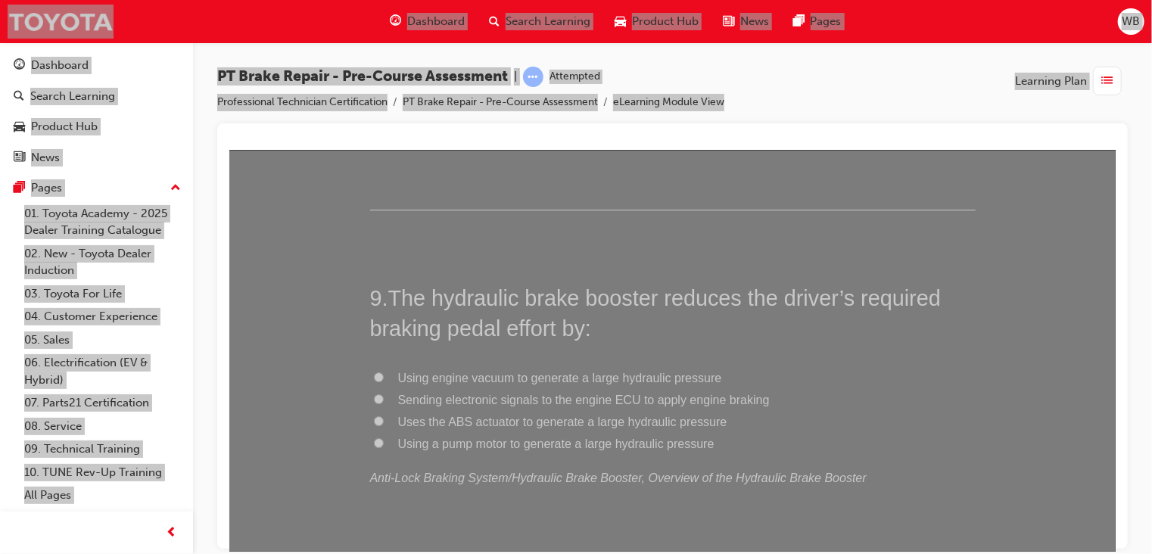
scroll to position [2668, 0]
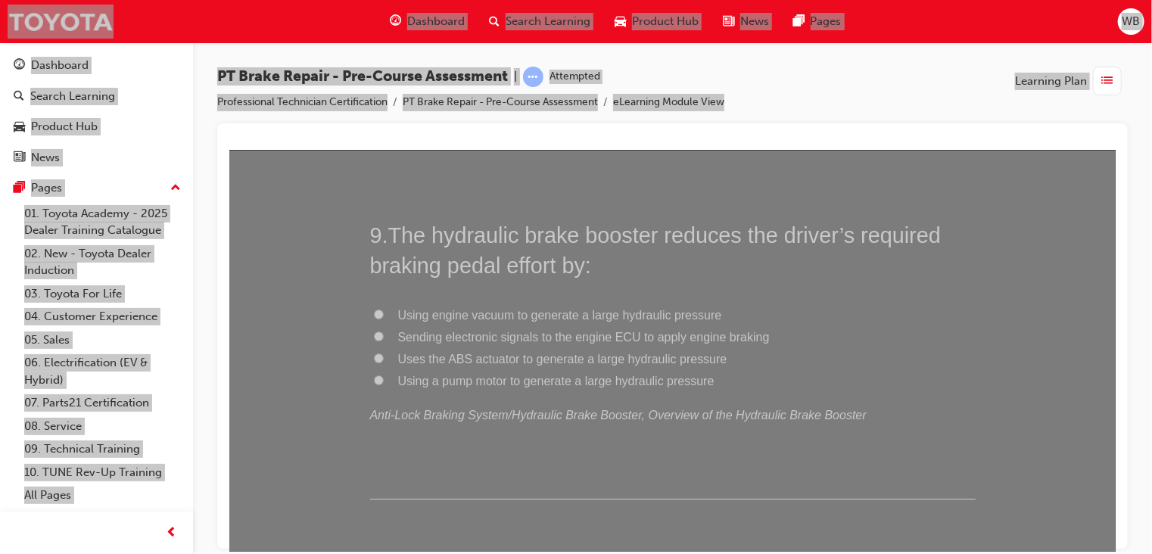
click at [375, 309] on input "Using engine vacuum to generate a large hydraulic pressure" at bounding box center [378, 314] width 10 height 10
radio input "true"
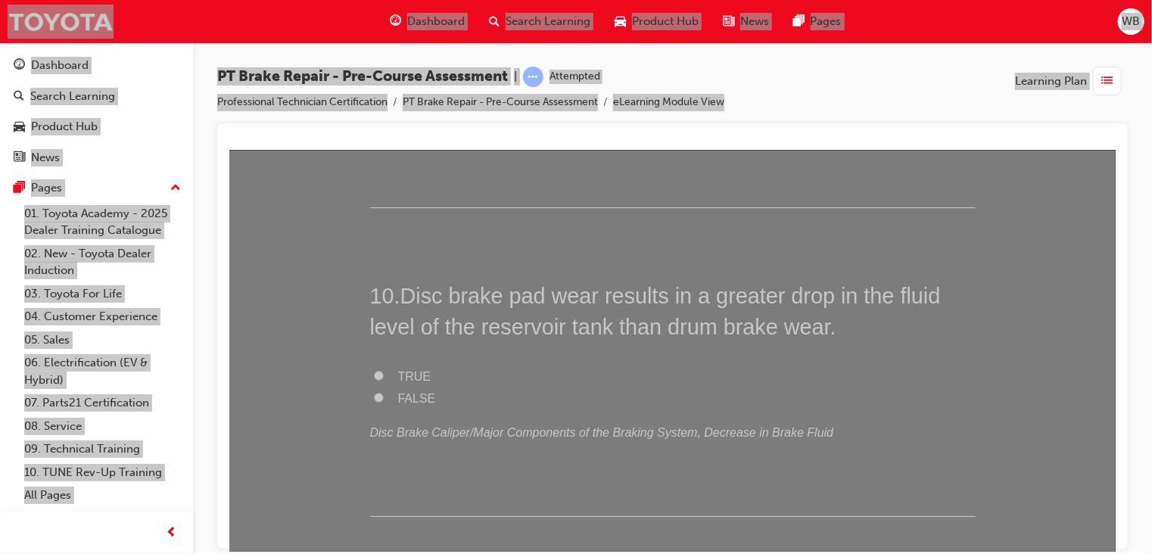
scroll to position [2981, 0]
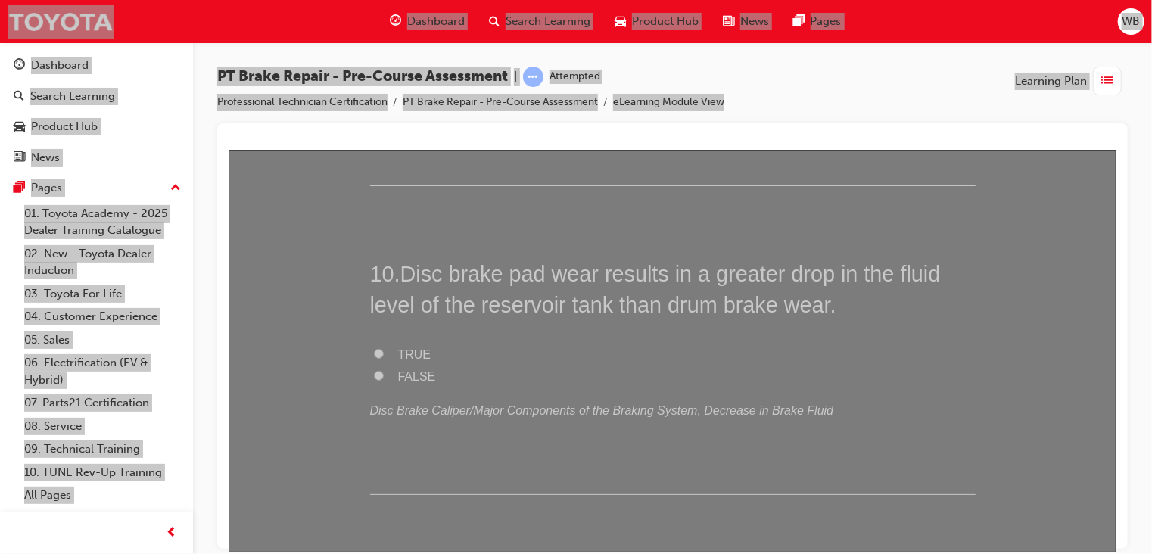
click at [373, 375] on input "FALSE" at bounding box center [378, 375] width 10 height 10
radio input "true"
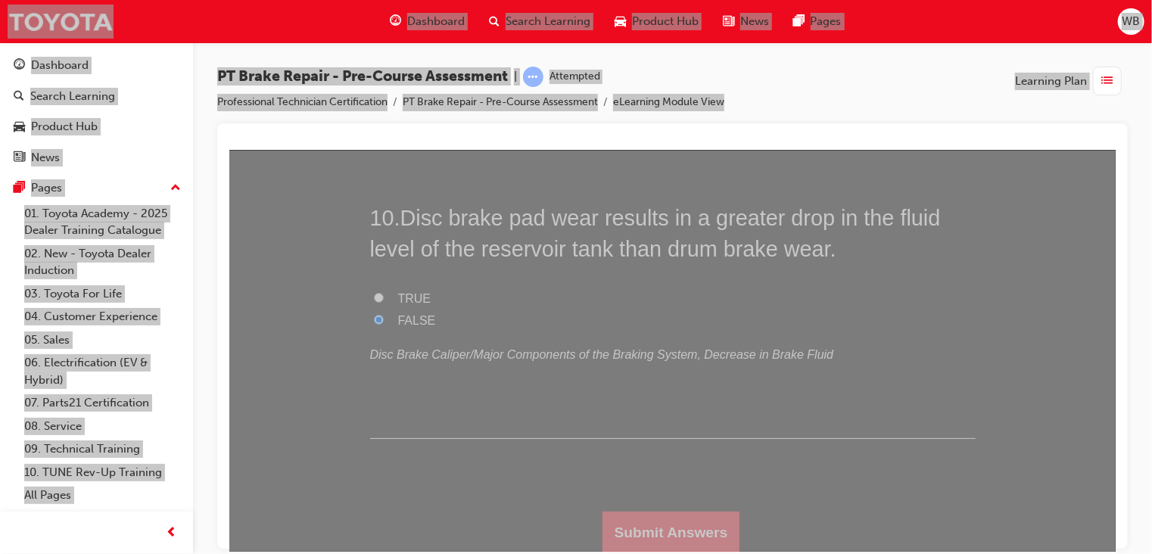
click at [668, 527] on button "Submit Answers" at bounding box center [671, 532] width 138 height 42
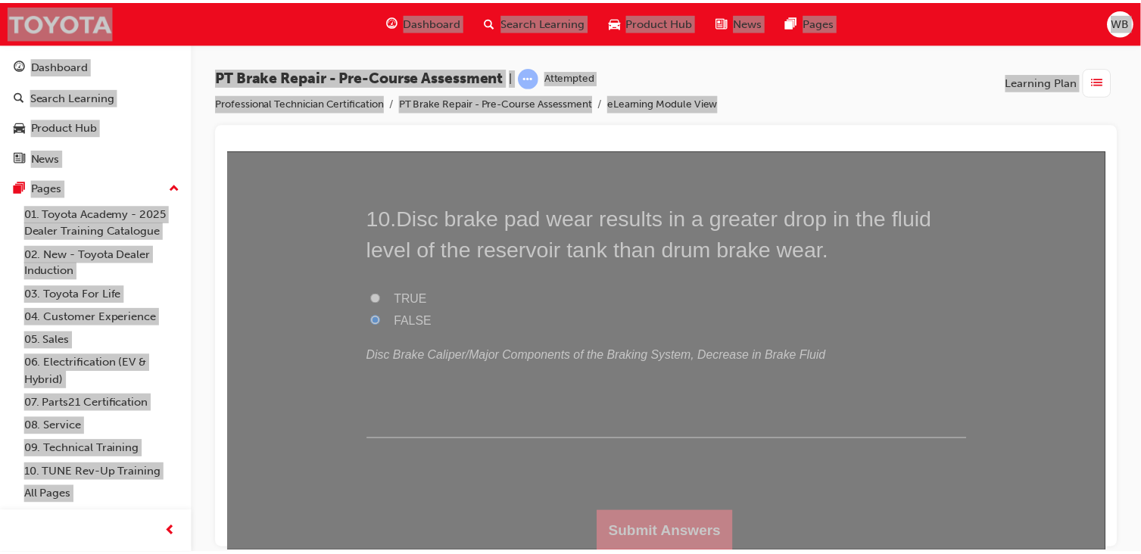
scroll to position [0, 0]
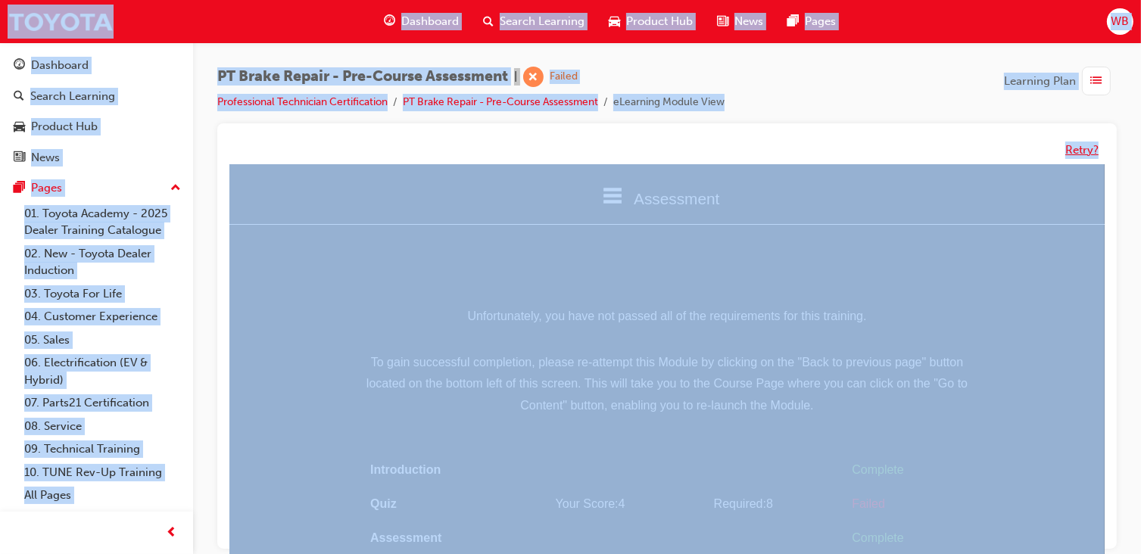
click at [1074, 151] on button "Retry?" at bounding box center [1081, 150] width 33 height 17
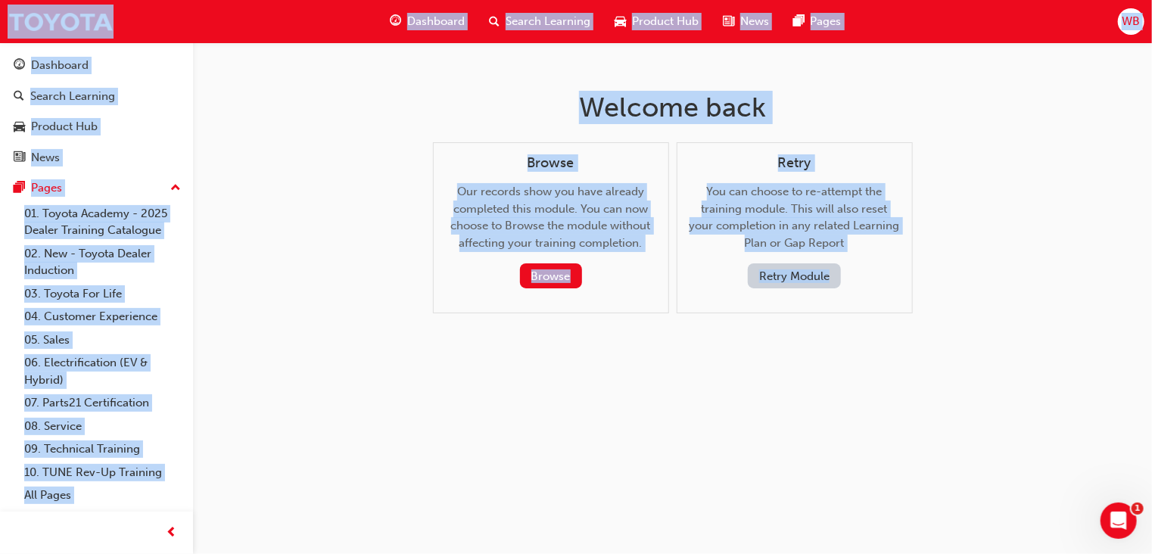
click at [766, 271] on button "Retry Module" at bounding box center [794, 276] width 93 height 25
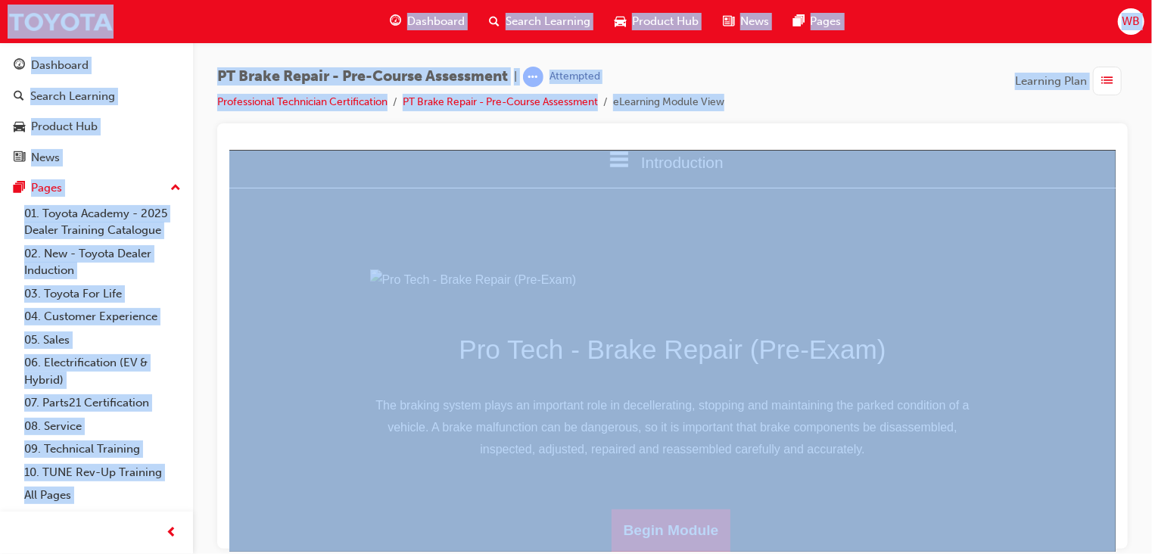
scroll to position [189, 0]
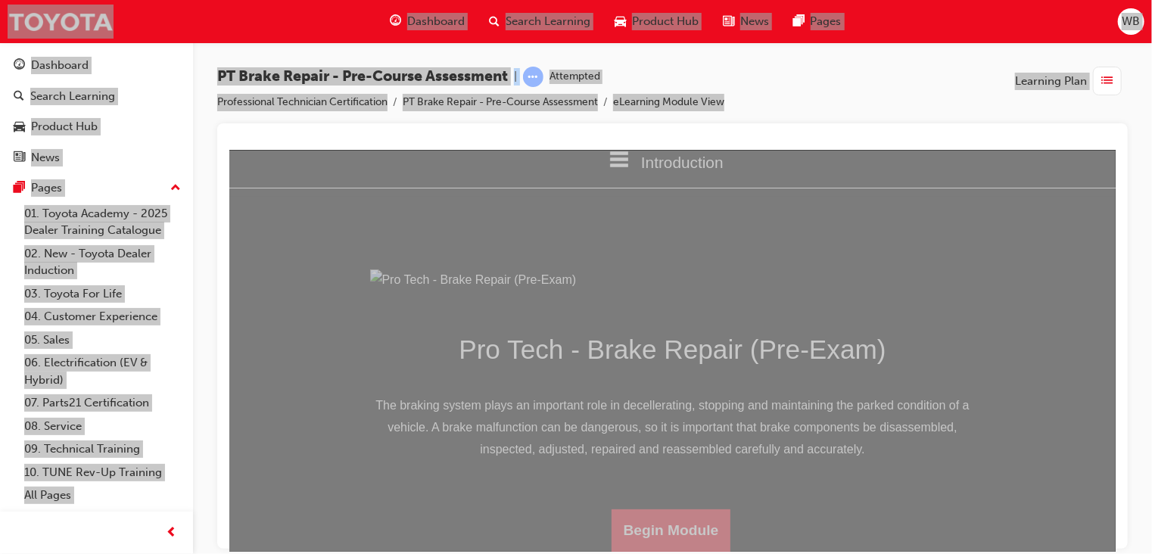
click at [678, 532] on button "Begin Module" at bounding box center [671, 530] width 120 height 42
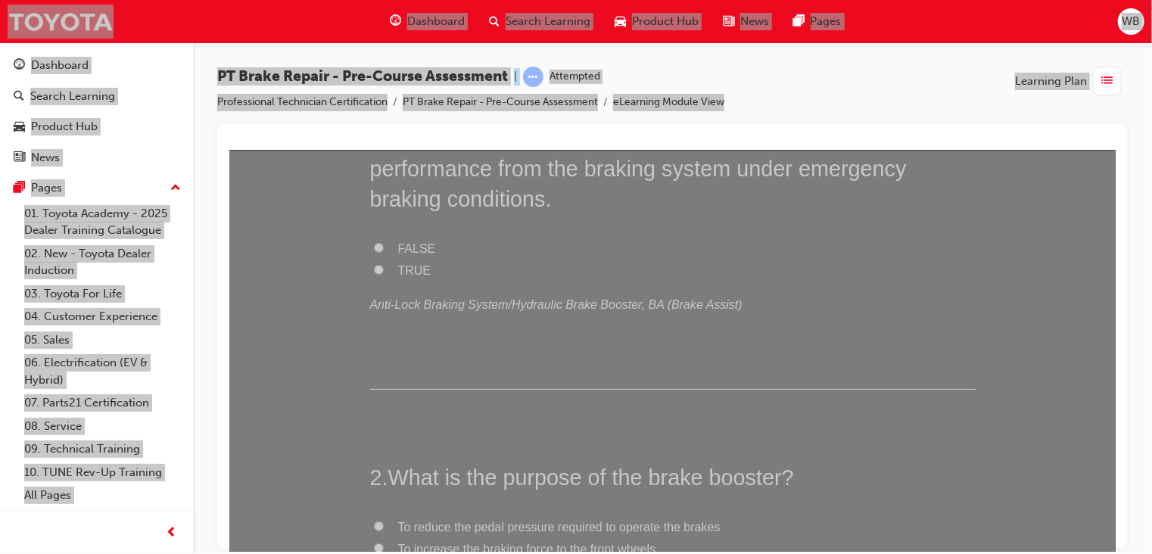
scroll to position [0, 0]
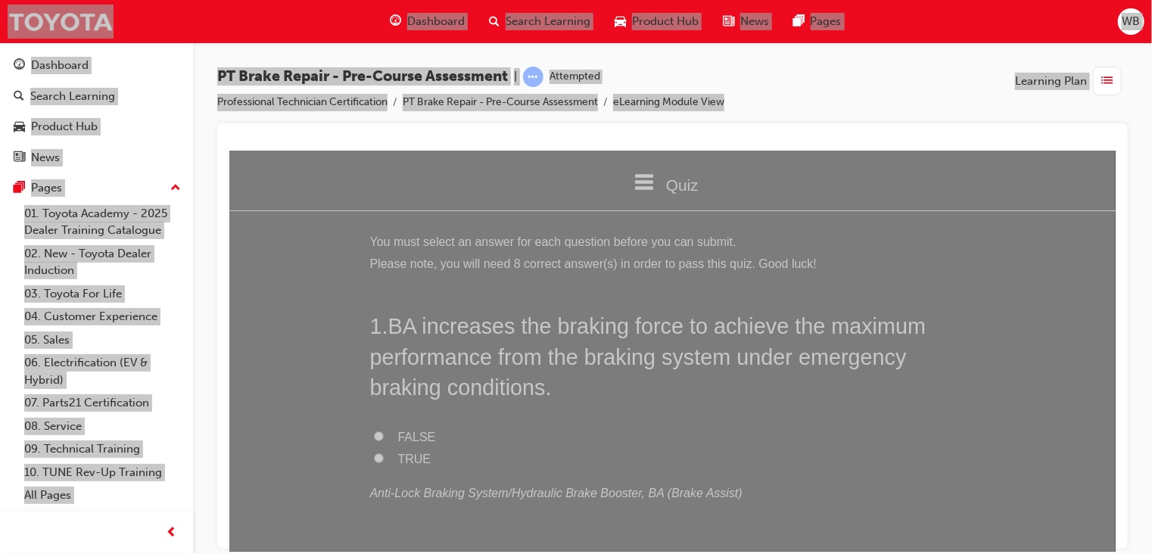
click at [373, 431] on input "FALSE" at bounding box center [378, 436] width 10 height 10
radio input "true"
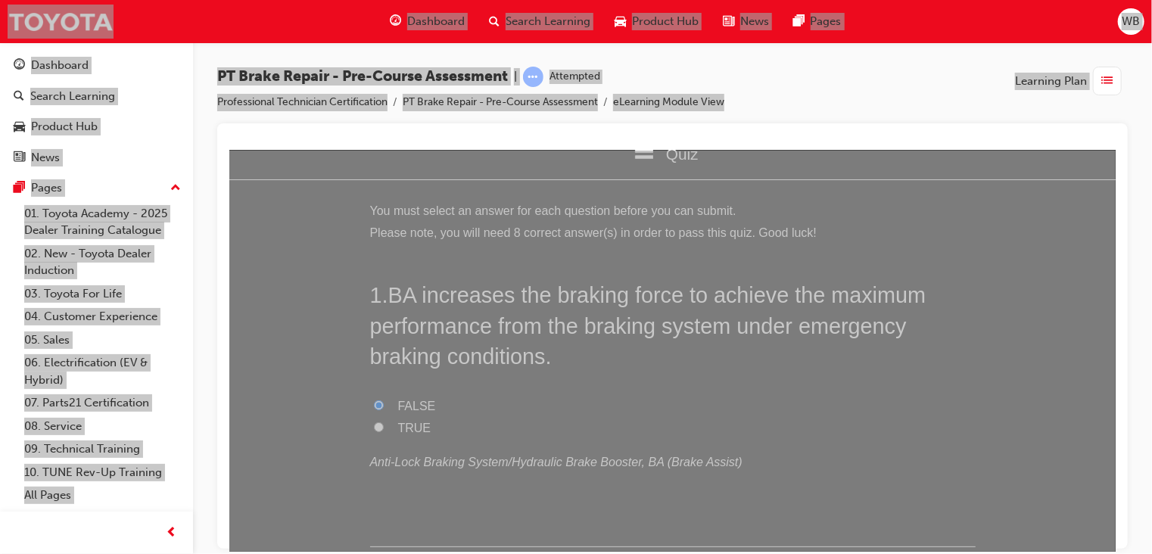
scroll to position [25, 0]
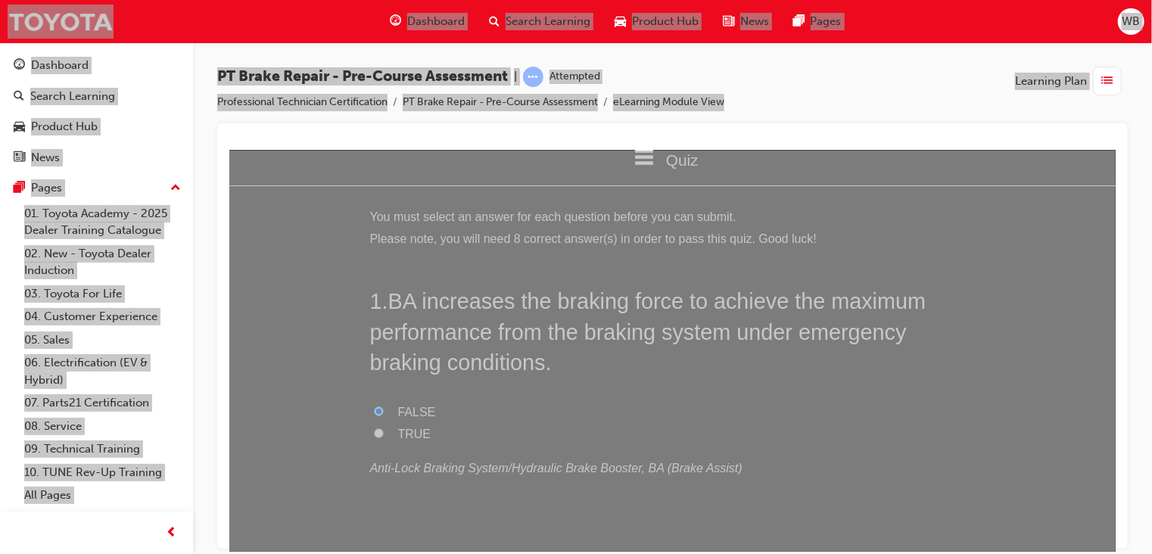
click at [375, 429] on input "TRUE" at bounding box center [378, 433] width 10 height 10
radio input "true"
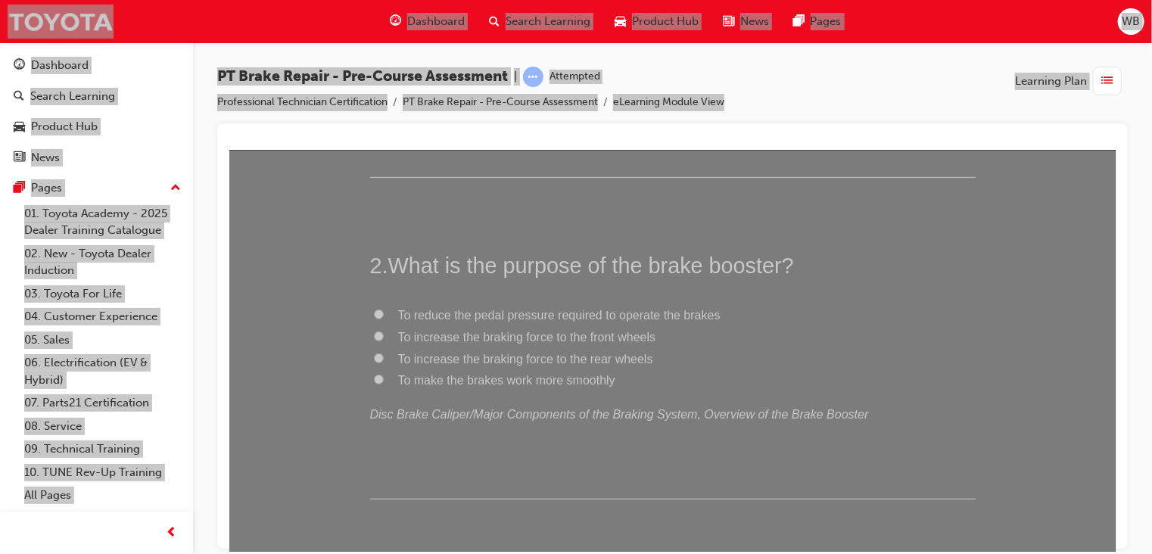
scroll to position [407, 0]
click at [370, 374] on label "To make the brakes work more smoothly" at bounding box center [673, 374] width 606 height 22
click at [373, 374] on input "To make the brakes work more smoothly" at bounding box center [378, 373] width 10 height 10
radio input "true"
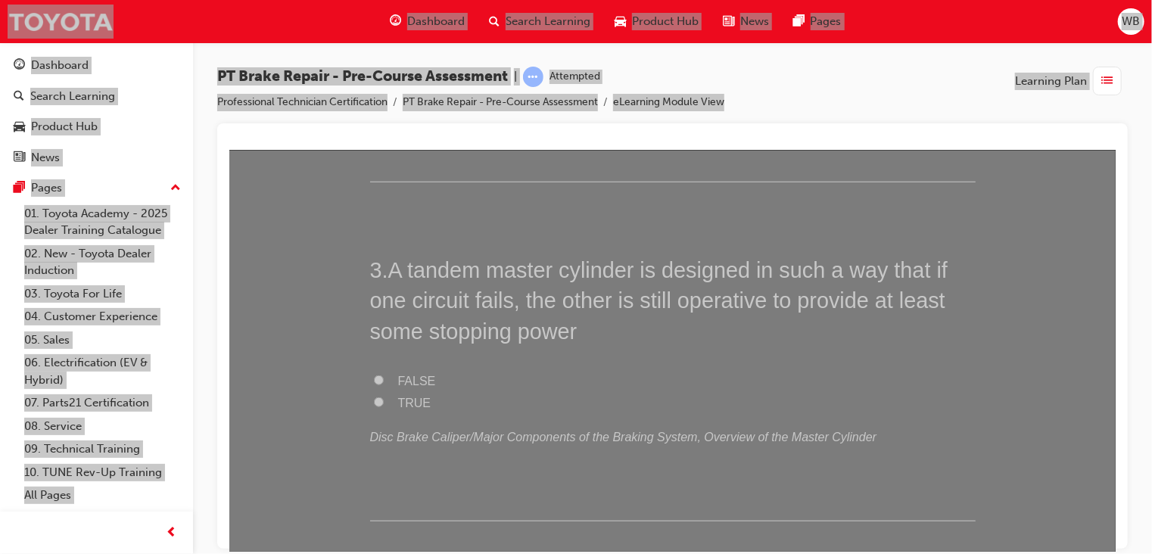
scroll to position [724, 0]
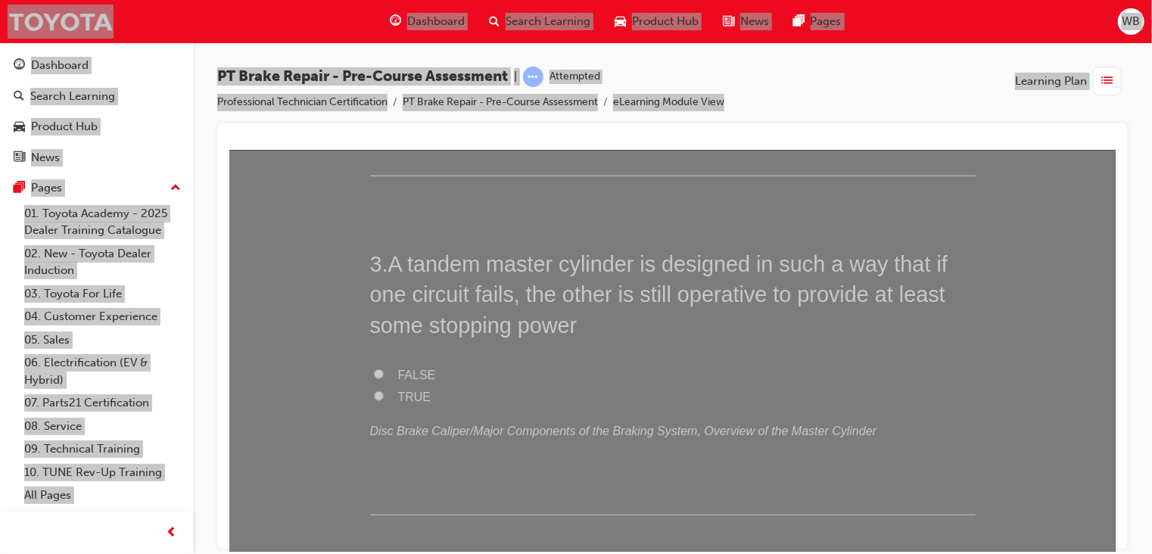
click at [373, 395] on input "TRUE" at bounding box center [378, 396] width 10 height 10
radio input "true"
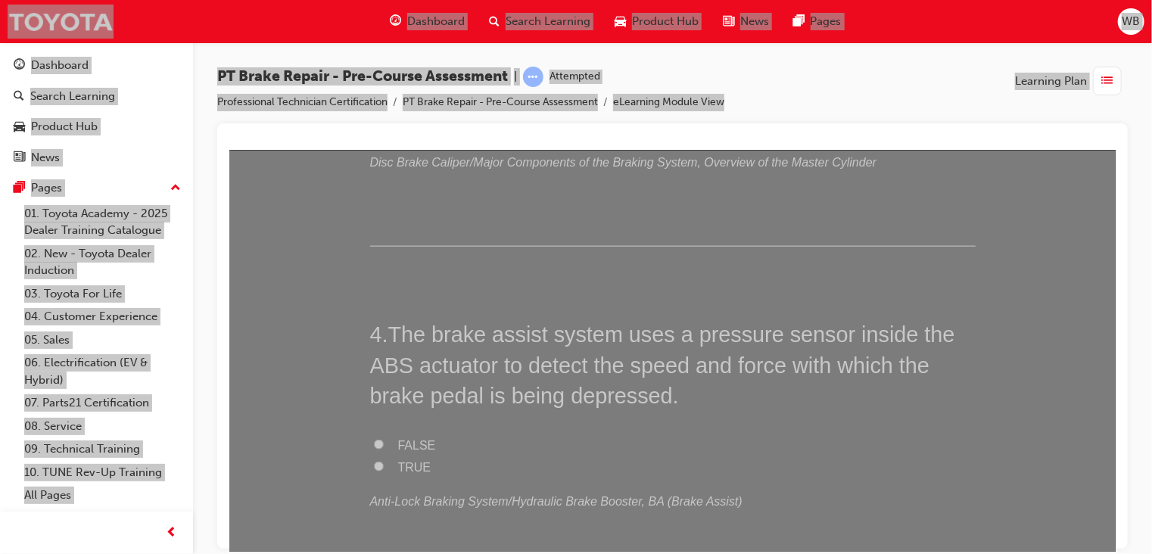
scroll to position [1016, 0]
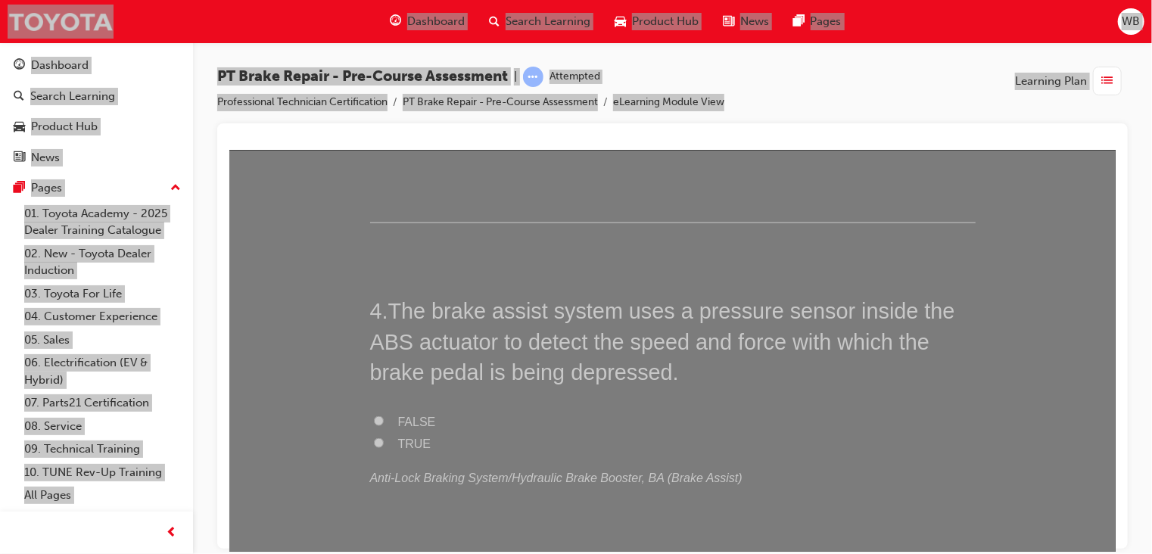
click at [373, 440] on input "TRUE" at bounding box center [378, 443] width 10 height 10
radio input "true"
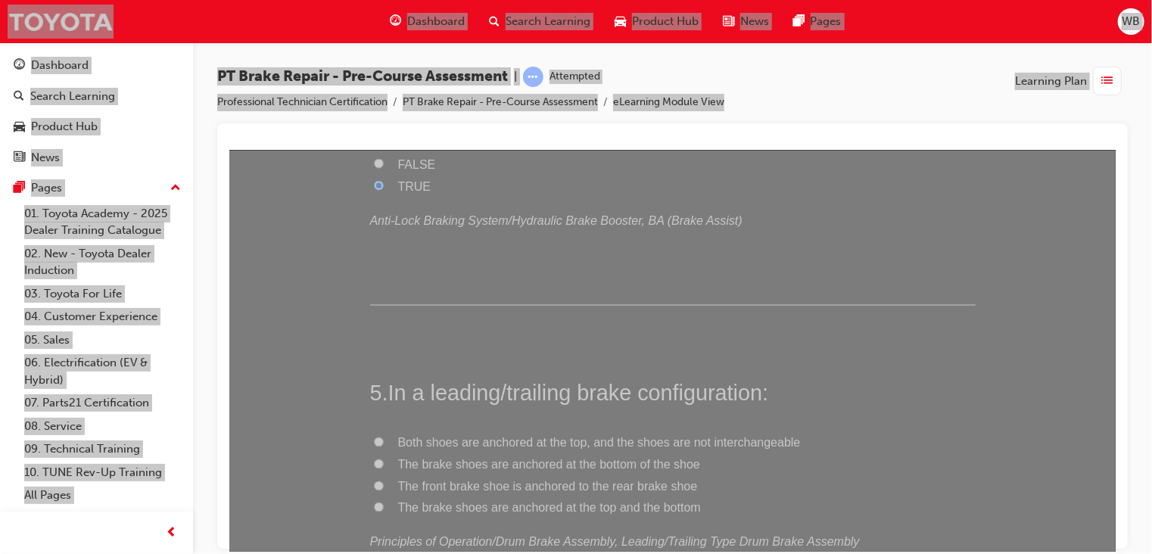
scroll to position [1439, 0]
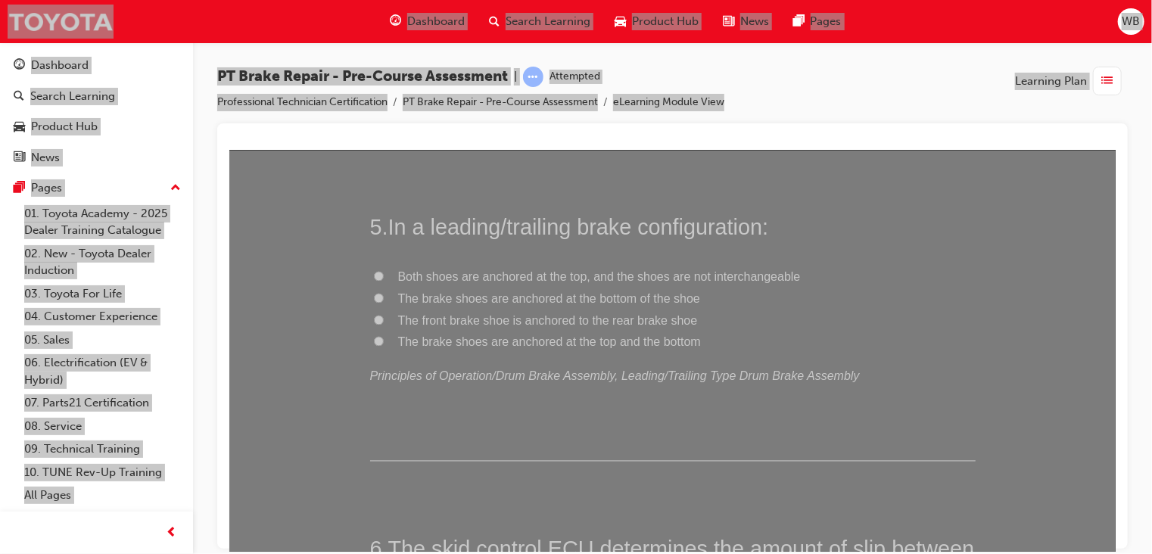
click at [374, 269] on label "Both shoes are anchored at the top, and the shoes are not interchangeable" at bounding box center [673, 278] width 606 height 22
click at [374, 271] on input "Both shoes are anchored at the top, and the shoes are not interchangeable" at bounding box center [378, 276] width 10 height 10
radio input "true"
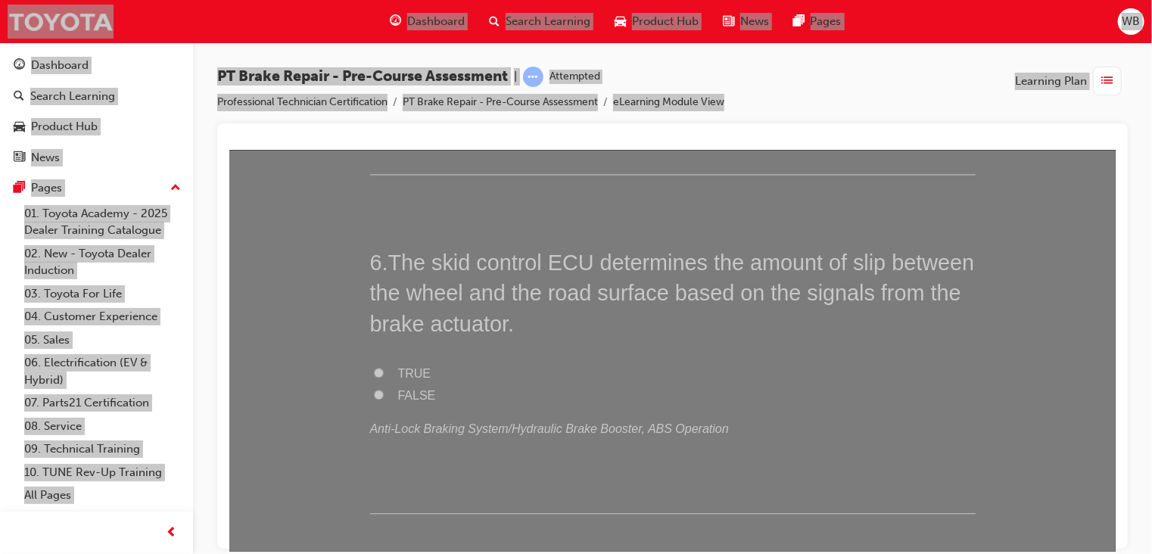
scroll to position [1732, 0]
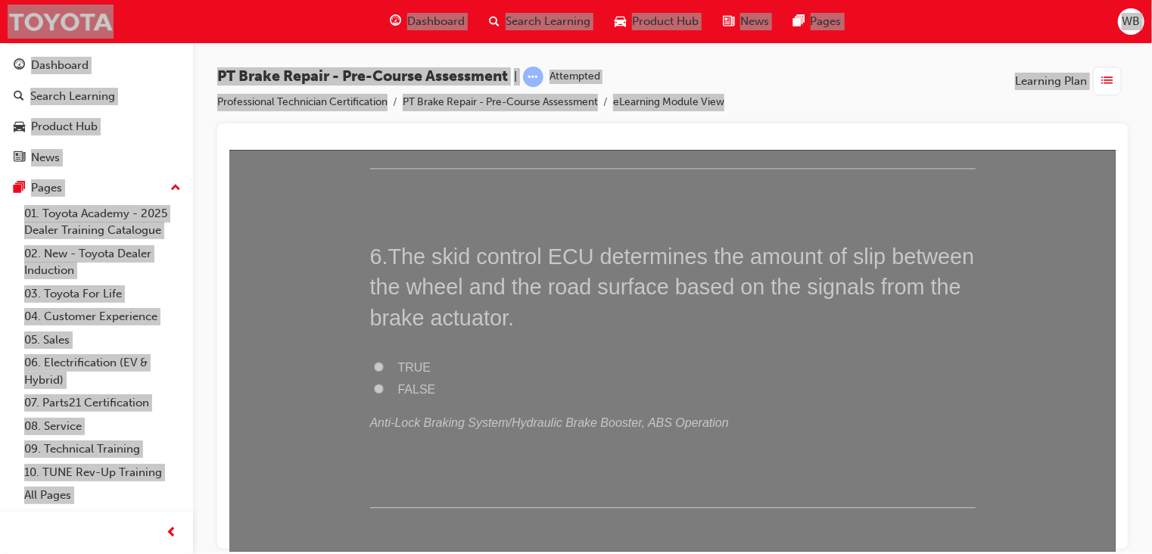
click at [376, 361] on input "TRUE" at bounding box center [378, 366] width 10 height 10
radio input "true"
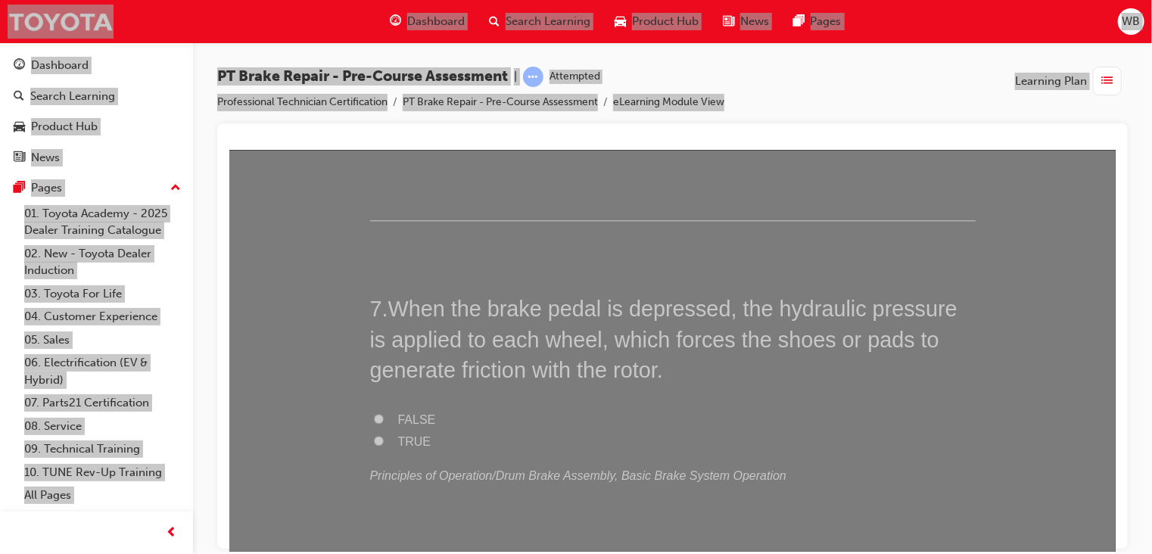
scroll to position [2049, 0]
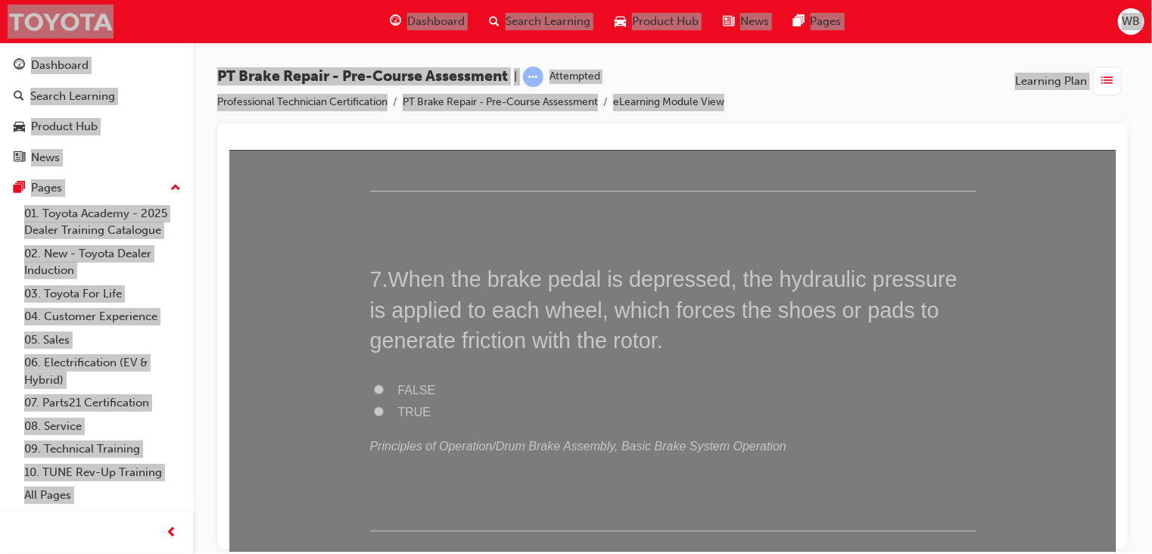
click at [373, 409] on input "TRUE" at bounding box center [378, 411] width 10 height 10
radio input "true"
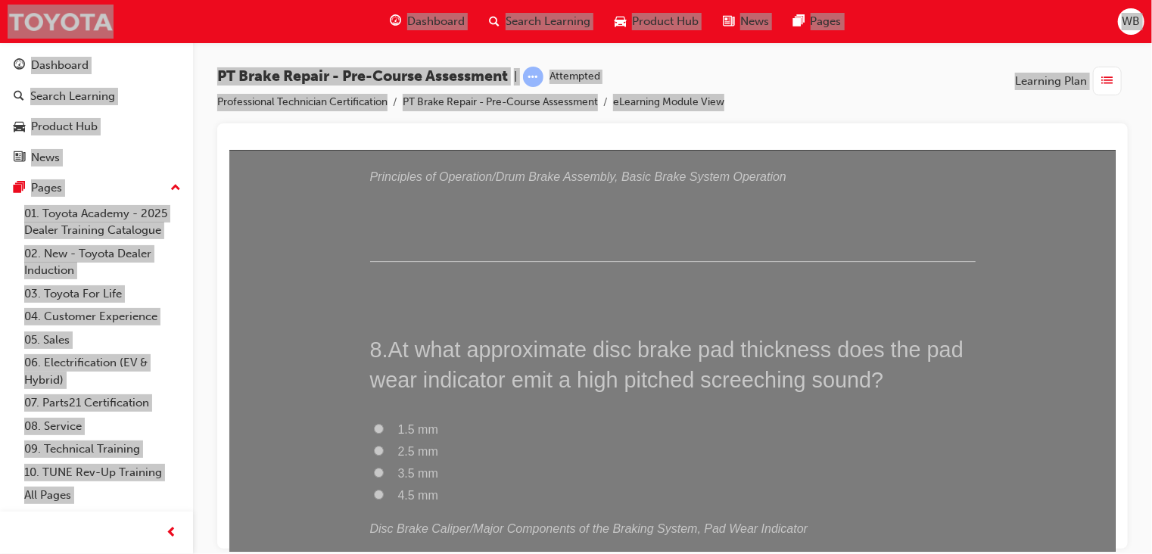
scroll to position [2336, 0]
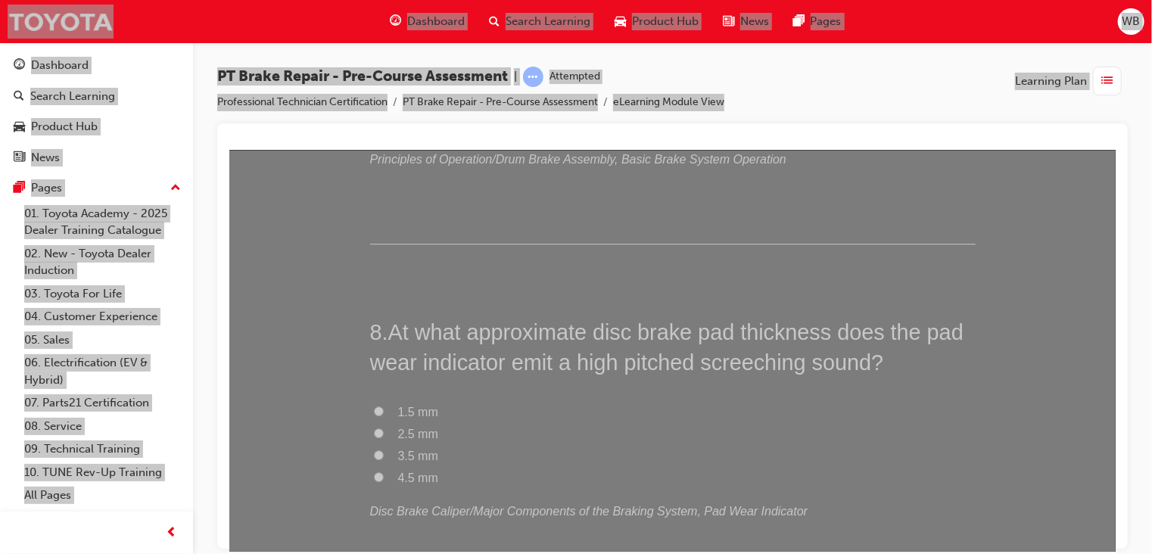
click at [375, 406] on input "1.5 mm" at bounding box center [378, 411] width 10 height 10
radio input "true"
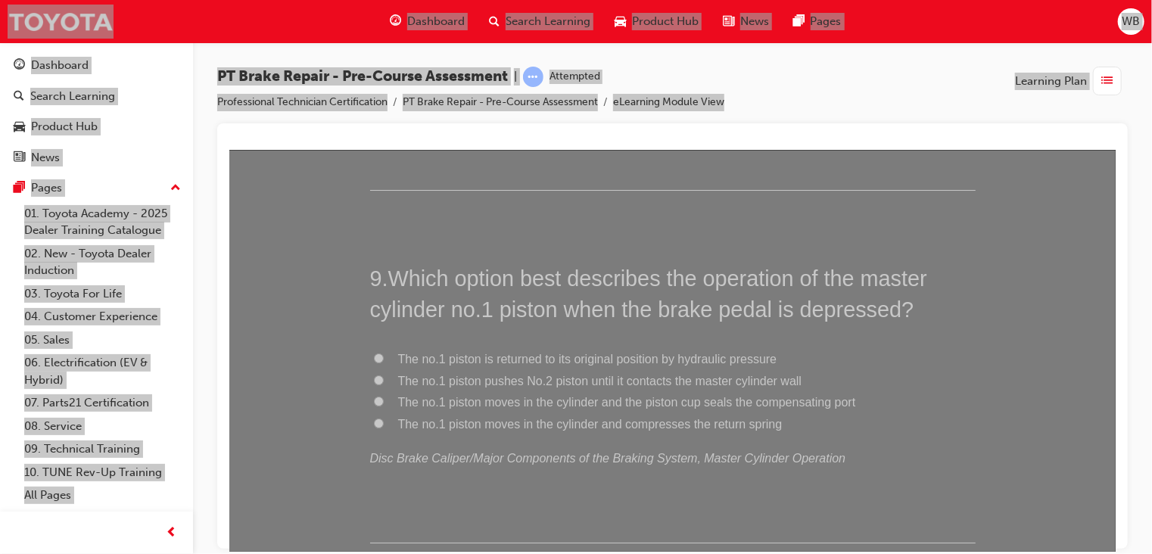
scroll to position [2753, 0]
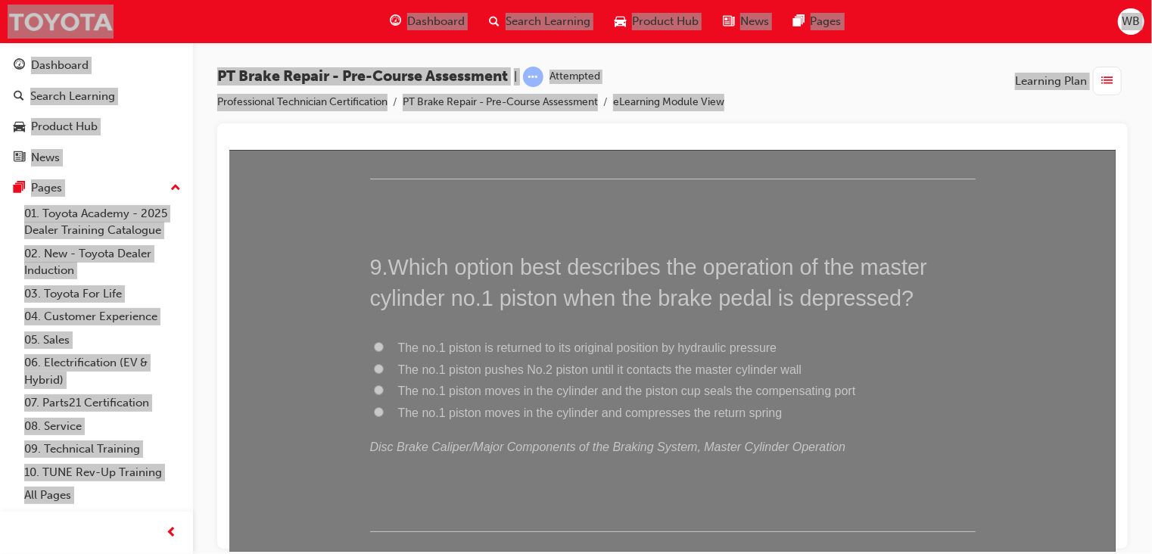
click at [373, 342] on input "The no.1 piston is returned to its original position by hydraulic pressure" at bounding box center [378, 347] width 10 height 10
radio input "true"
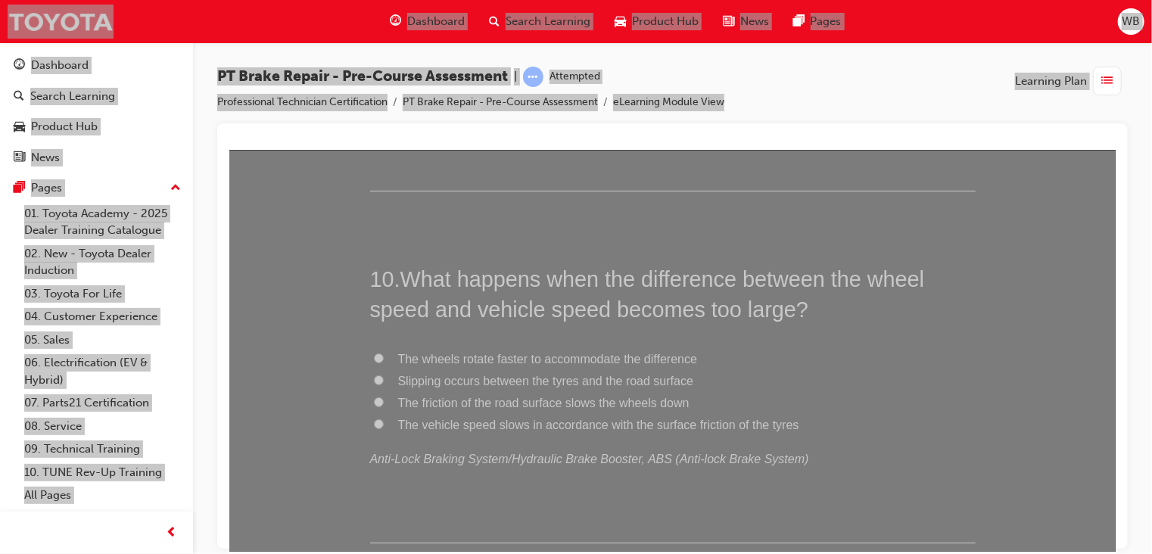
scroll to position [3112, 0]
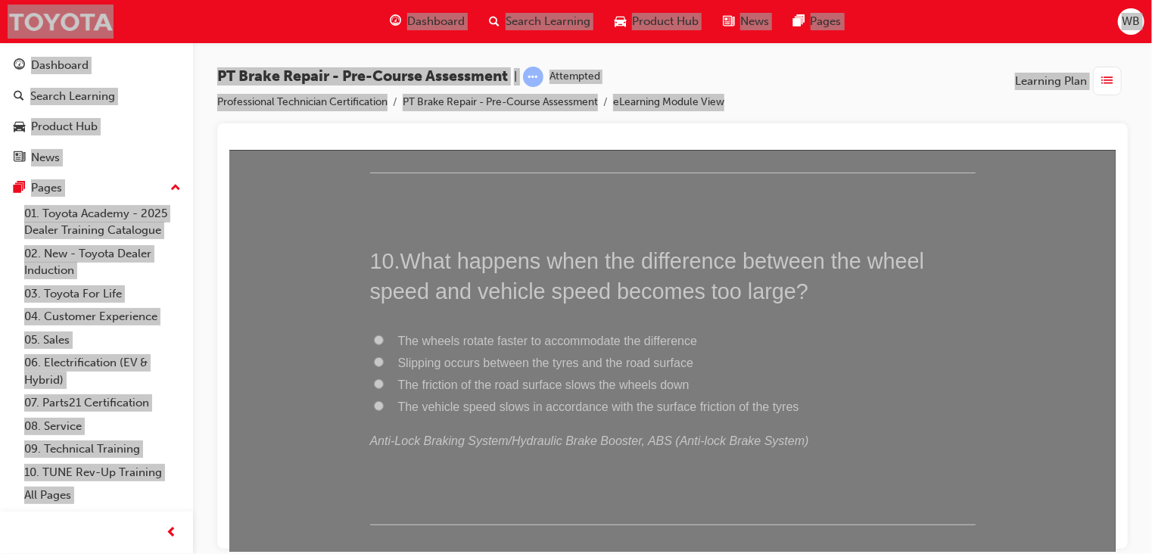
click at [373, 358] on input "Slipping occurs between the tyres and the road surface" at bounding box center [378, 362] width 10 height 10
radio input "true"
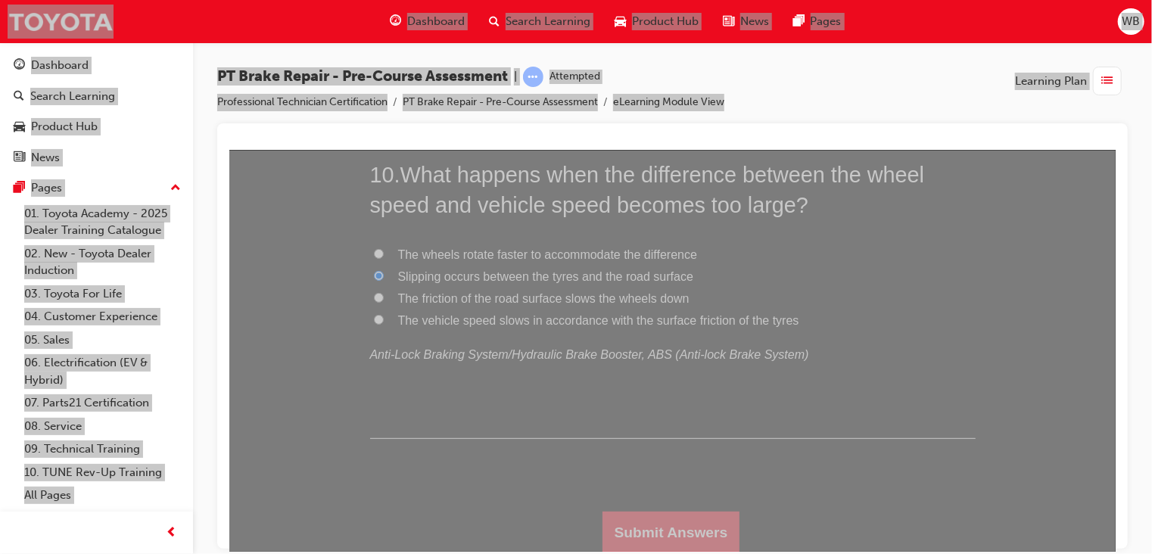
click at [681, 522] on button "Submit Answers" at bounding box center [671, 532] width 138 height 42
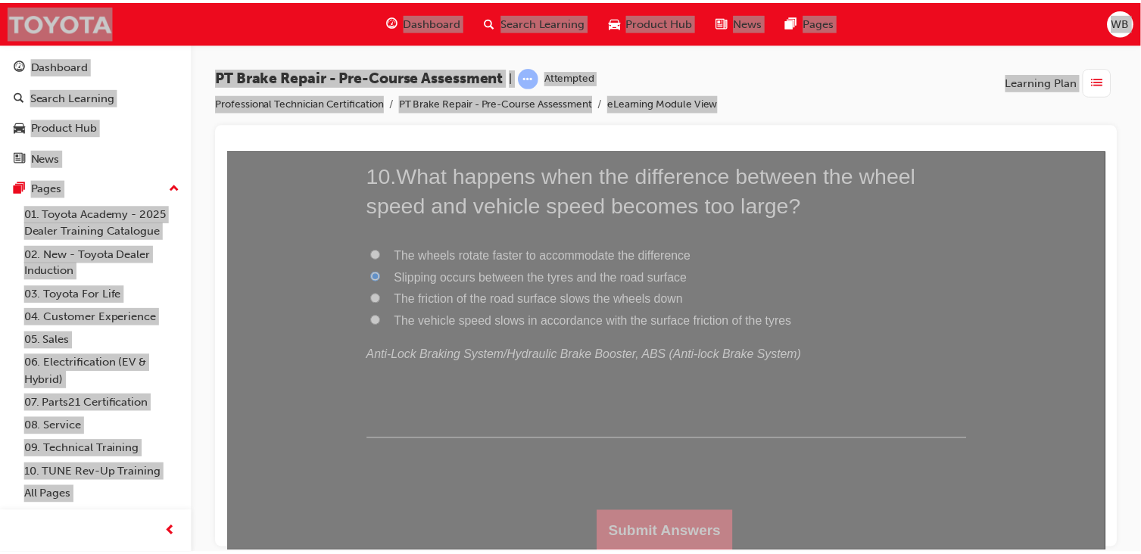
scroll to position [0, 0]
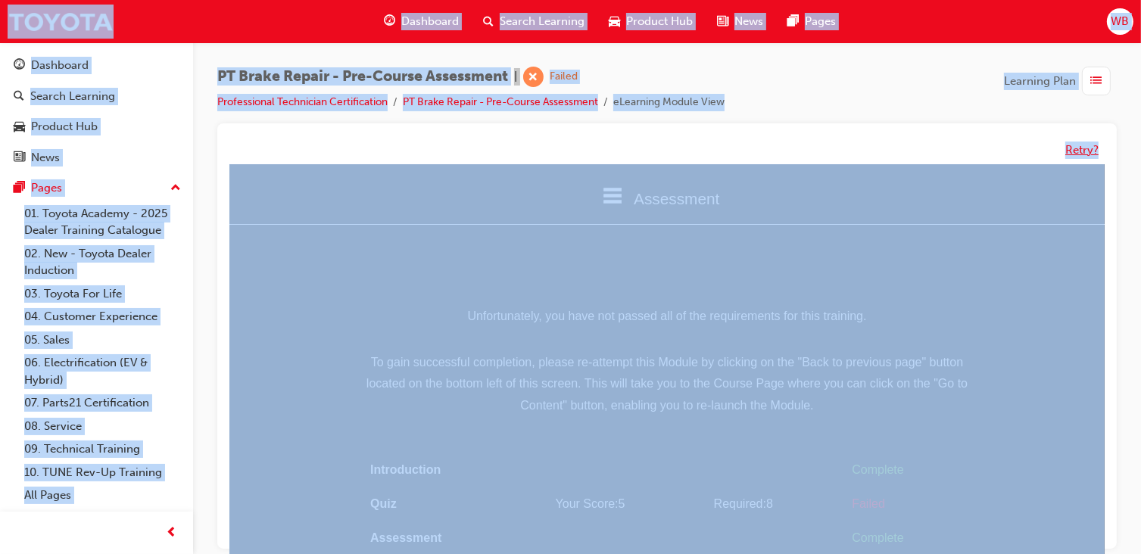
click at [1074, 145] on button "Retry?" at bounding box center [1081, 150] width 33 height 17
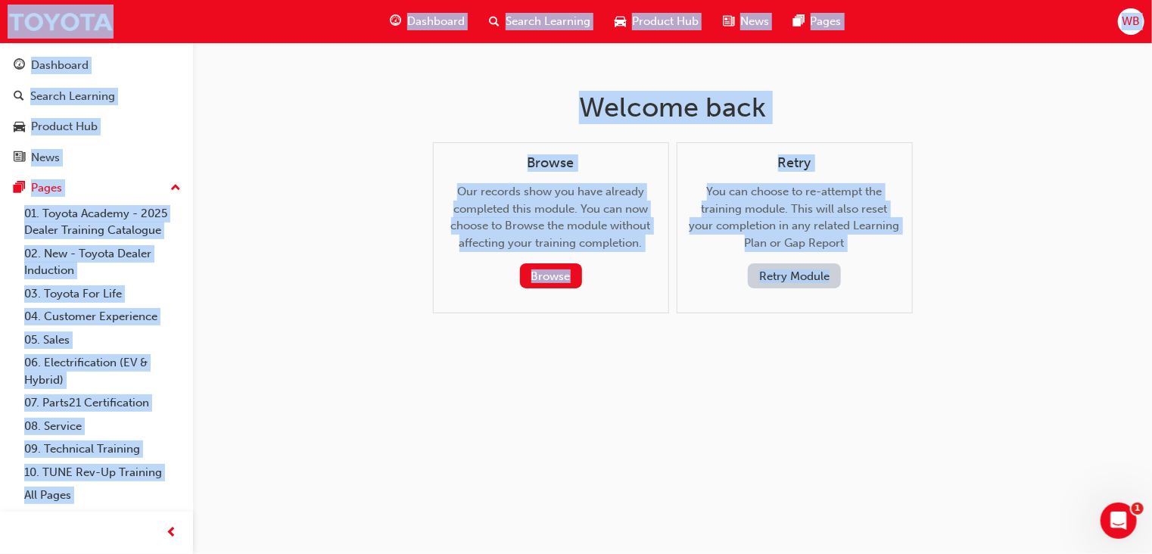
click at [797, 270] on button "Retry Module" at bounding box center [794, 276] width 93 height 25
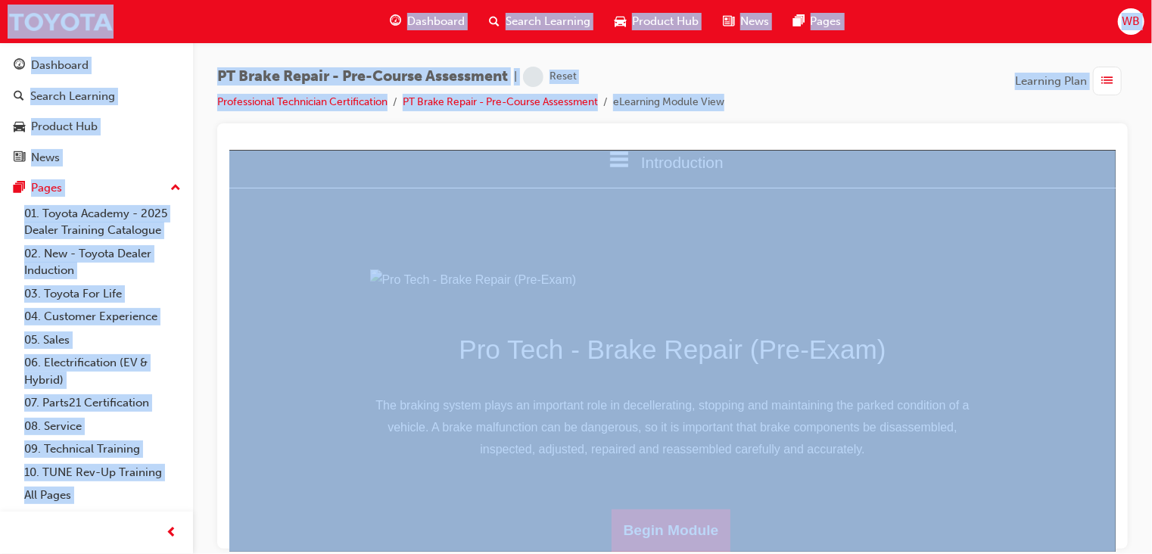
scroll to position [189, 0]
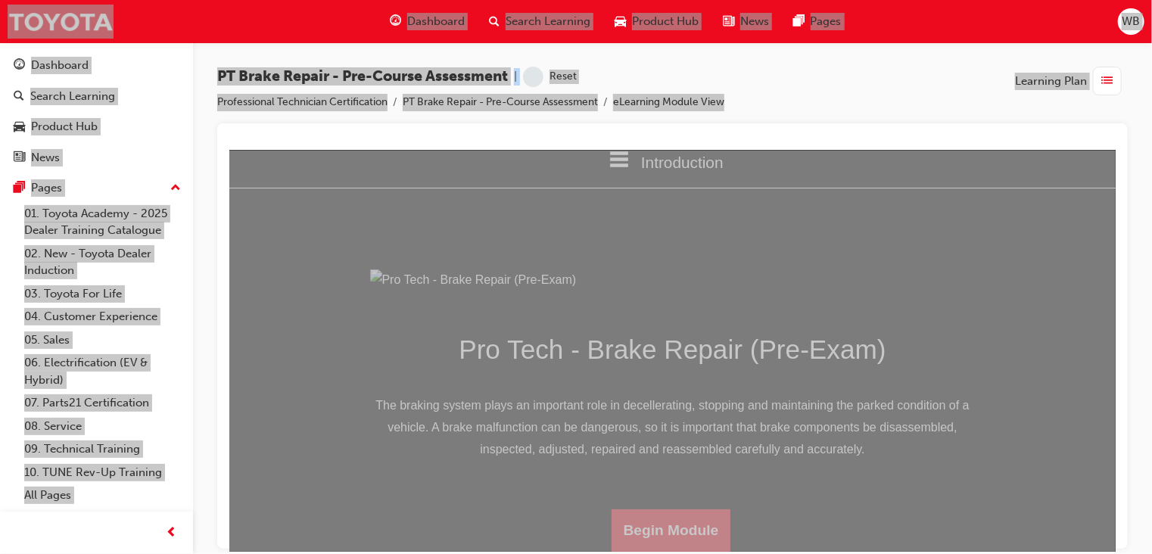
click at [681, 530] on button "Begin Module" at bounding box center [671, 530] width 120 height 42
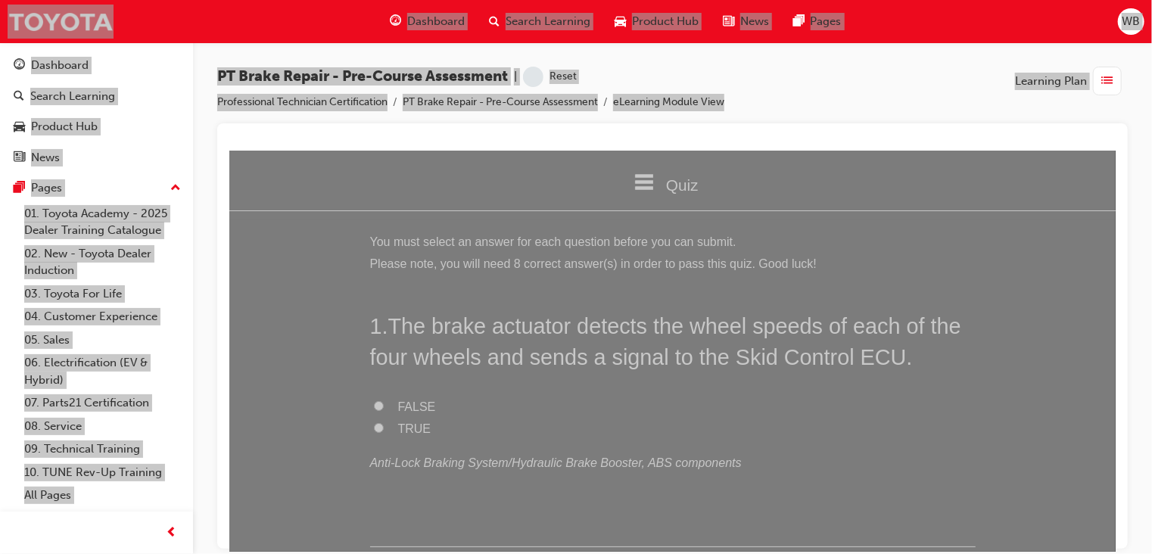
click at [681, 530] on div "1 . The brake actuator detects the wheel speeds of each of the four wheels and …" at bounding box center [673, 428] width 606 height 236
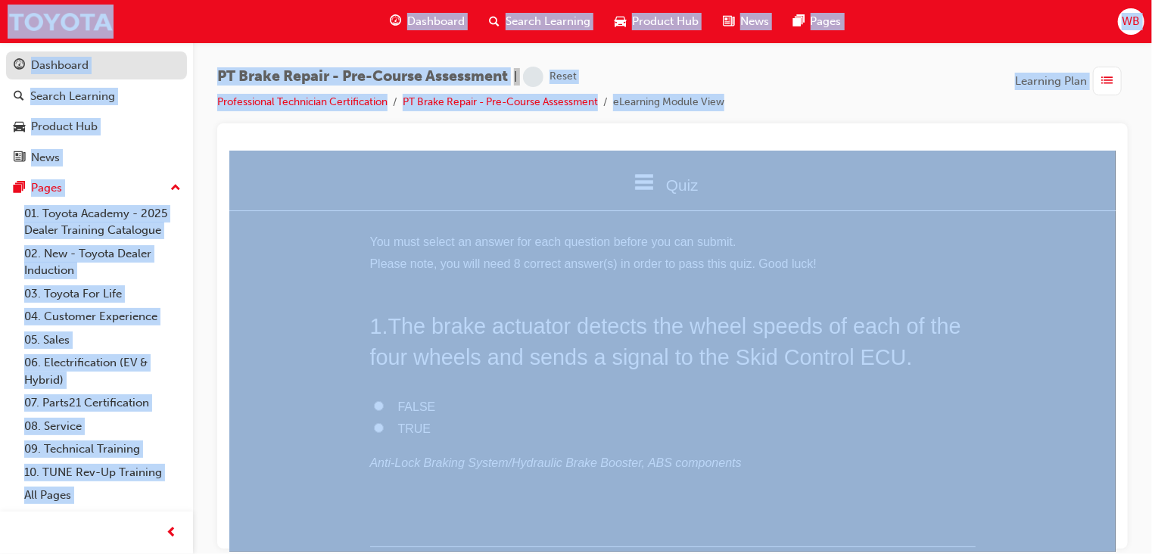
click at [71, 64] on div "Dashboard" at bounding box center [60, 65] width 58 height 17
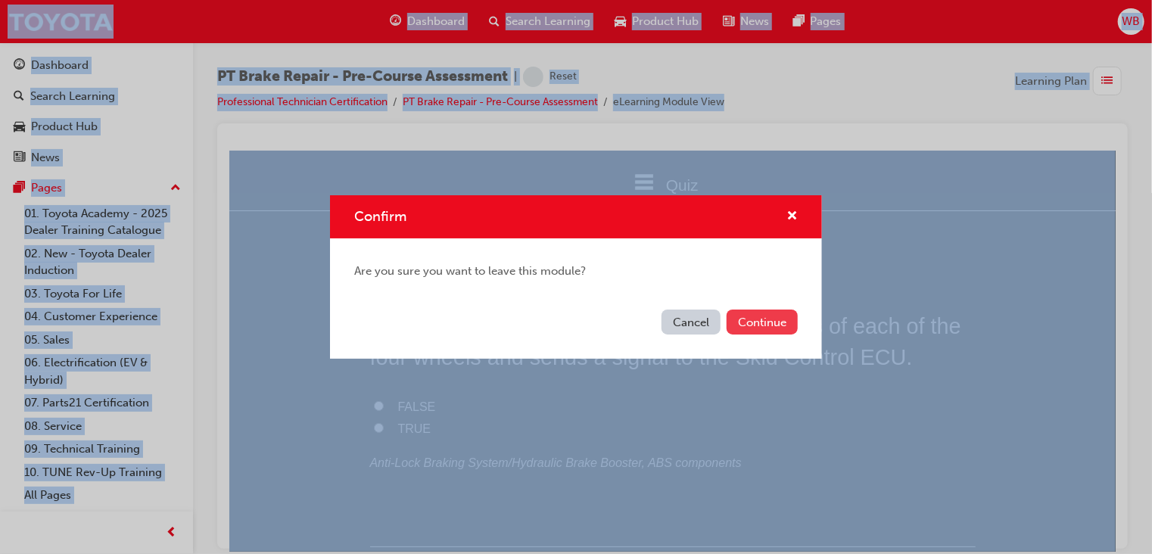
click at [756, 326] on button "Continue" at bounding box center [762, 322] width 71 height 25
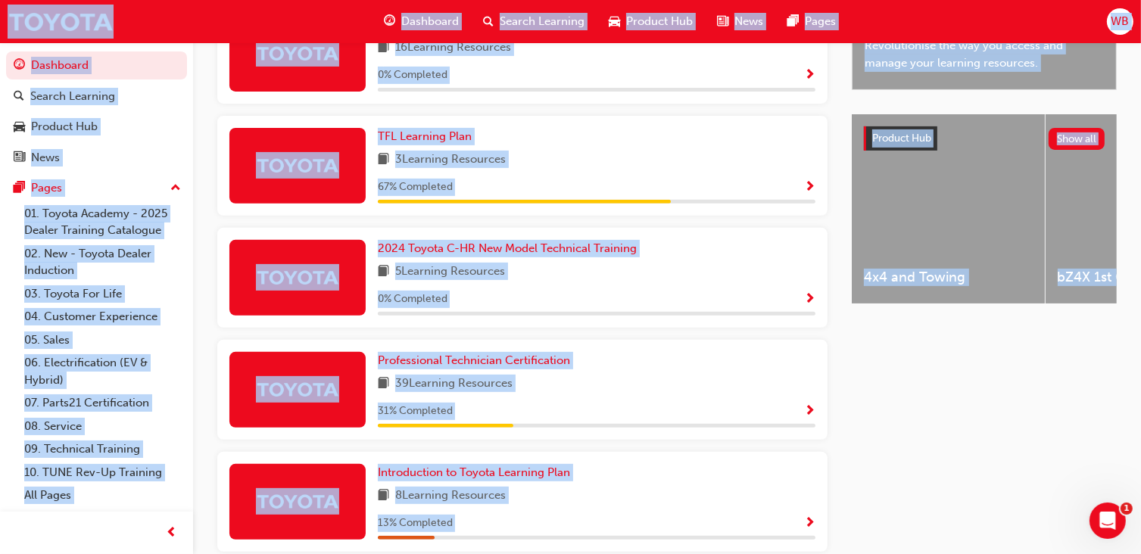
scroll to position [531, 0]
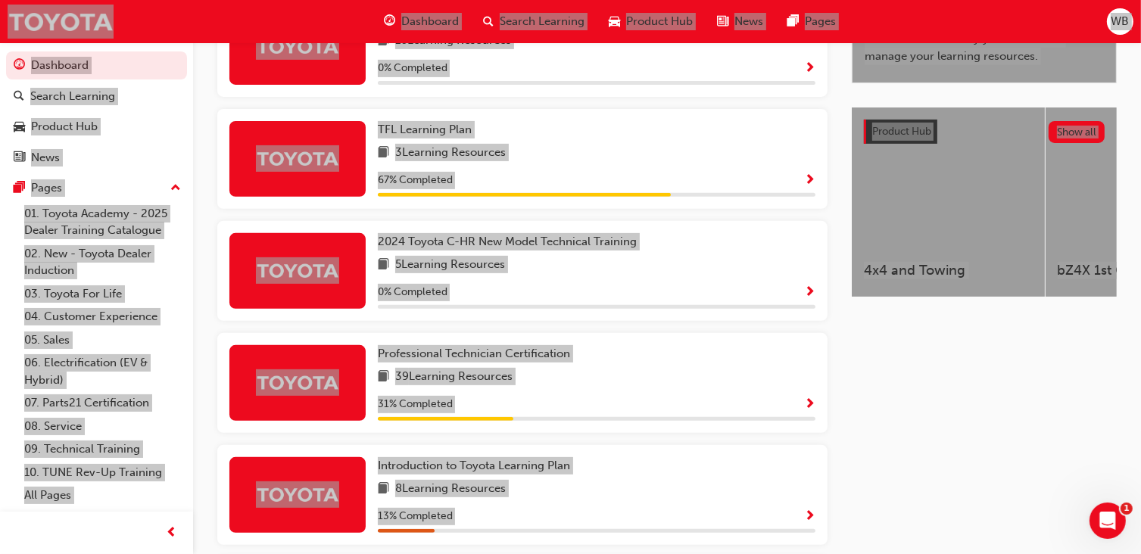
click at [1103, 522] on icon "Open Intercom Messenger" at bounding box center [1107, 520] width 11 height 12
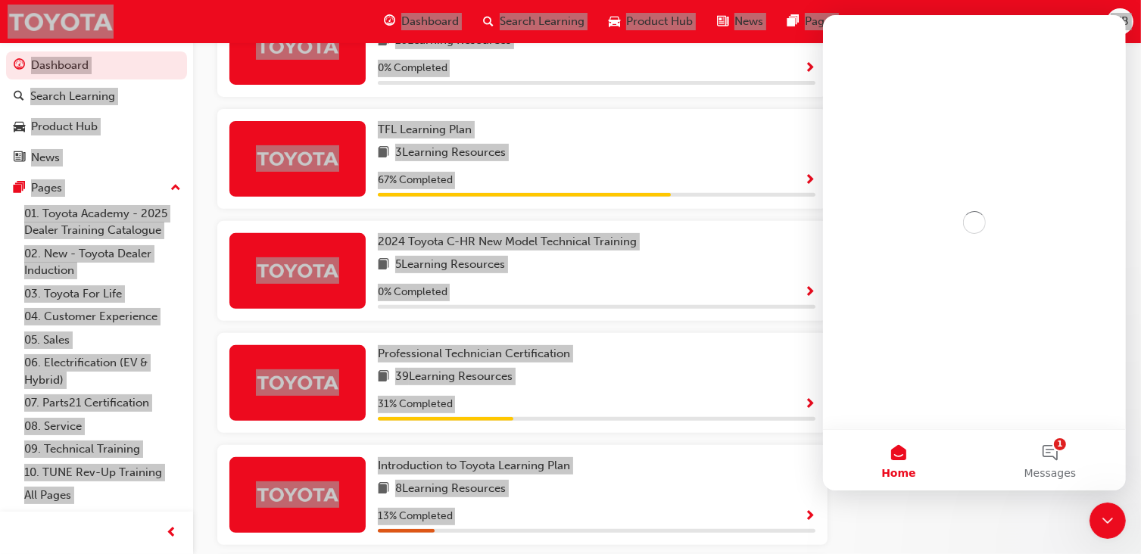
scroll to position [0, 0]
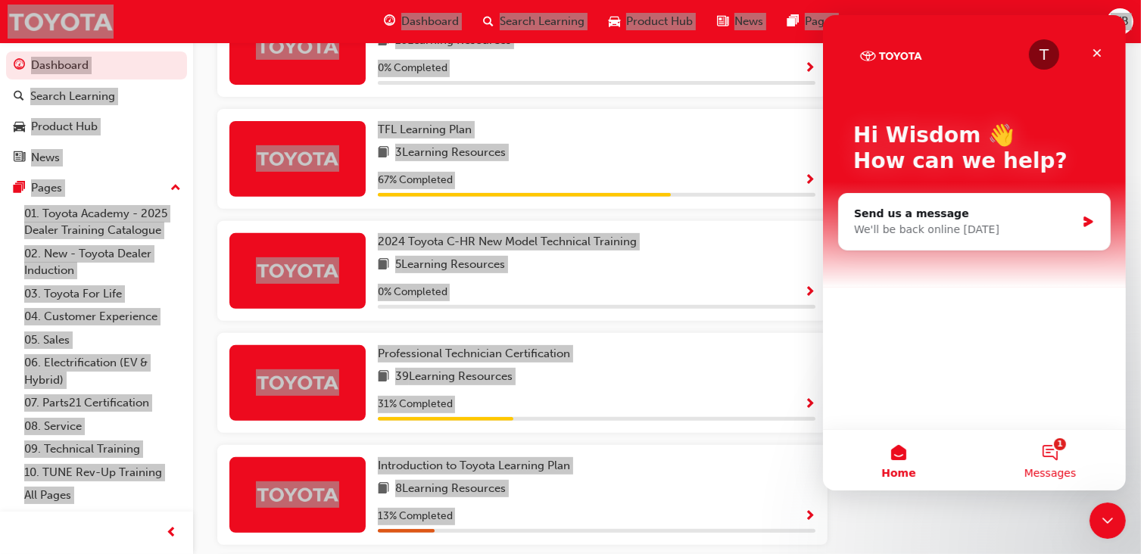
click at [1052, 448] on button "1 Messages" at bounding box center [1049, 460] width 151 height 61
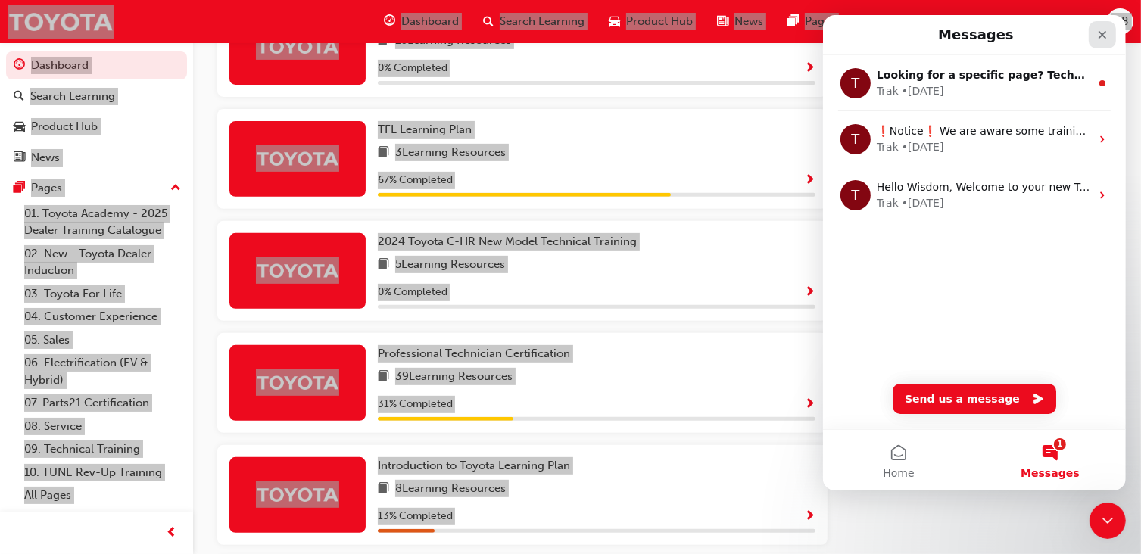
click at [1095, 35] on div "Close" at bounding box center [1101, 34] width 27 height 27
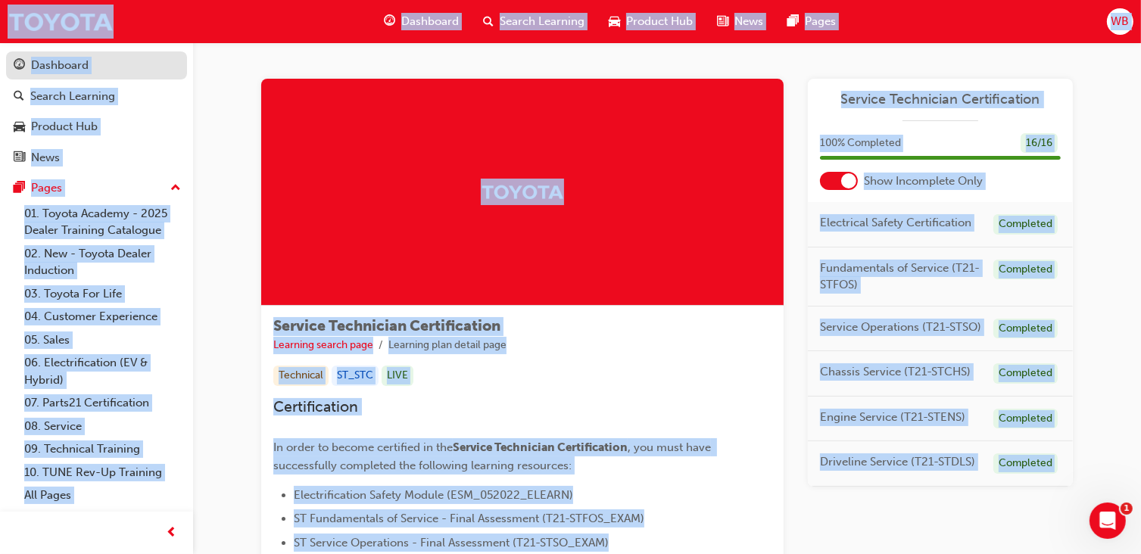
click at [45, 61] on div "Dashboard" at bounding box center [60, 65] width 58 height 17
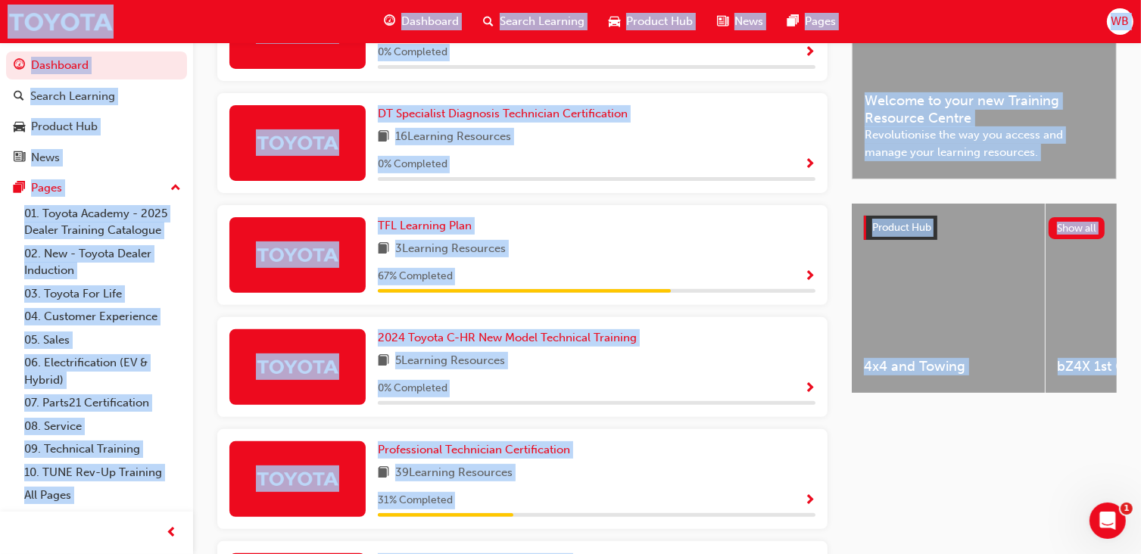
scroll to position [433, 0]
